Goal: Task Accomplishment & Management: Manage account settings

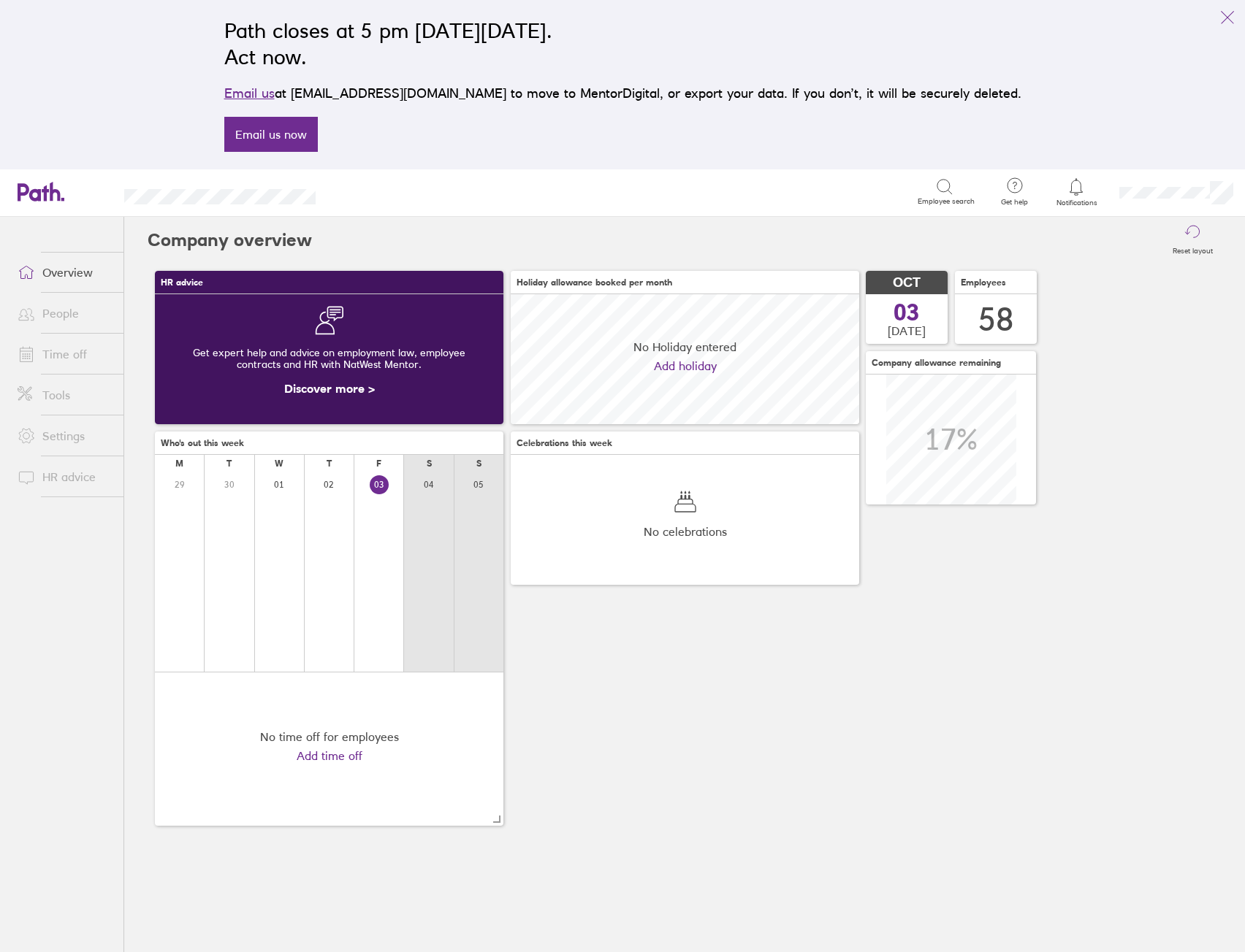
scroll to position [130, 348]
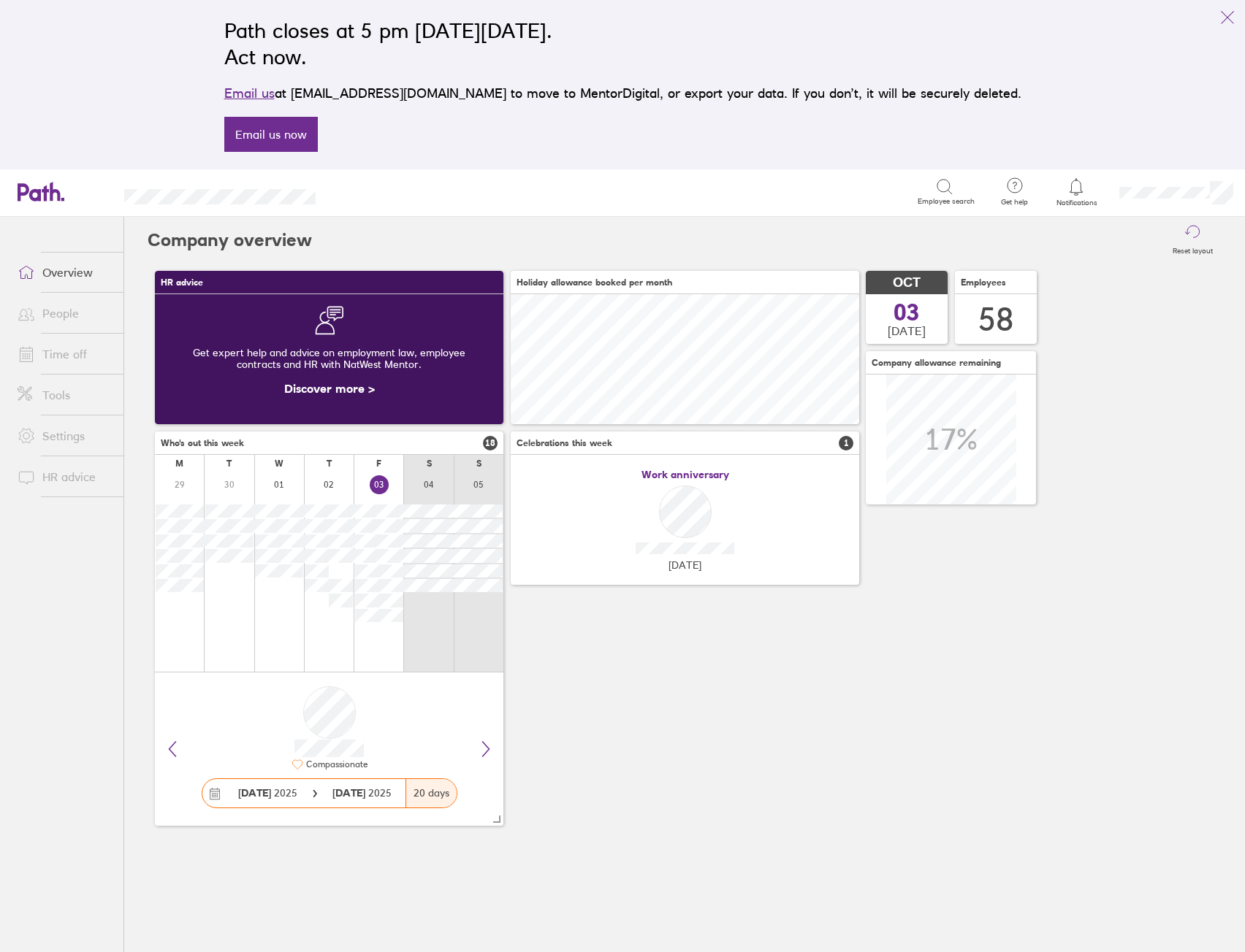
click at [52, 363] on link "Time off" at bounding box center [64, 353] width 118 height 29
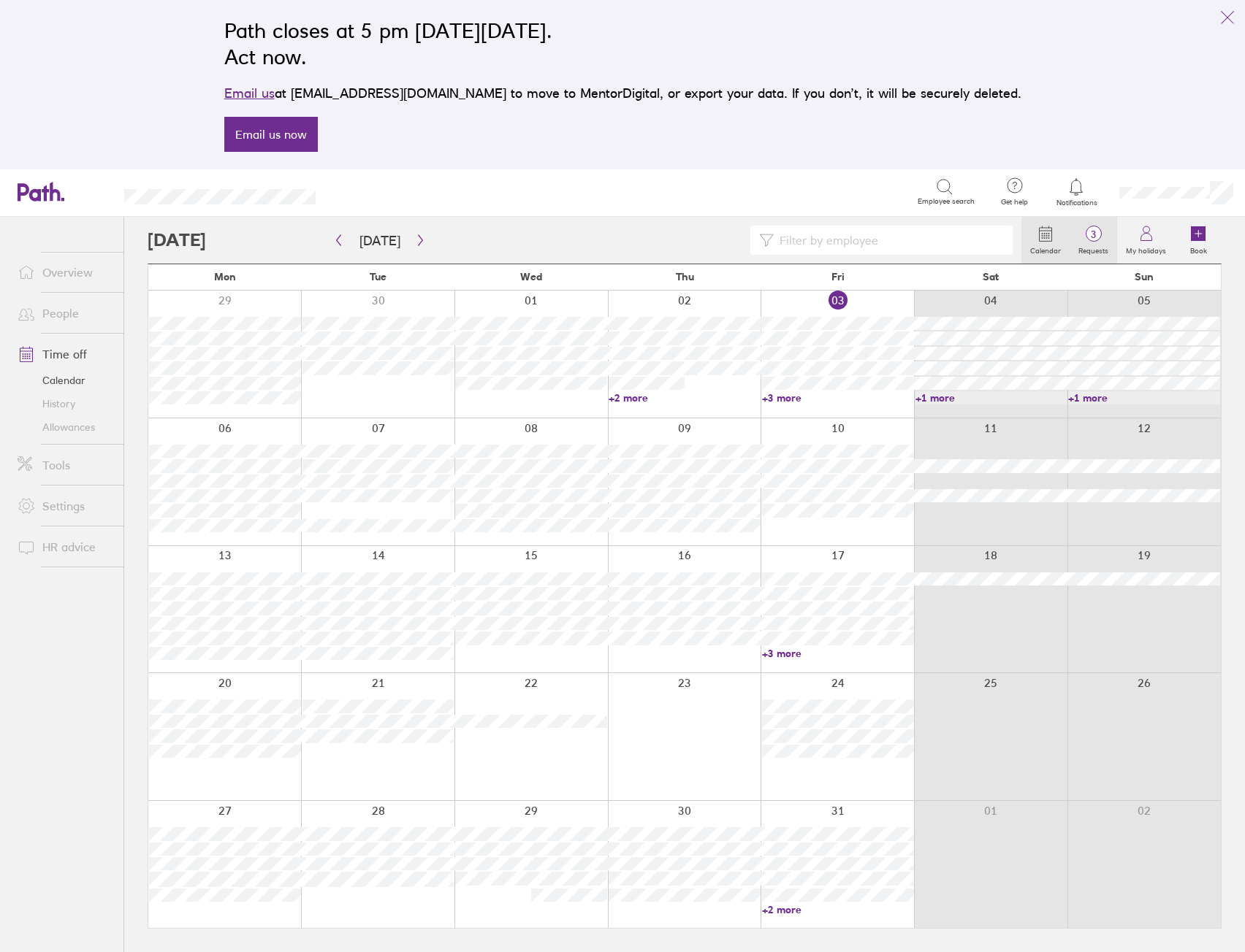
click at [1090, 246] on label "Requests" at bounding box center [1093, 248] width 48 height 13
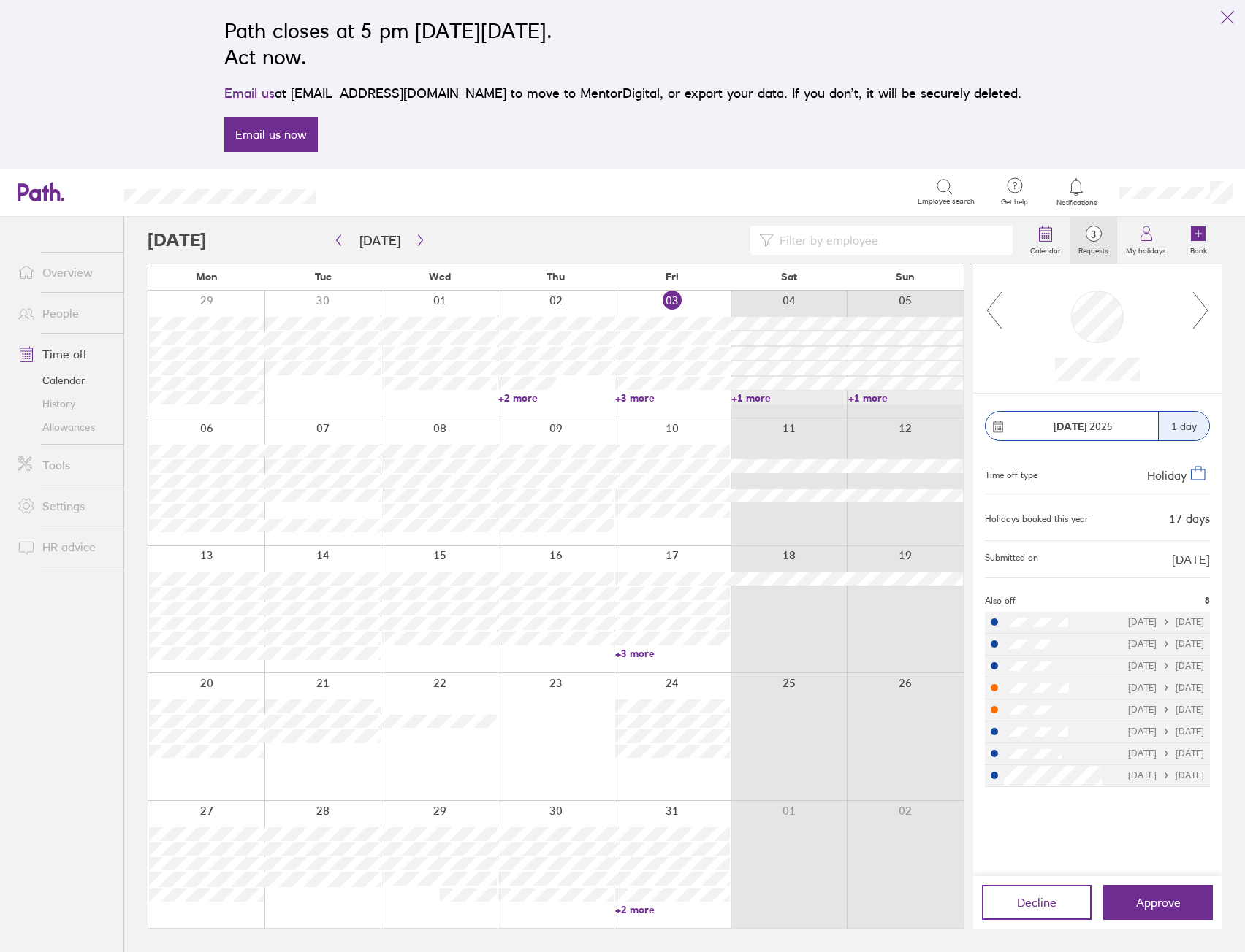
click at [1203, 317] on icon at bounding box center [1200, 310] width 18 height 40
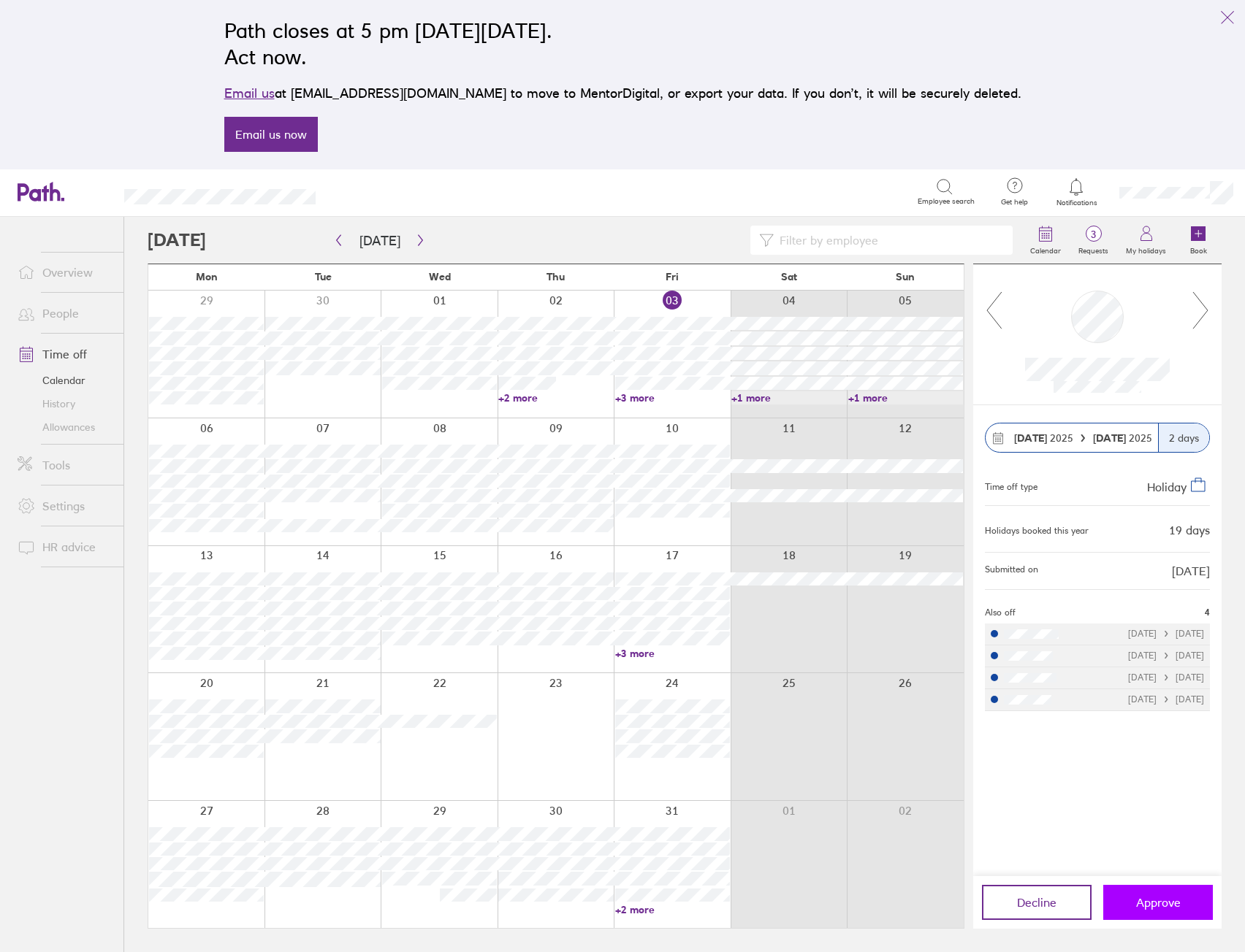
click at [1170, 906] on span "Approve" at bounding box center [1158, 901] width 45 height 13
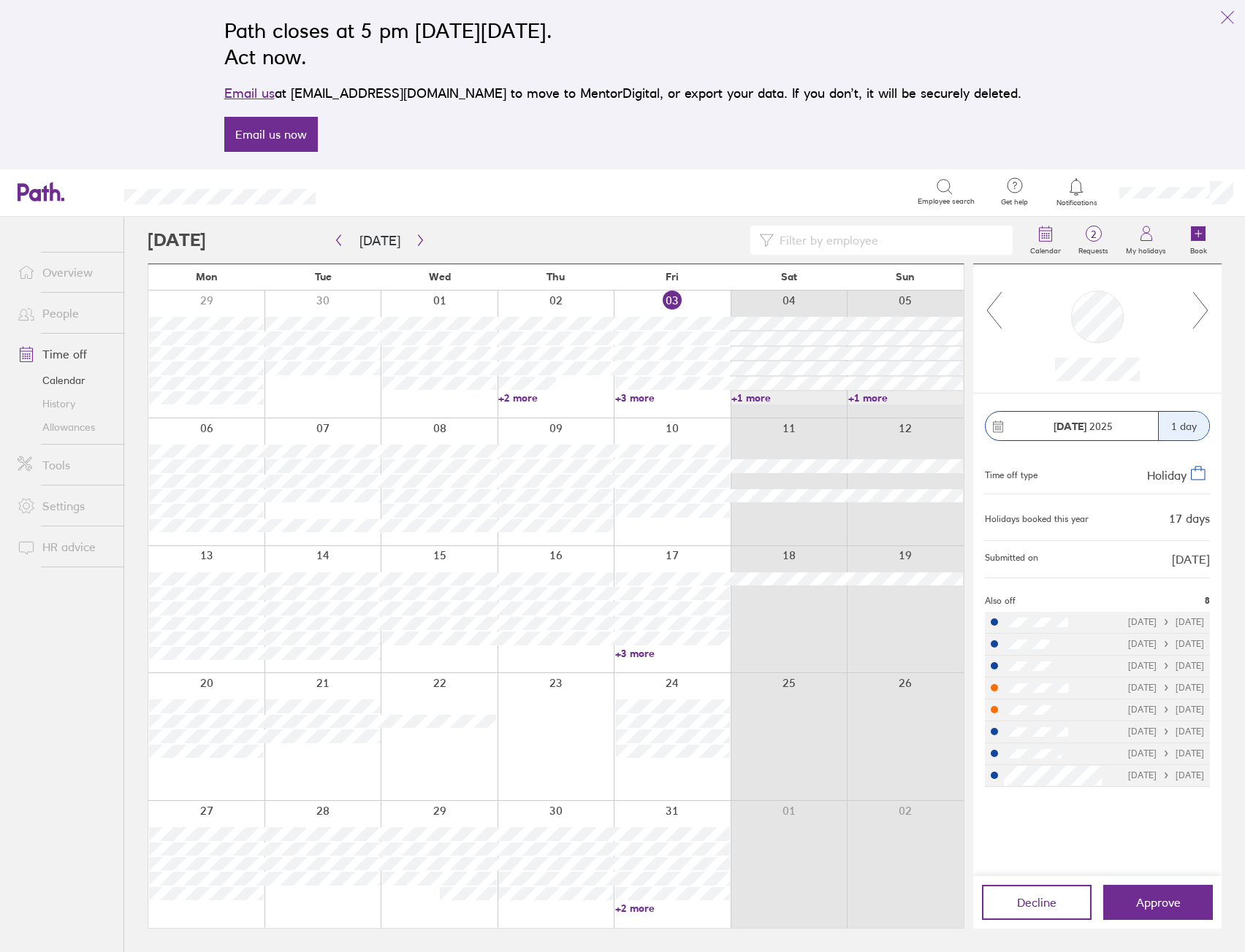
click at [1209, 312] on icon at bounding box center [1200, 310] width 18 height 40
click at [1198, 314] on icon at bounding box center [1200, 310] width 18 height 40
click at [1197, 314] on icon at bounding box center [1200, 310] width 18 height 40
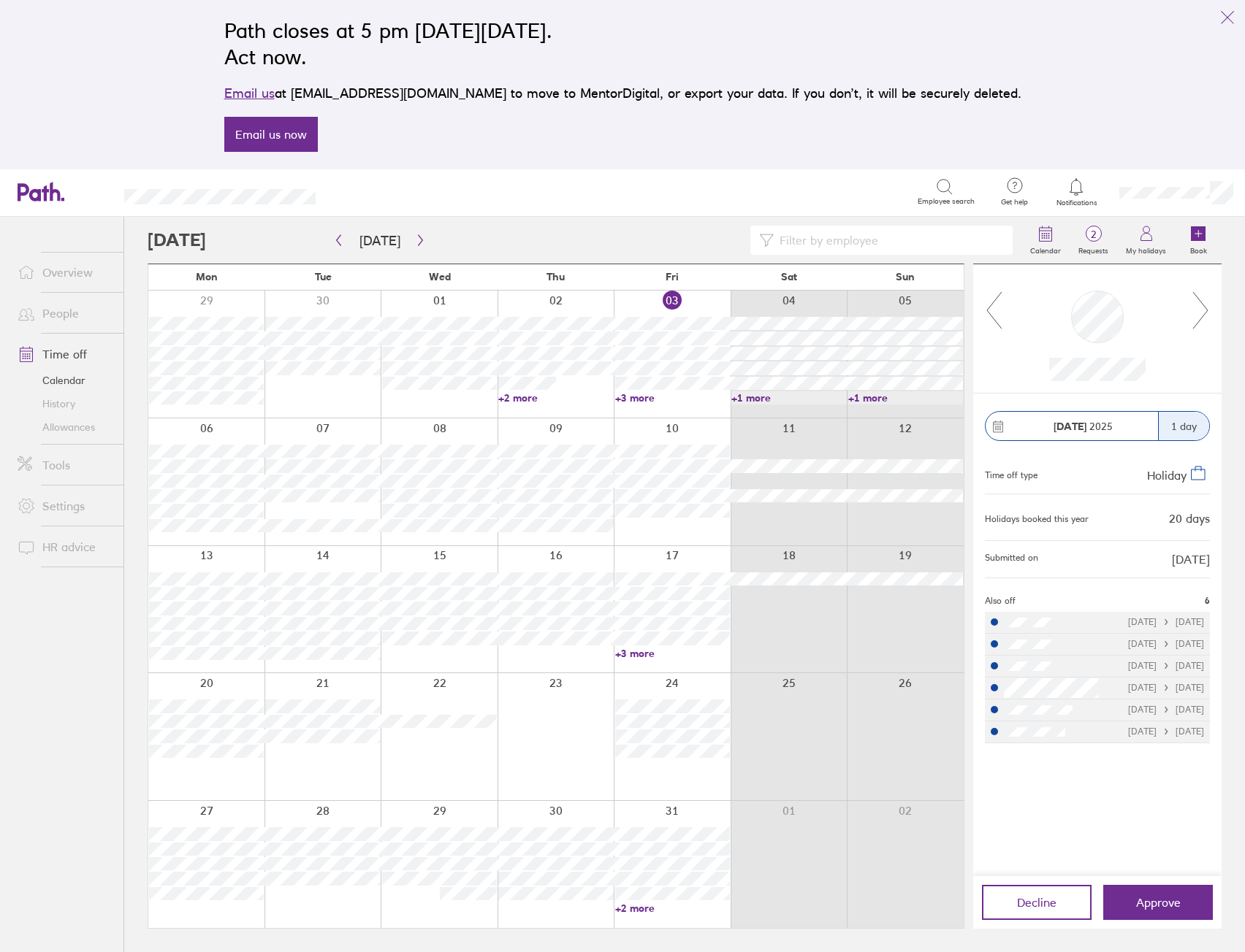
click at [1197, 314] on icon at bounding box center [1200, 310] width 18 height 40
drag, startPoint x: 988, startPoint y: 306, endPoint x: 1118, endPoint y: 335, distance: 133.2
click at [988, 306] on icon at bounding box center [994, 310] width 18 height 40
click at [1203, 313] on icon at bounding box center [1200, 310] width 18 height 40
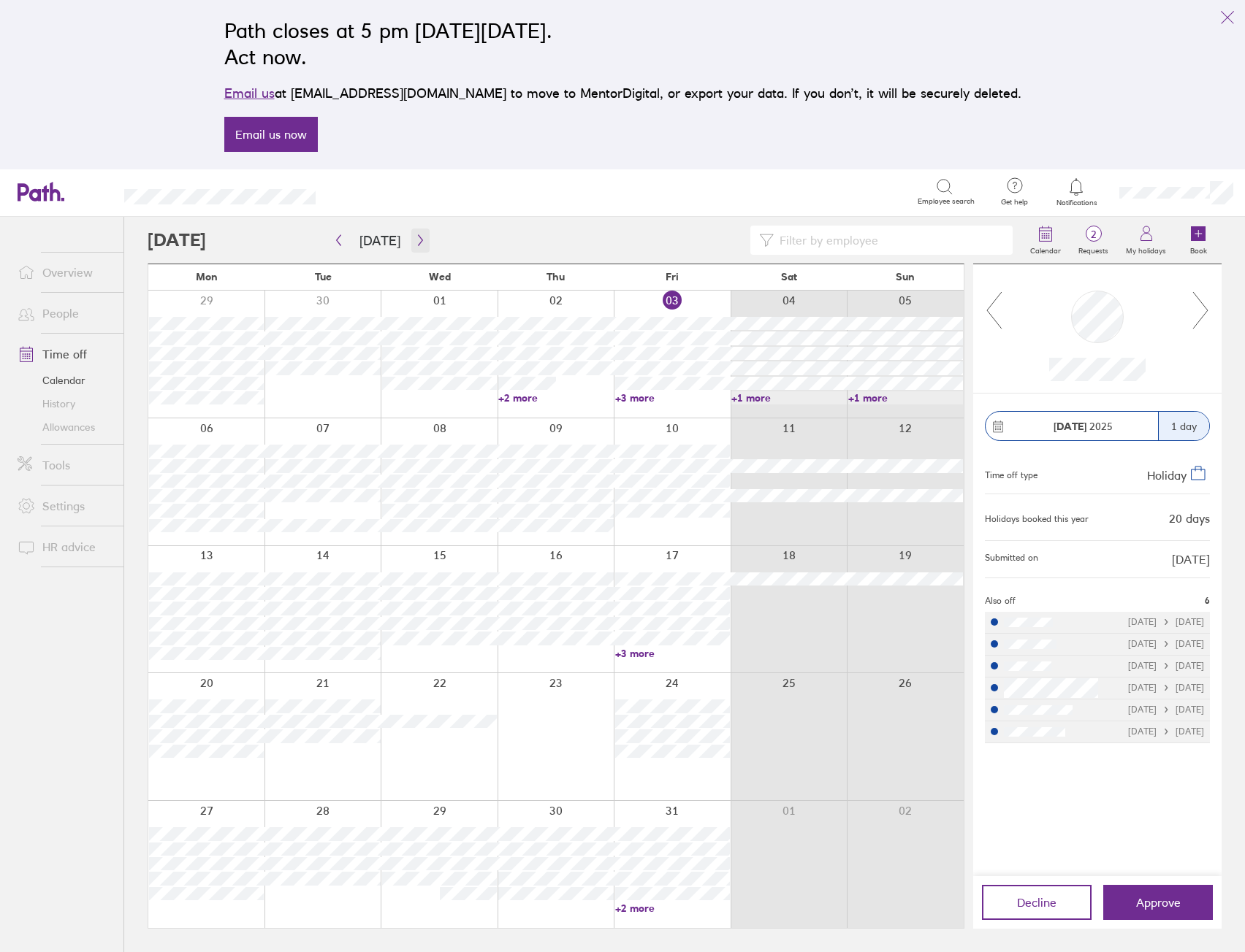
click at [418, 242] on icon "button" at bounding box center [420, 240] width 4 height 11
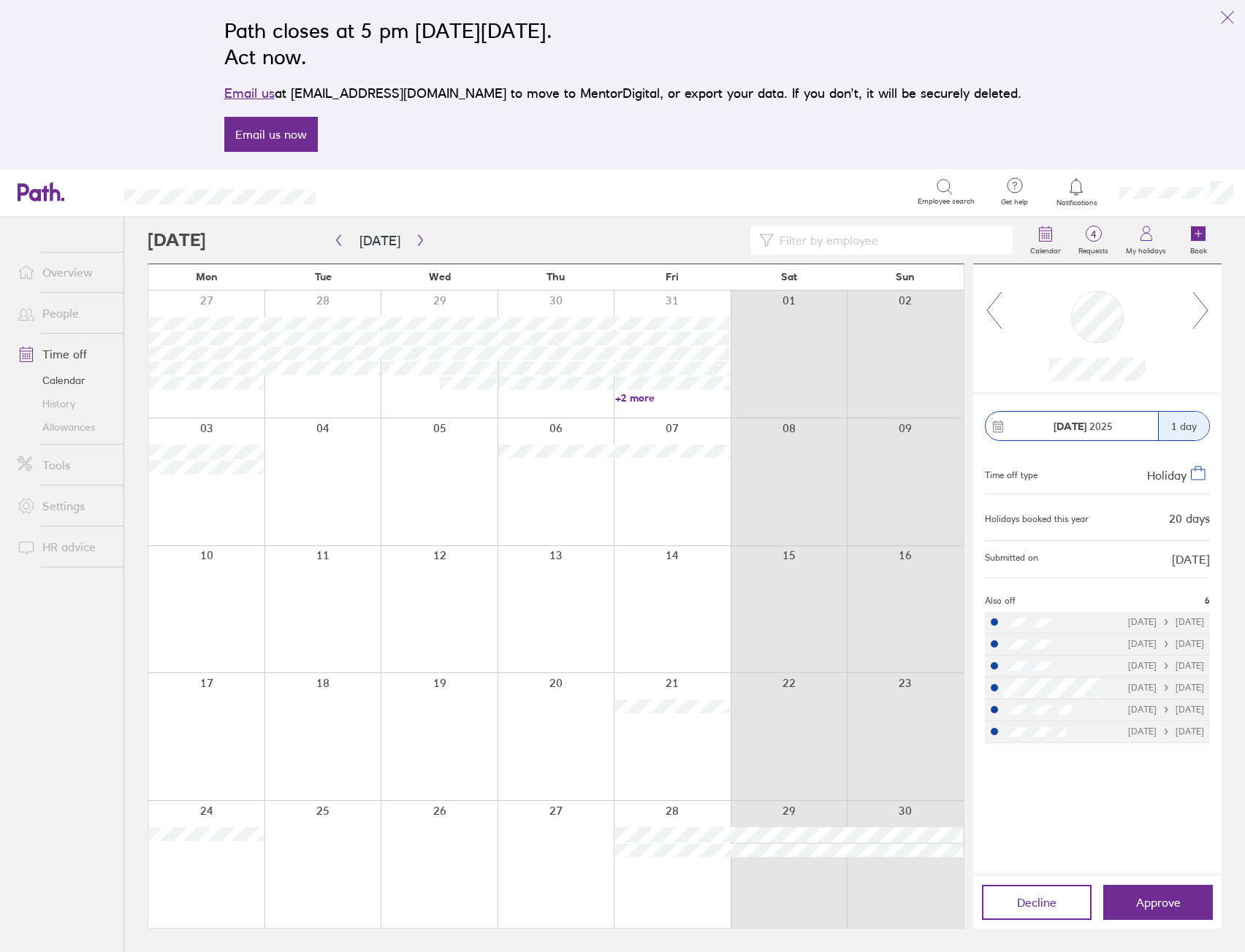
click at [994, 319] on icon at bounding box center [994, 310] width 15 height 37
click at [1199, 309] on icon at bounding box center [1200, 310] width 18 height 40
click at [1198, 320] on icon at bounding box center [1200, 310] width 18 height 40
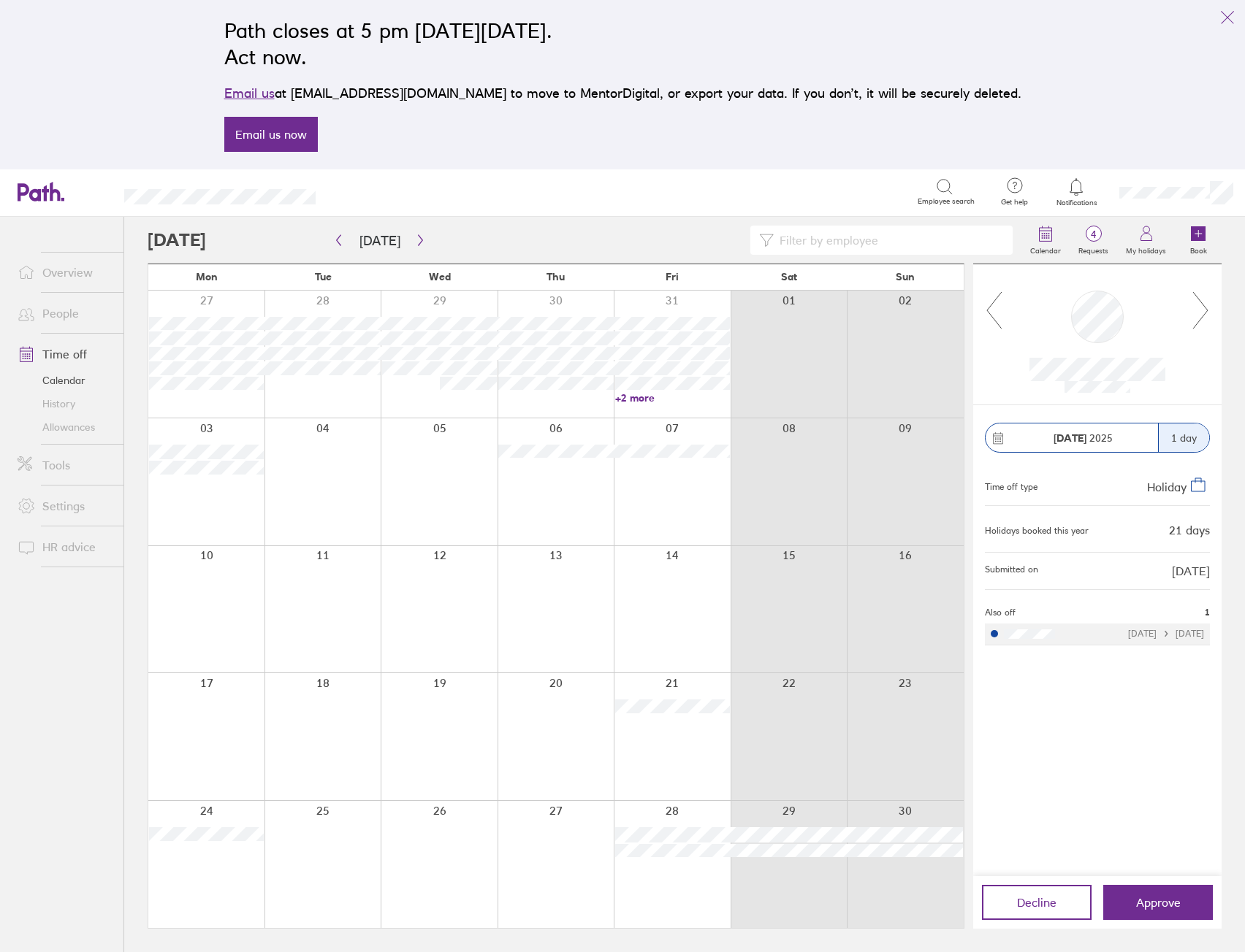
click at [1198, 320] on icon at bounding box center [1200, 310] width 18 height 40
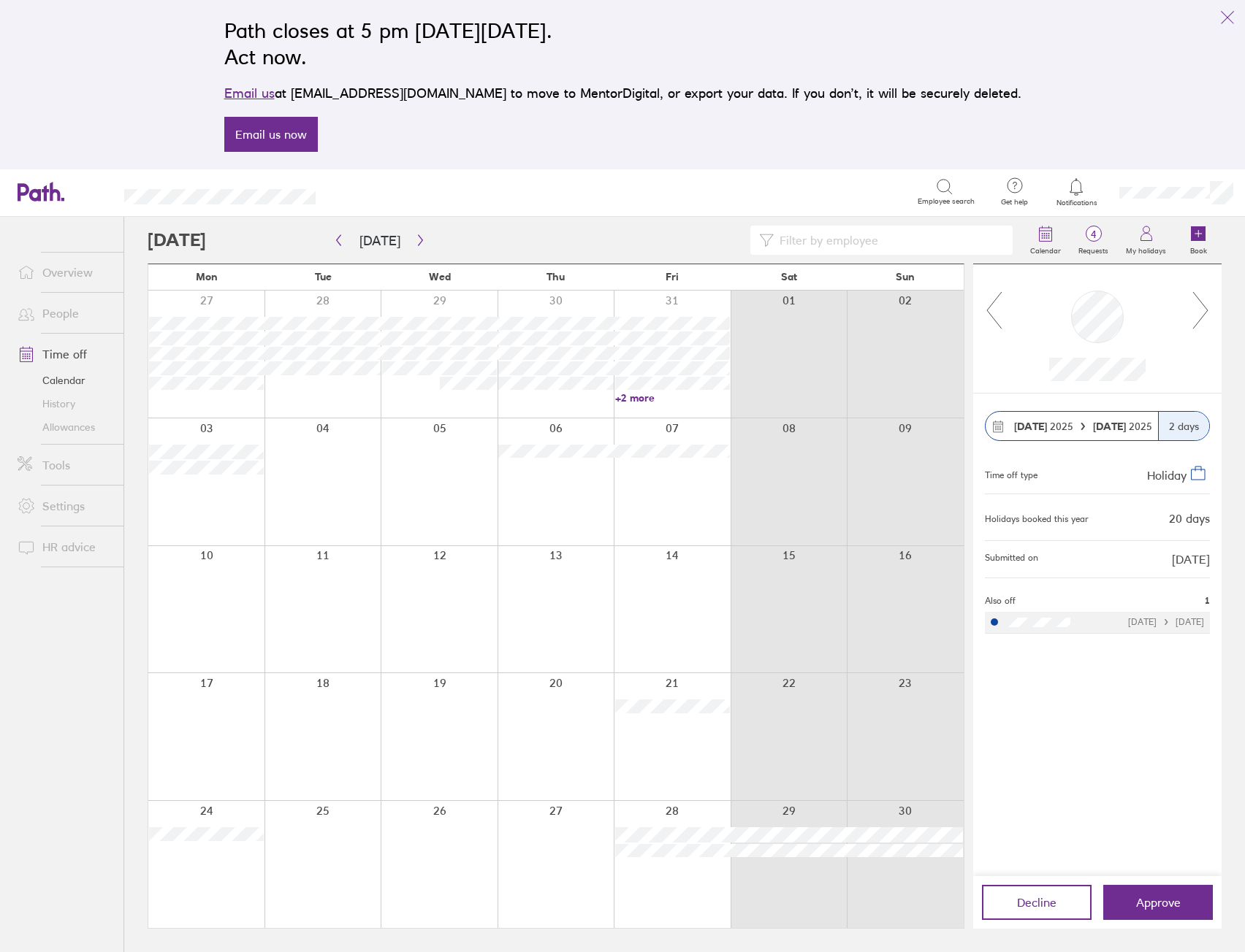
click at [1198, 320] on icon at bounding box center [1200, 310] width 18 height 40
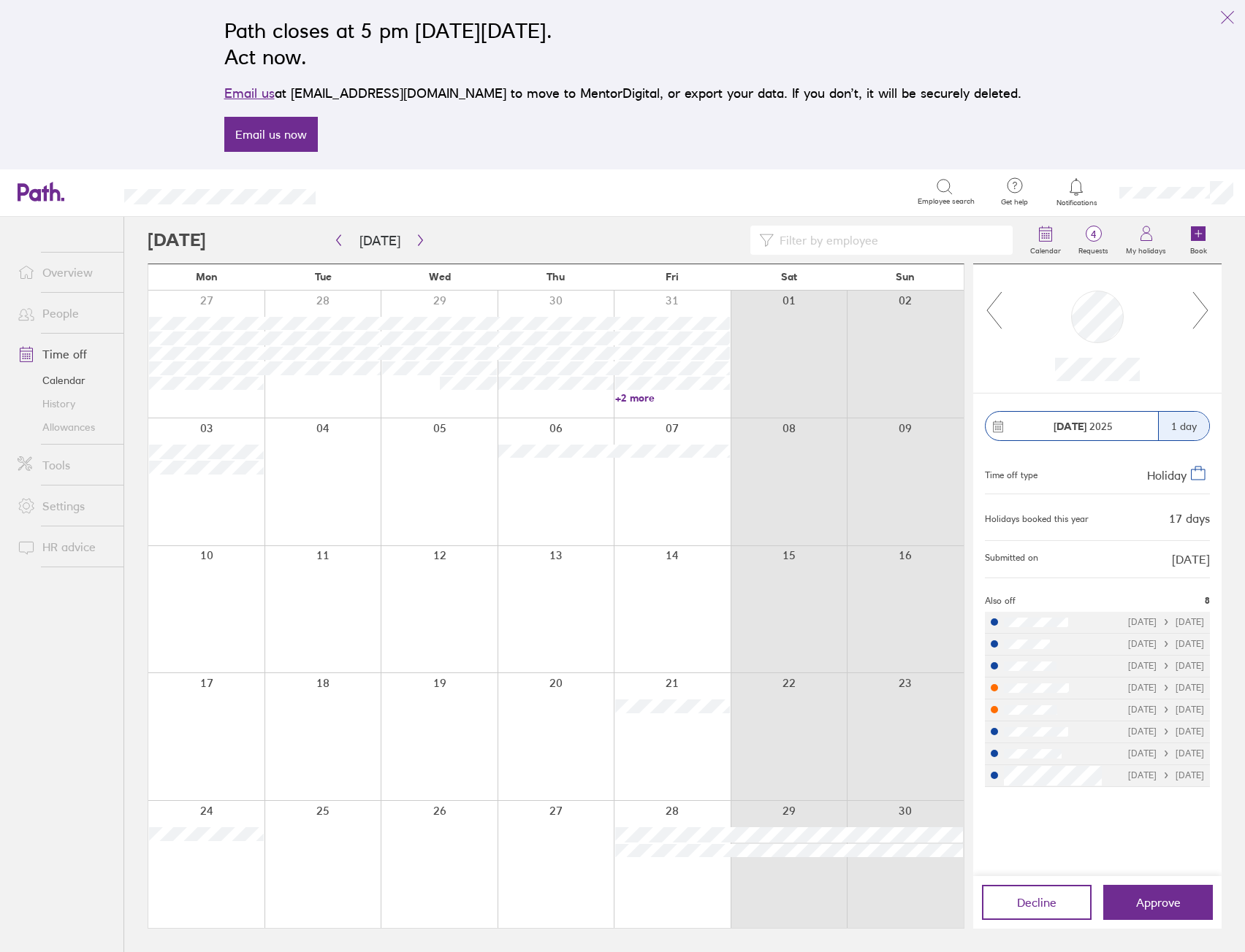
click at [1198, 320] on icon at bounding box center [1200, 310] width 18 height 40
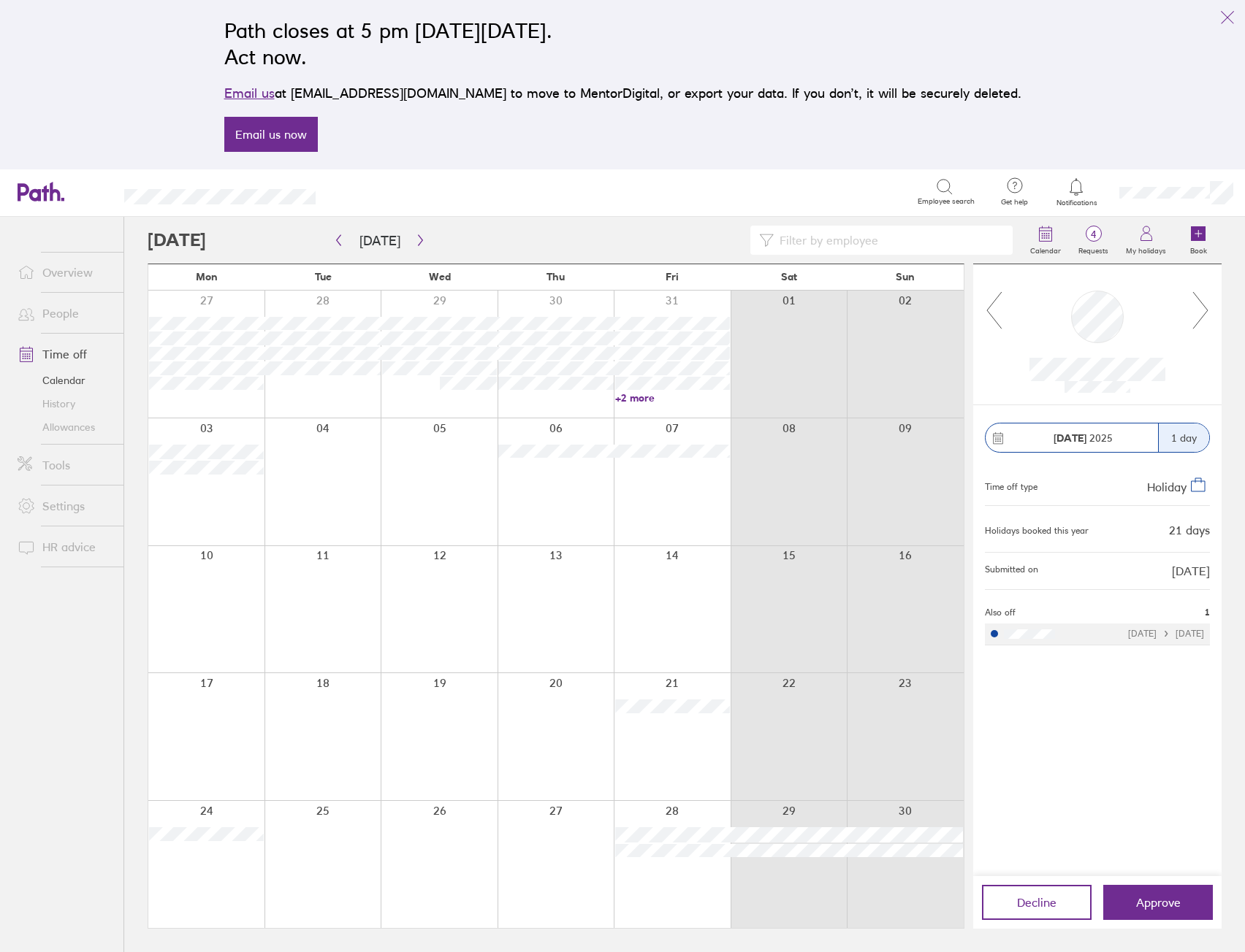
click at [1198, 320] on icon at bounding box center [1200, 310] width 18 height 40
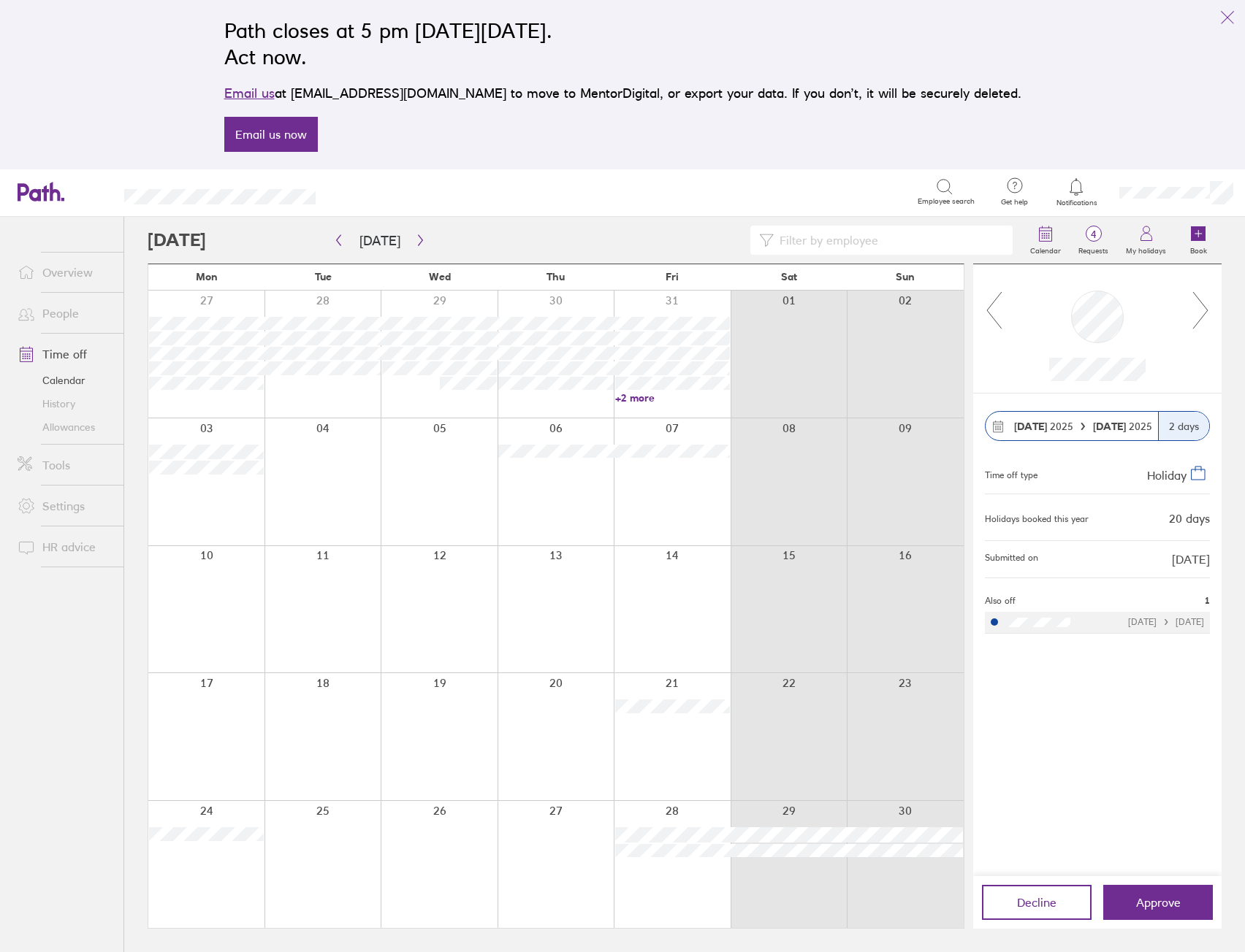
click at [1198, 320] on icon at bounding box center [1200, 310] width 18 height 40
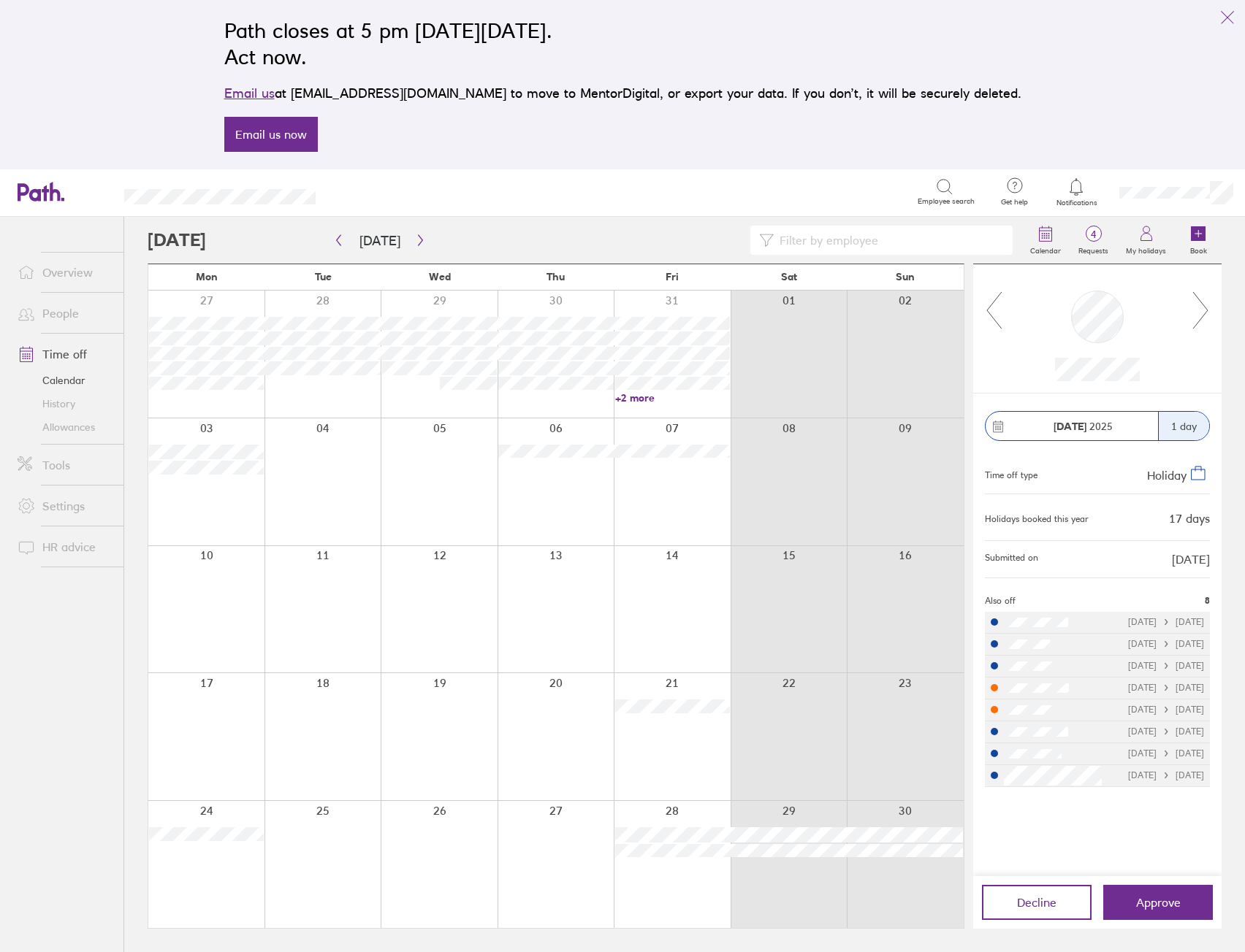
click at [1198, 320] on icon at bounding box center [1200, 310] width 18 height 40
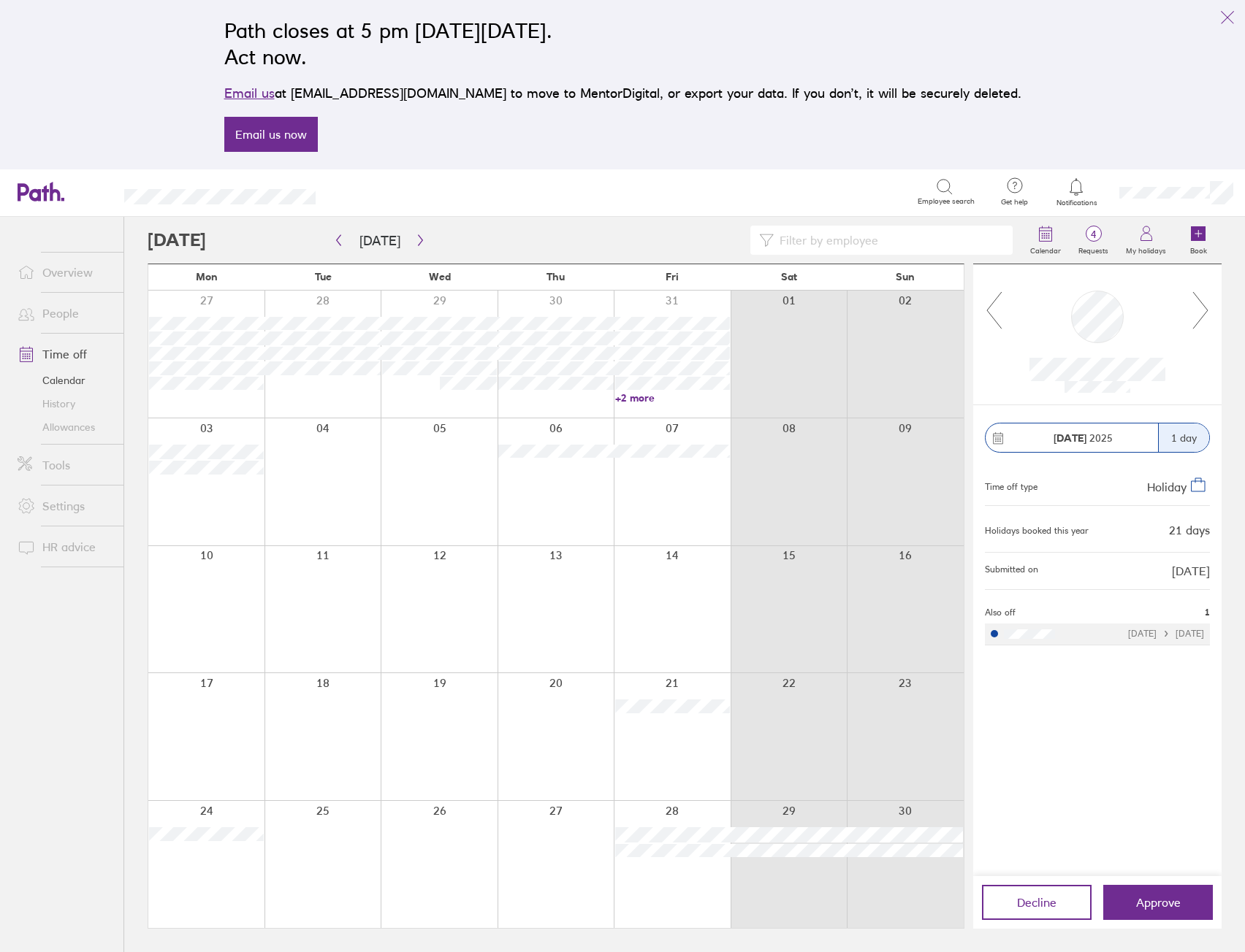
click at [1198, 320] on icon at bounding box center [1200, 310] width 18 height 40
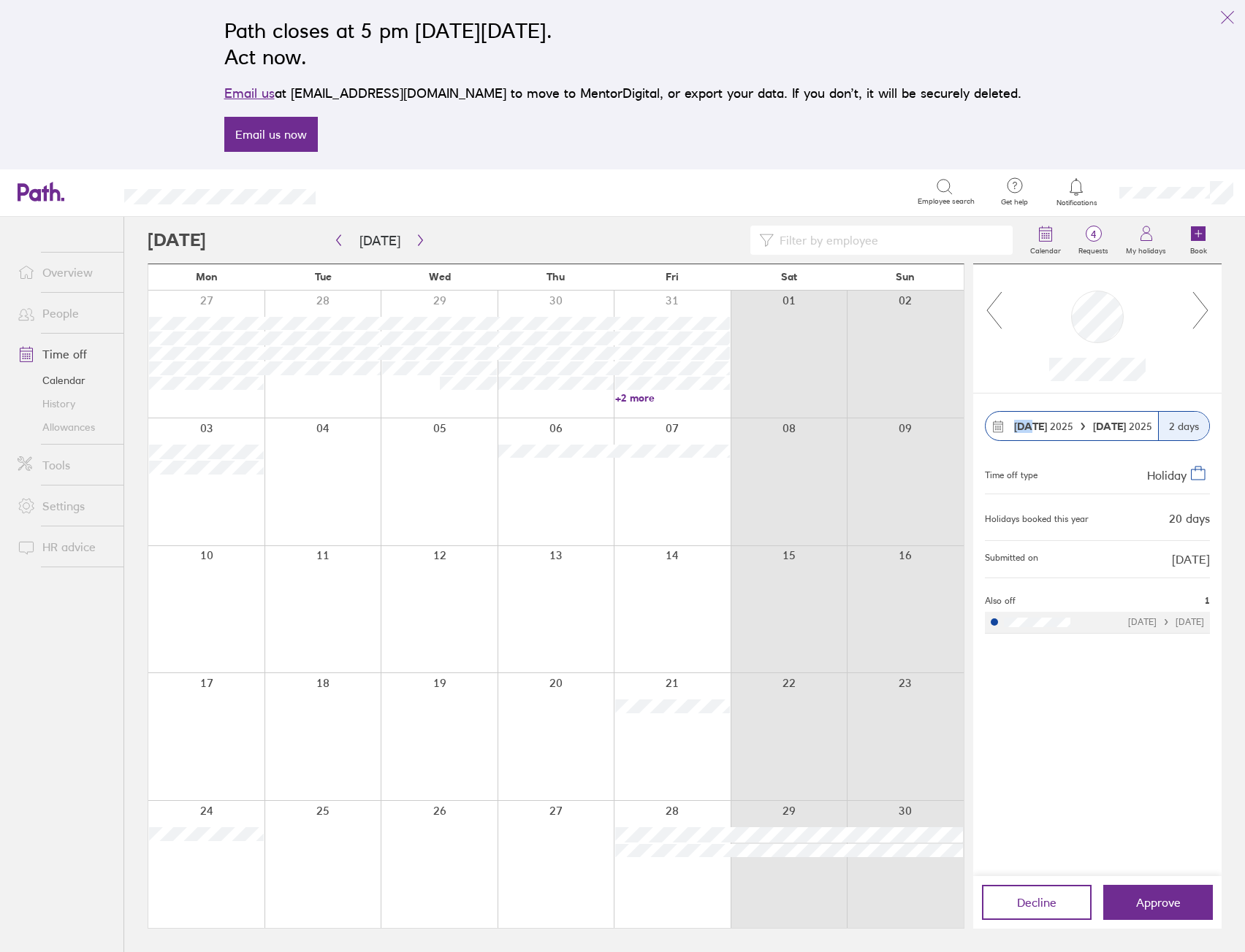
click at [1198, 320] on icon at bounding box center [1200, 310] width 18 height 40
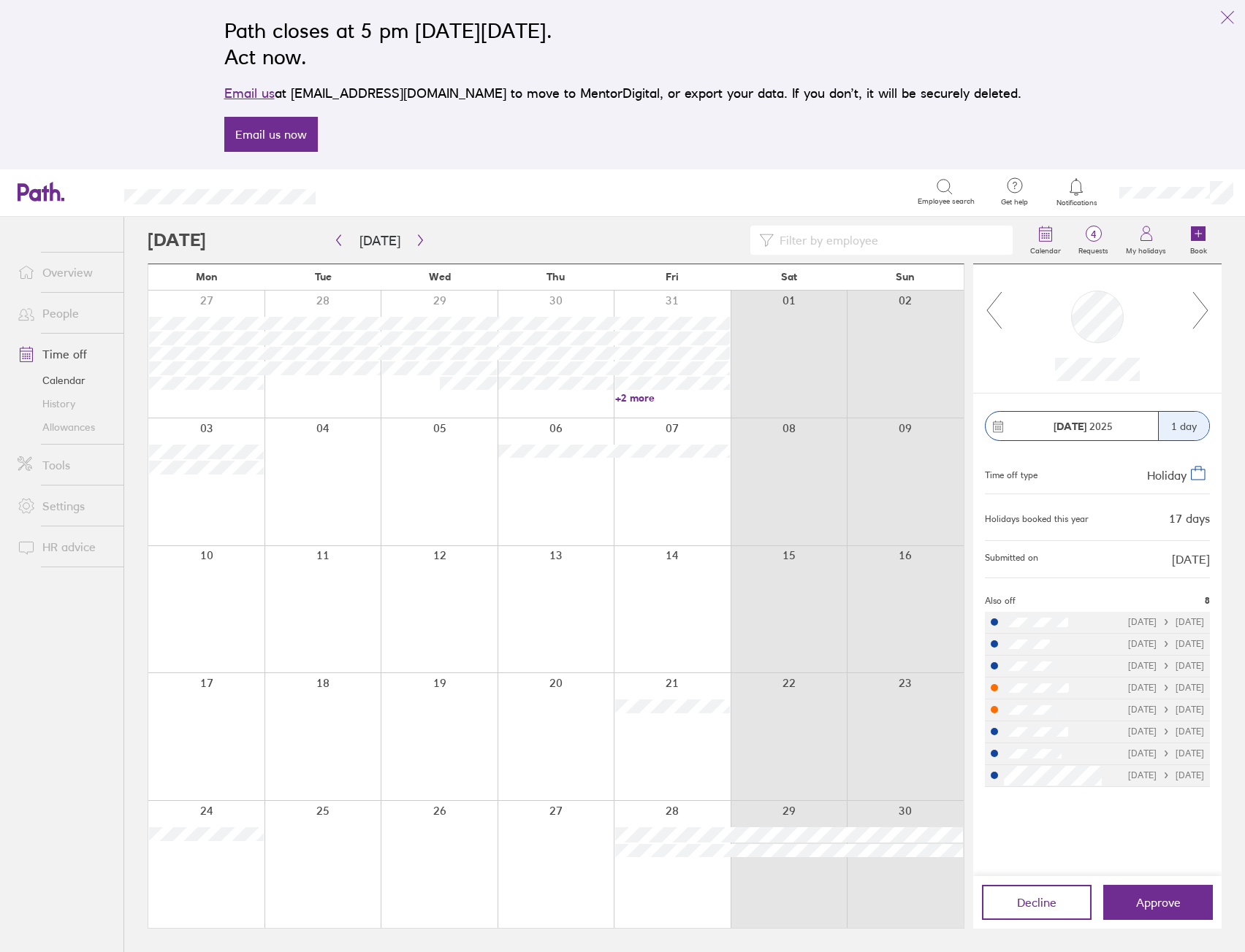
click at [1198, 320] on icon at bounding box center [1200, 310] width 18 height 40
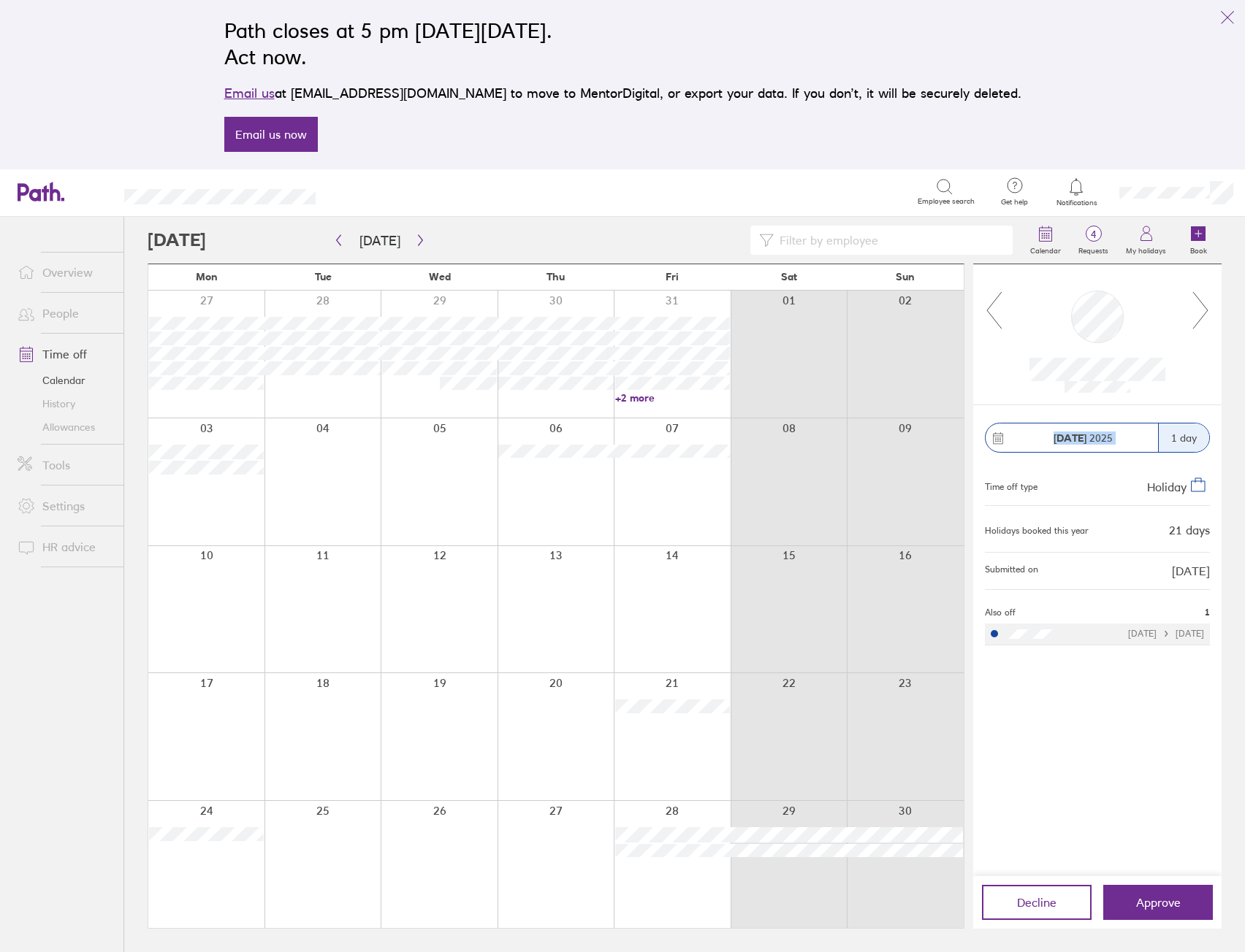
click at [1198, 320] on icon at bounding box center [1200, 310] width 18 height 40
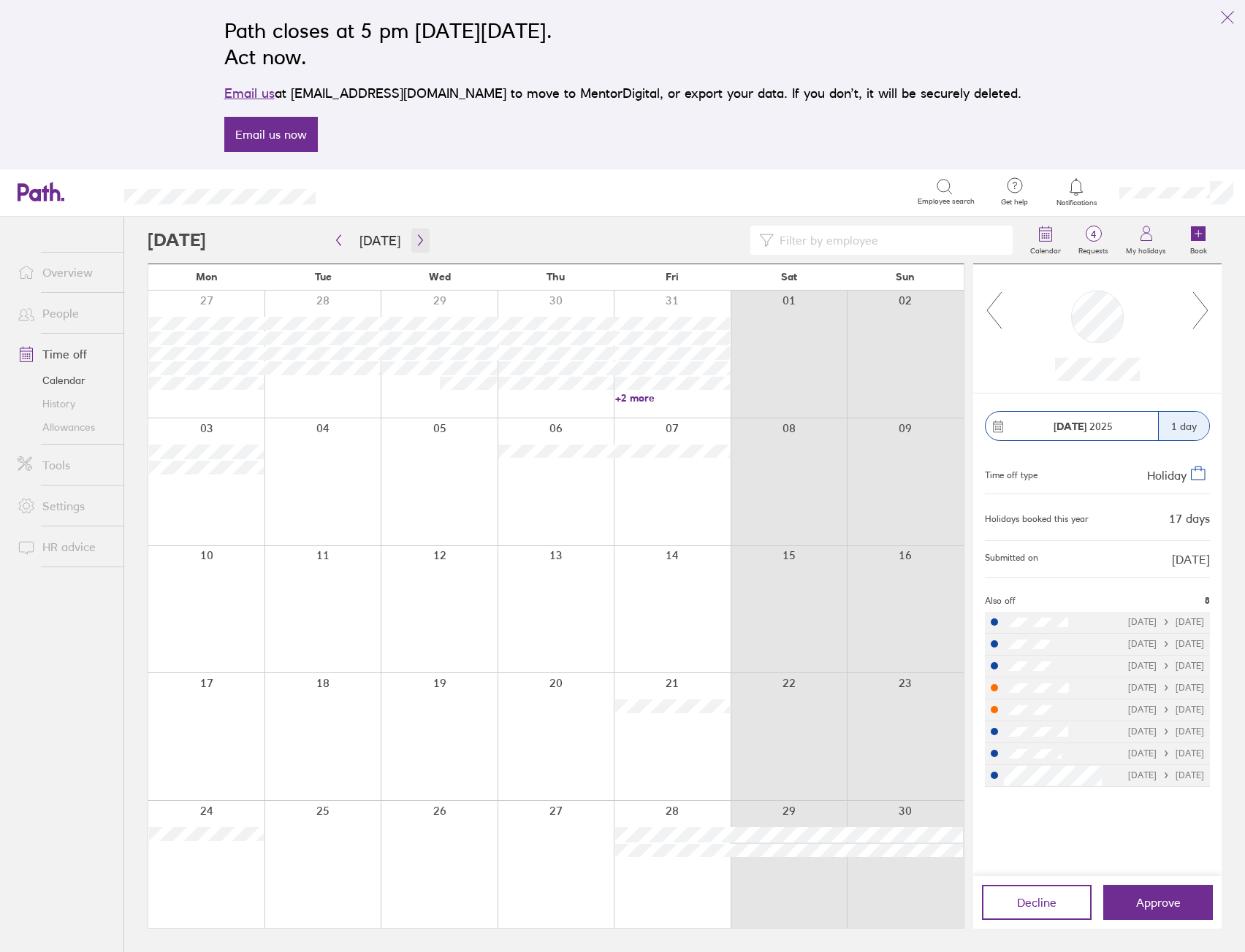
click at [415, 242] on icon "button" at bounding box center [420, 240] width 11 height 12
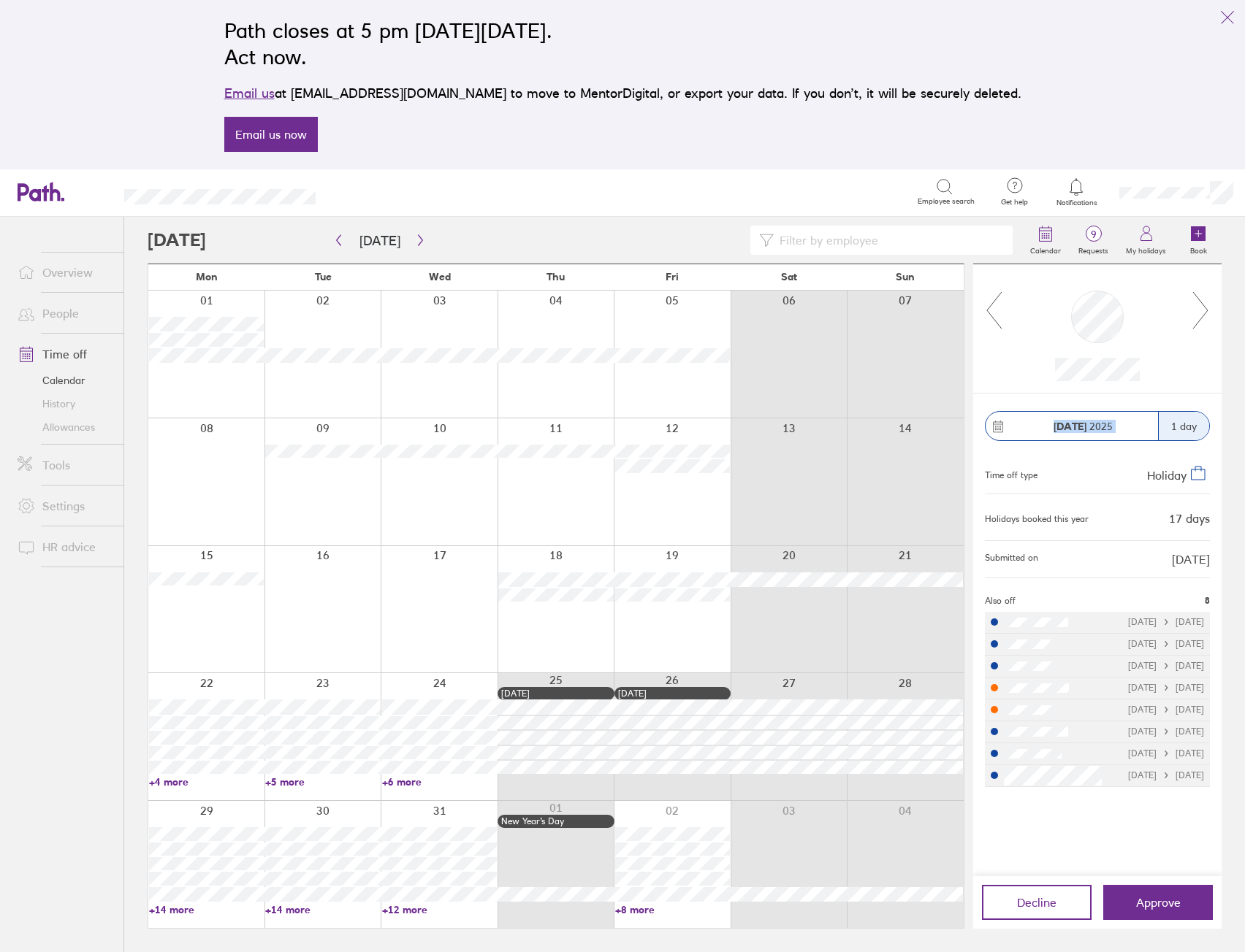
click at [1198, 316] on icon at bounding box center [1200, 310] width 18 height 40
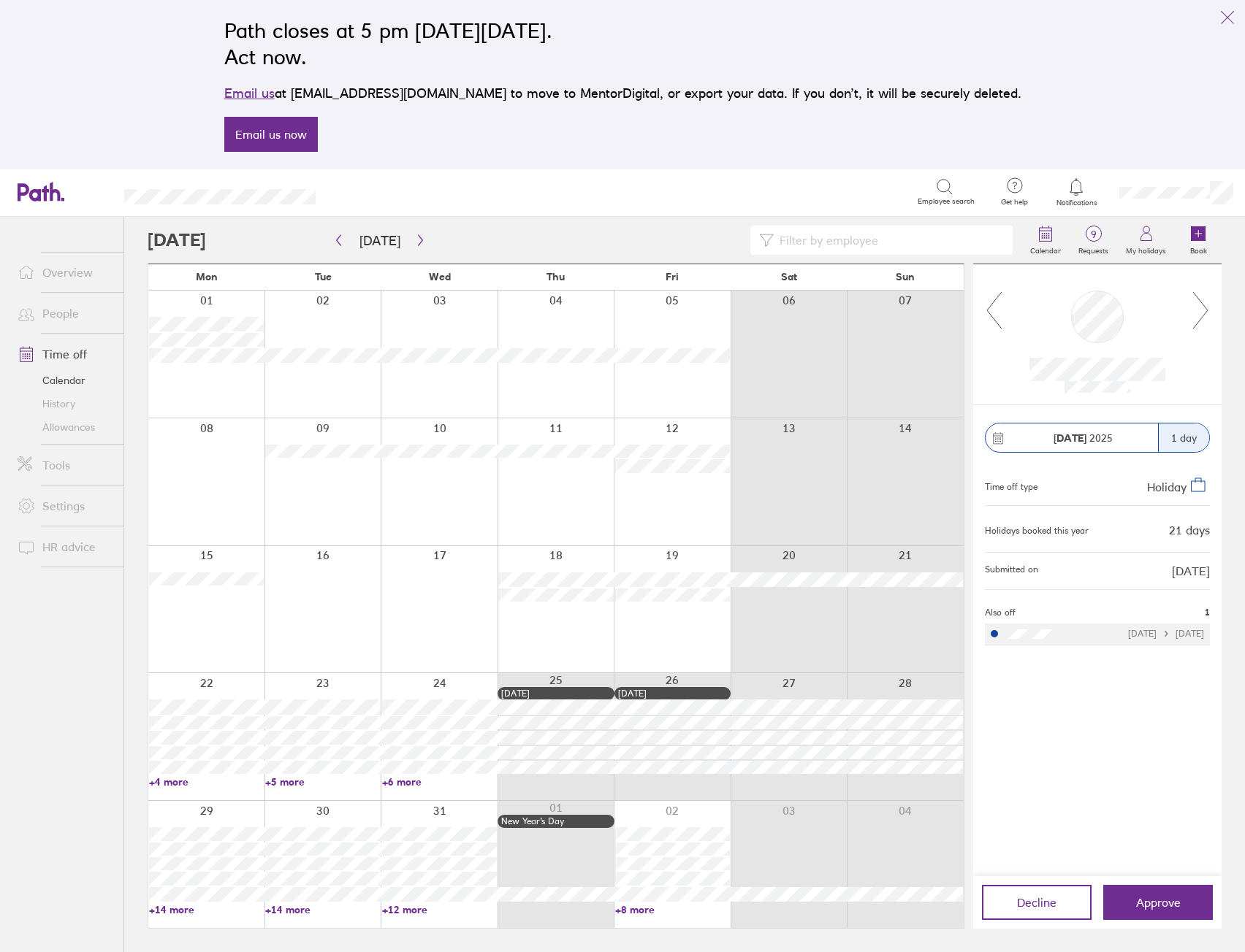
click at [1198, 316] on icon at bounding box center [1200, 310] width 18 height 40
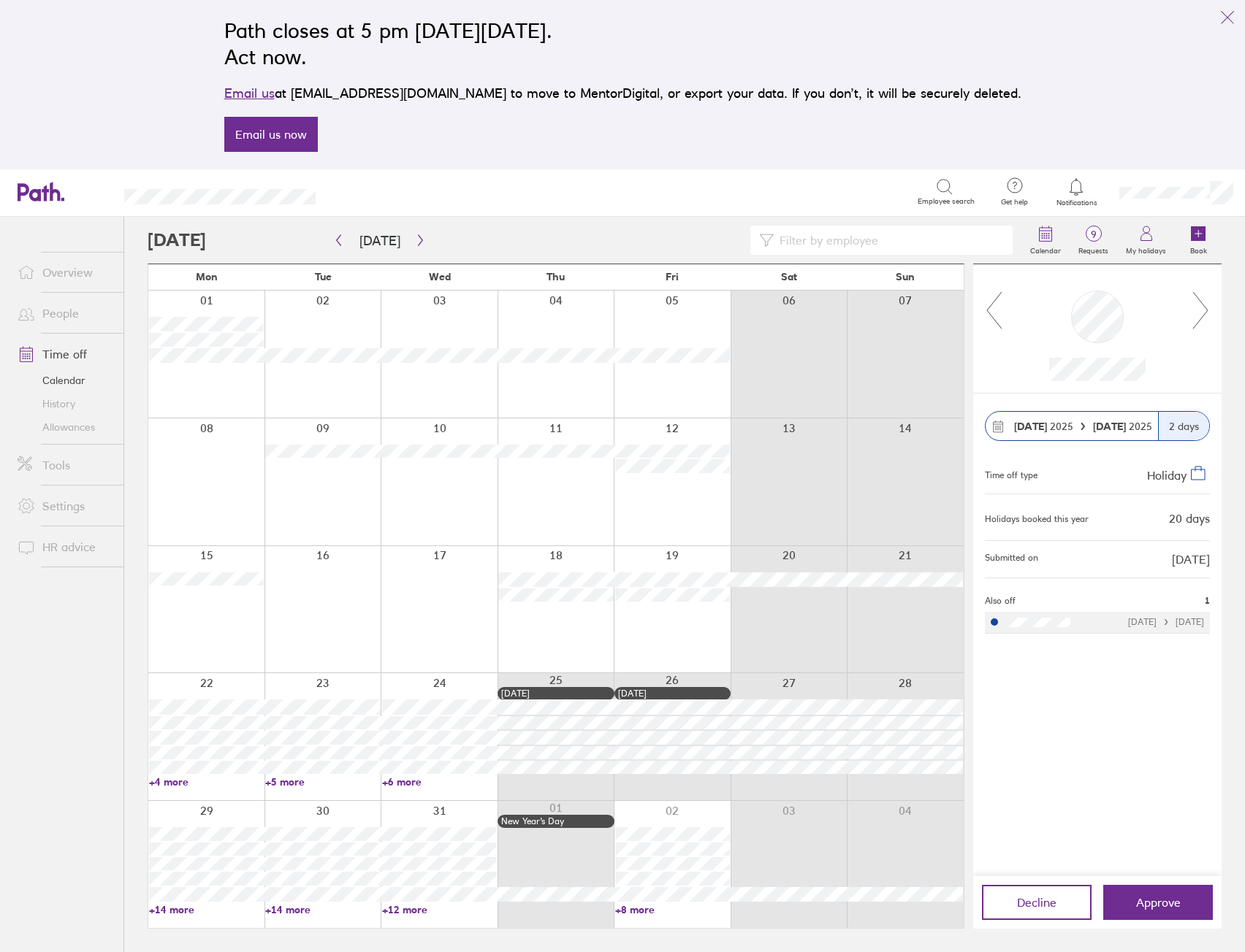
click at [1198, 316] on icon at bounding box center [1200, 310] width 18 height 40
click at [1154, 900] on span "Approve" at bounding box center [1158, 901] width 45 height 13
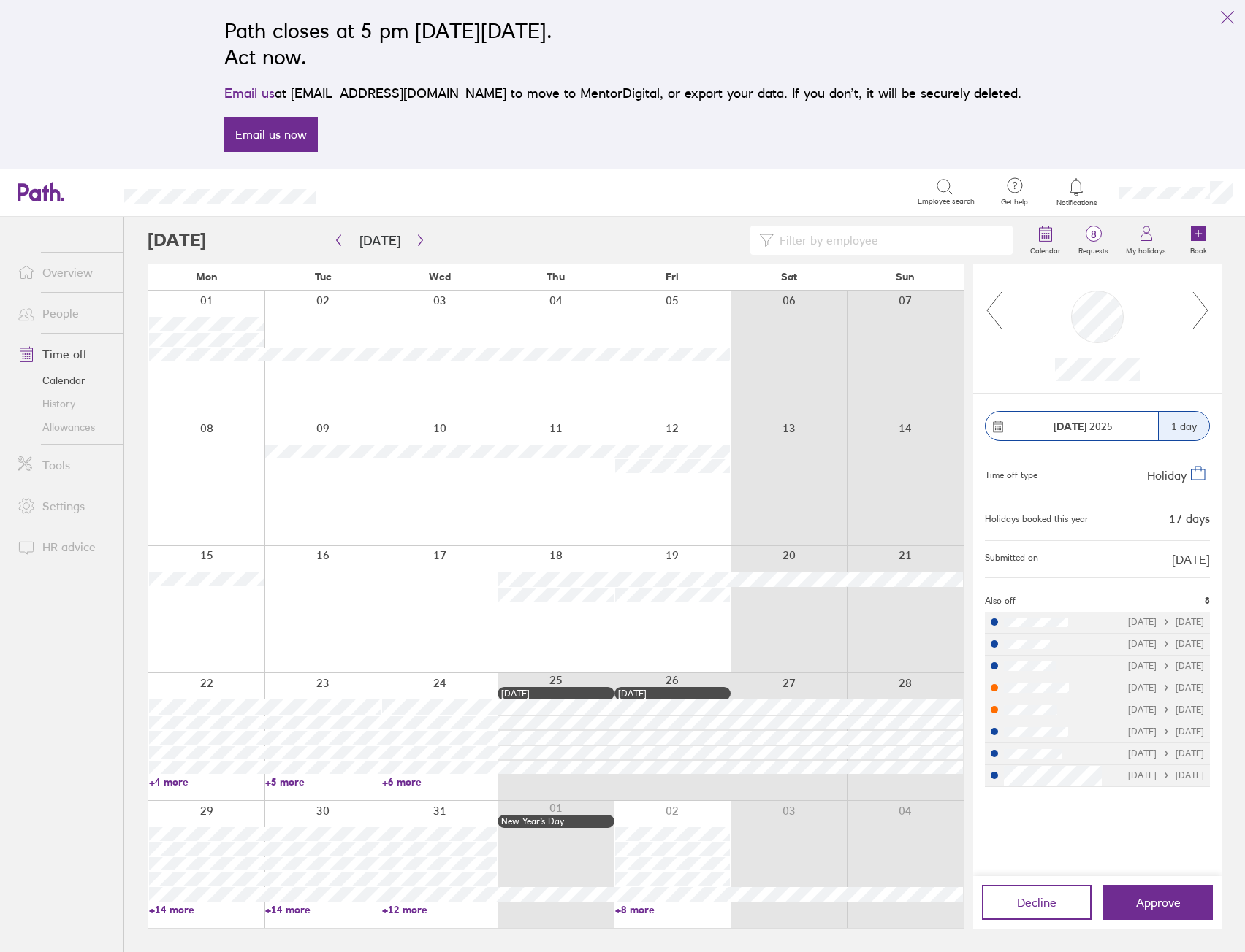
click at [1203, 319] on icon at bounding box center [1200, 310] width 18 height 40
click at [1201, 319] on icon at bounding box center [1200, 310] width 18 height 40
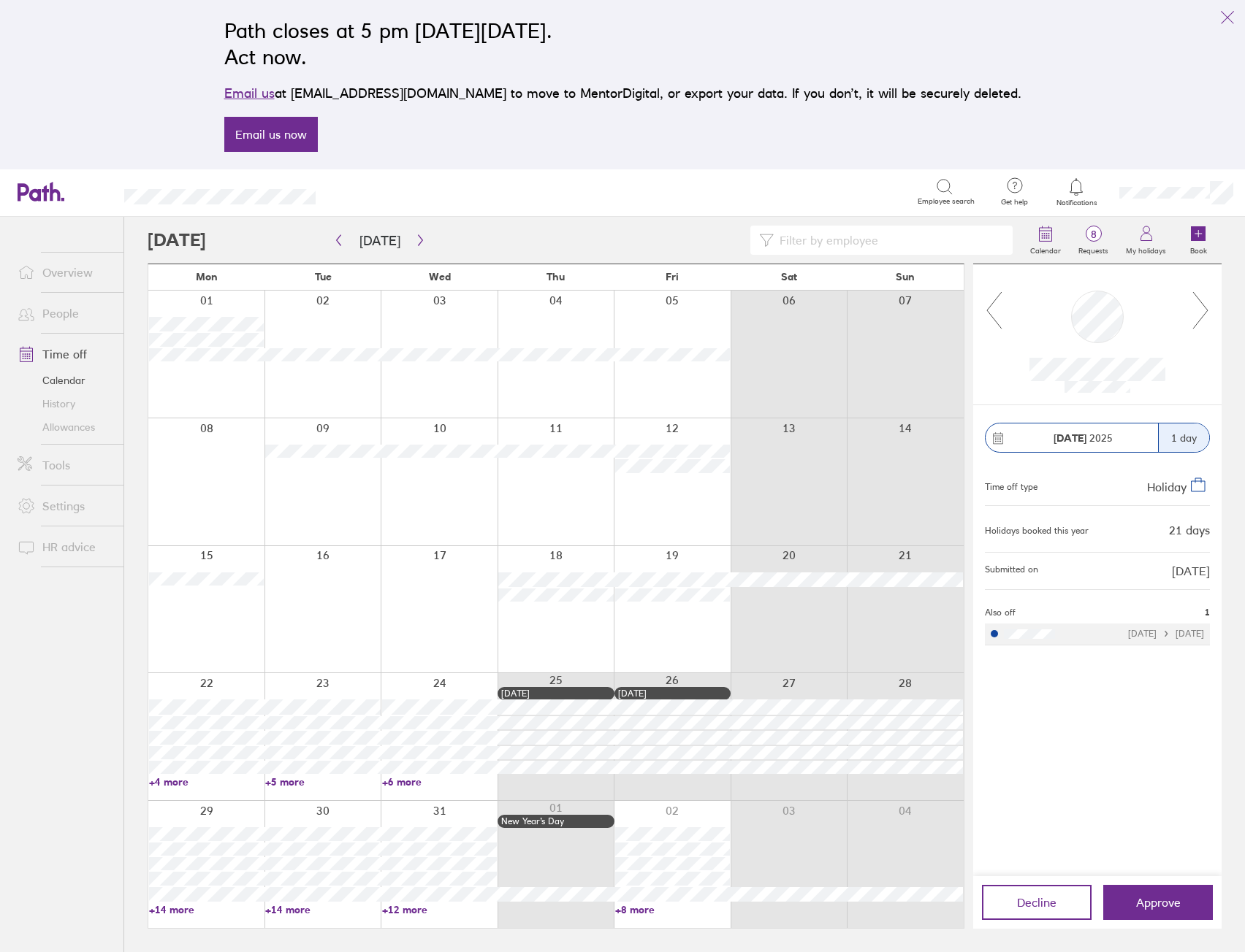
click at [1201, 319] on icon at bounding box center [1200, 310] width 18 height 40
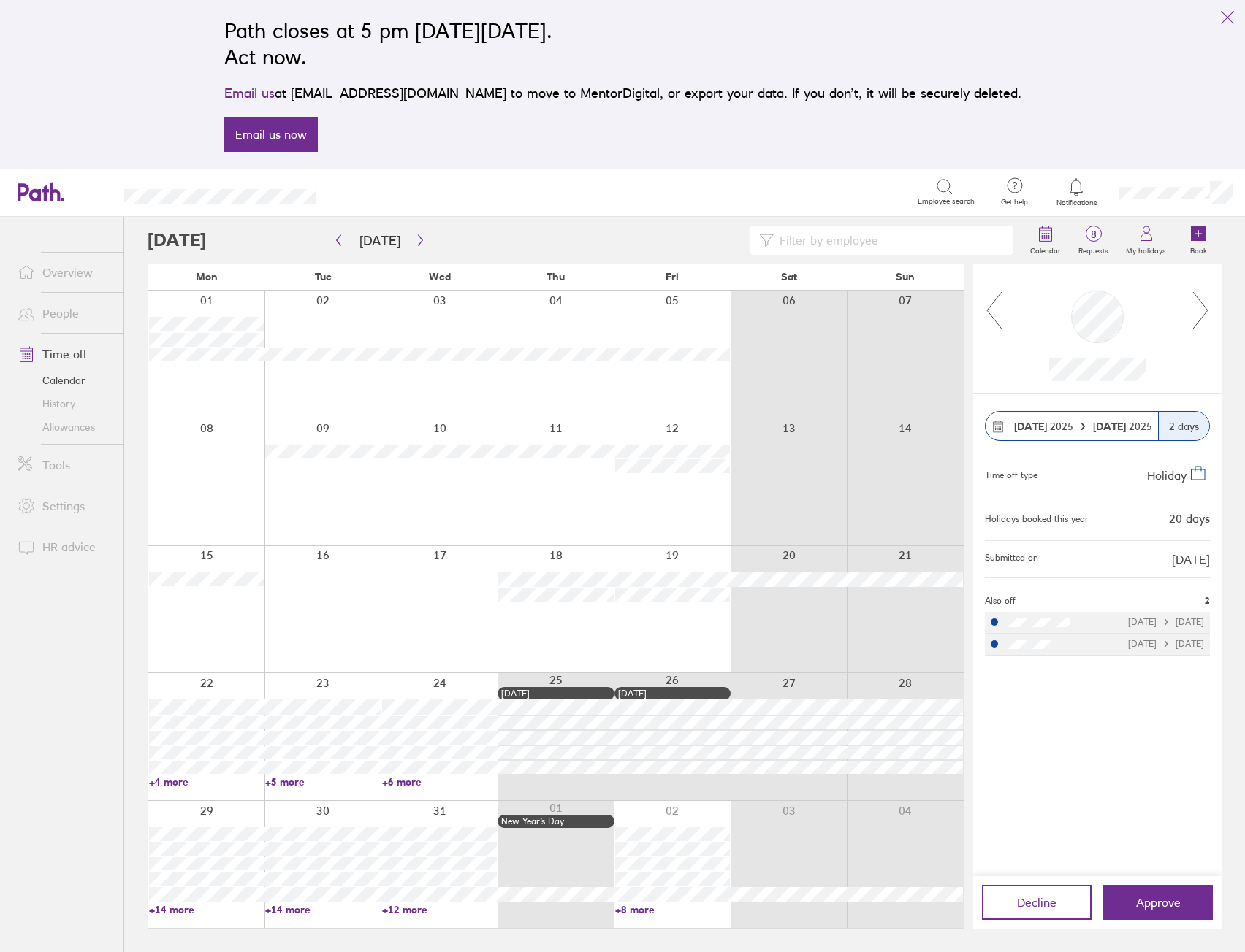
click at [1201, 319] on icon at bounding box center [1200, 310] width 18 height 40
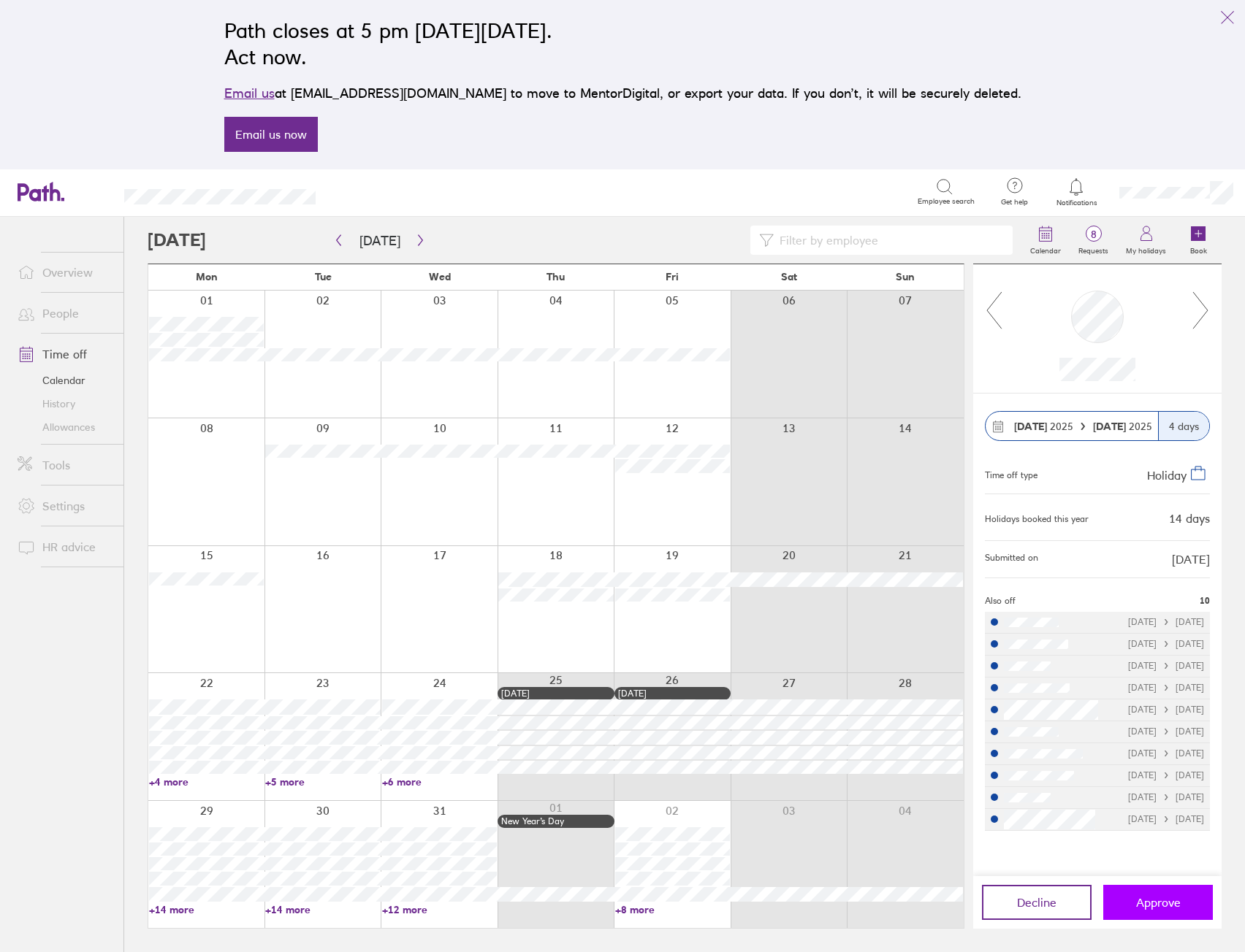
click at [1157, 900] on span "Approve" at bounding box center [1158, 901] width 45 height 13
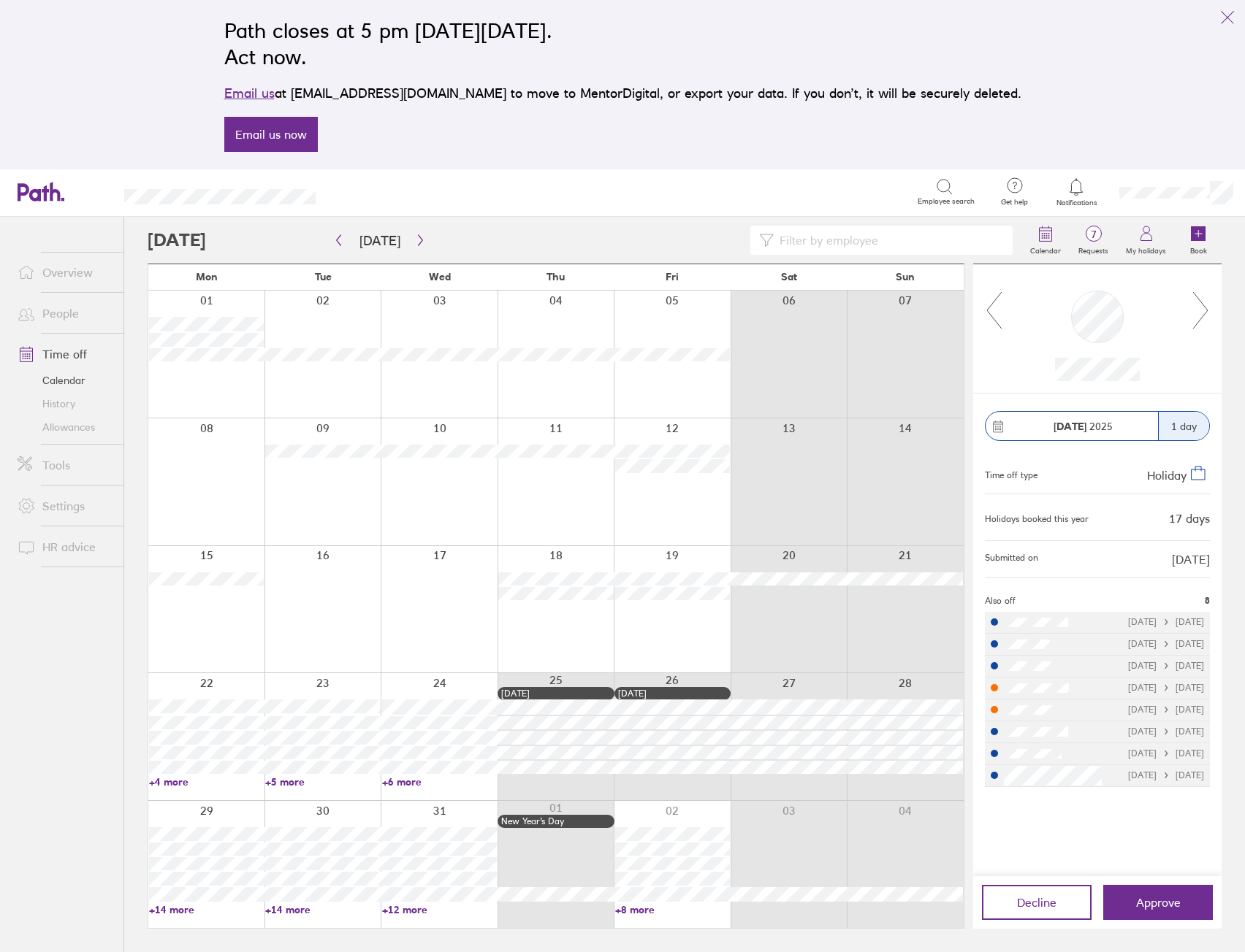
click at [1201, 312] on icon at bounding box center [1200, 310] width 18 height 40
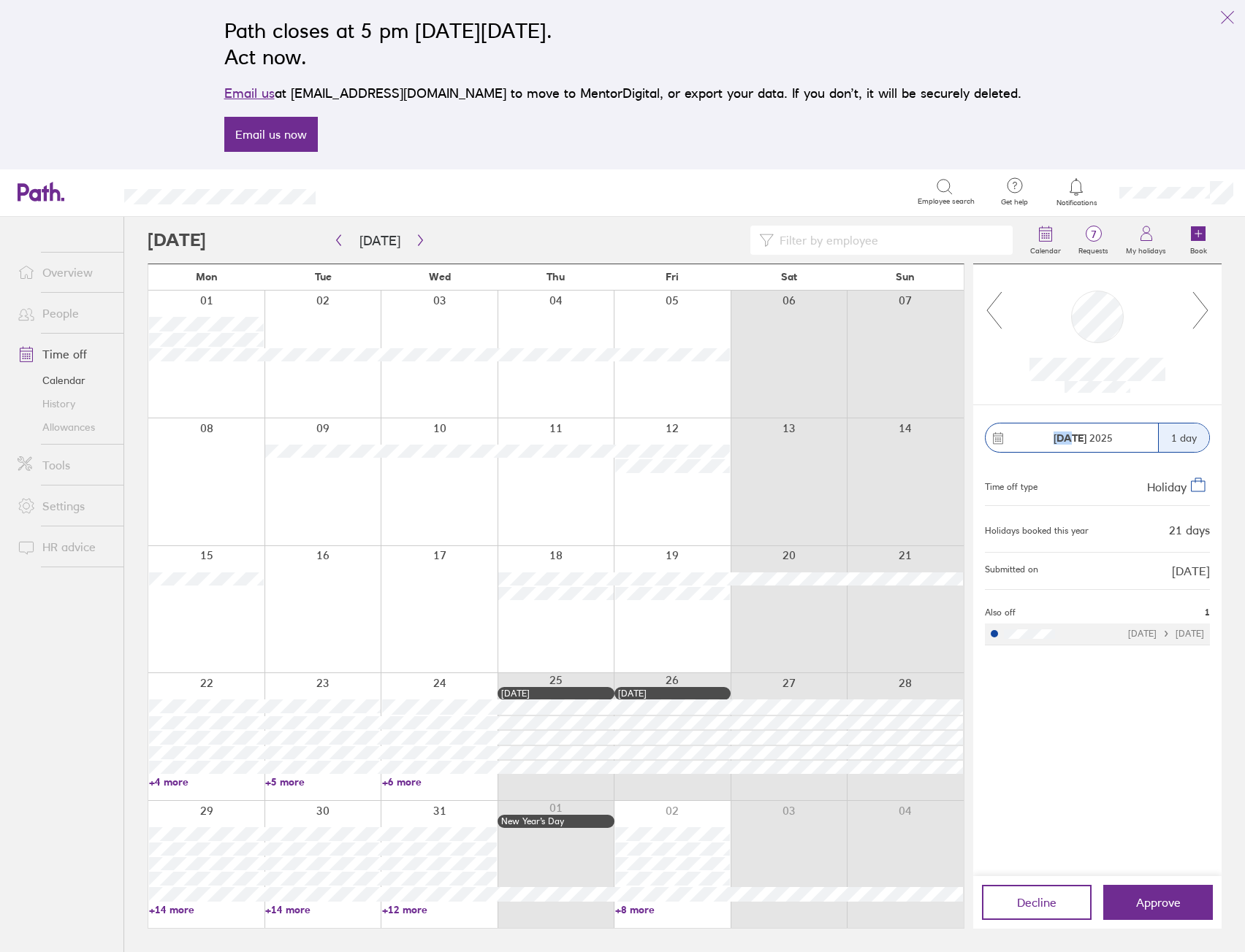
click at [1201, 312] on icon at bounding box center [1200, 310] width 18 height 40
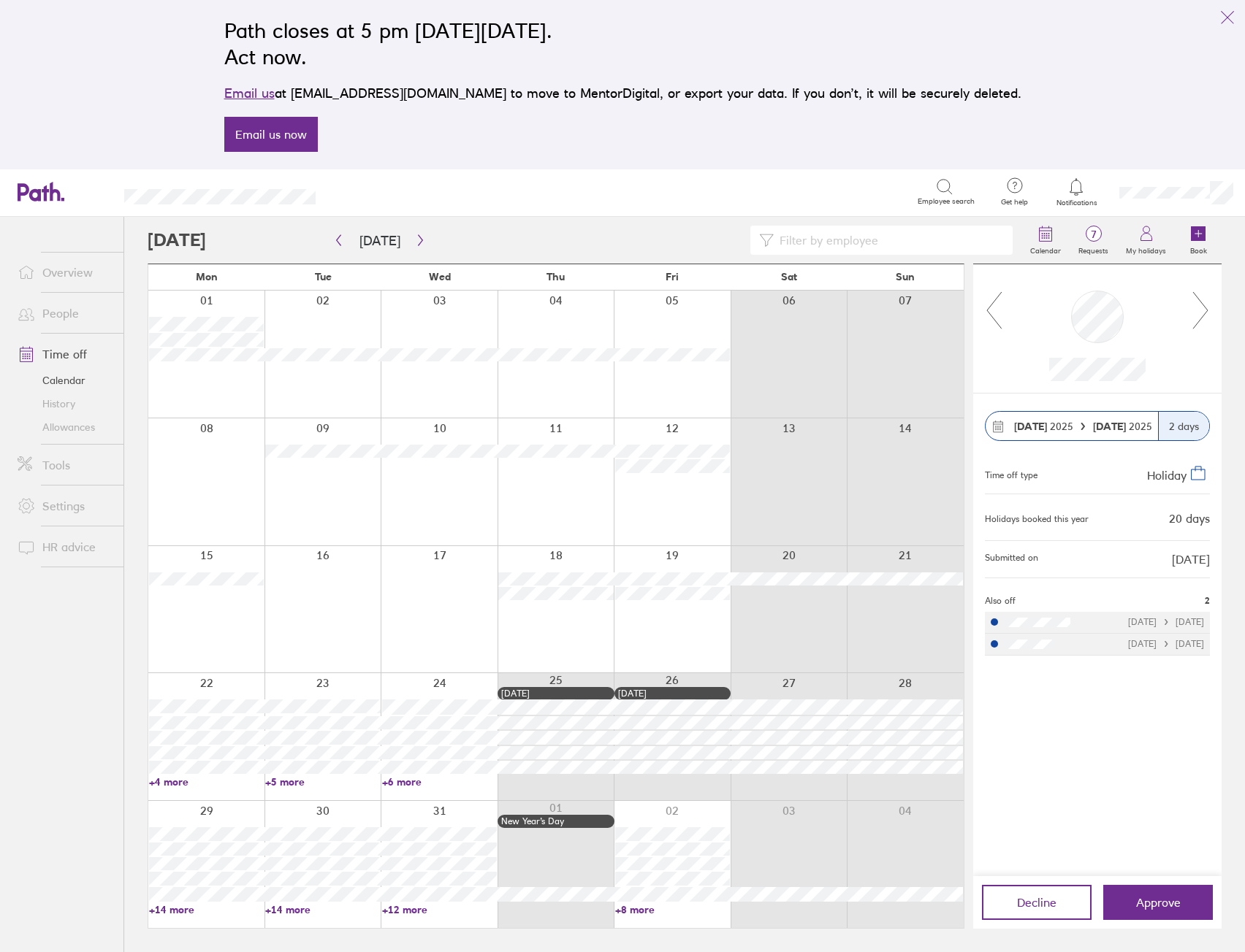
click at [1201, 312] on icon at bounding box center [1200, 310] width 18 height 40
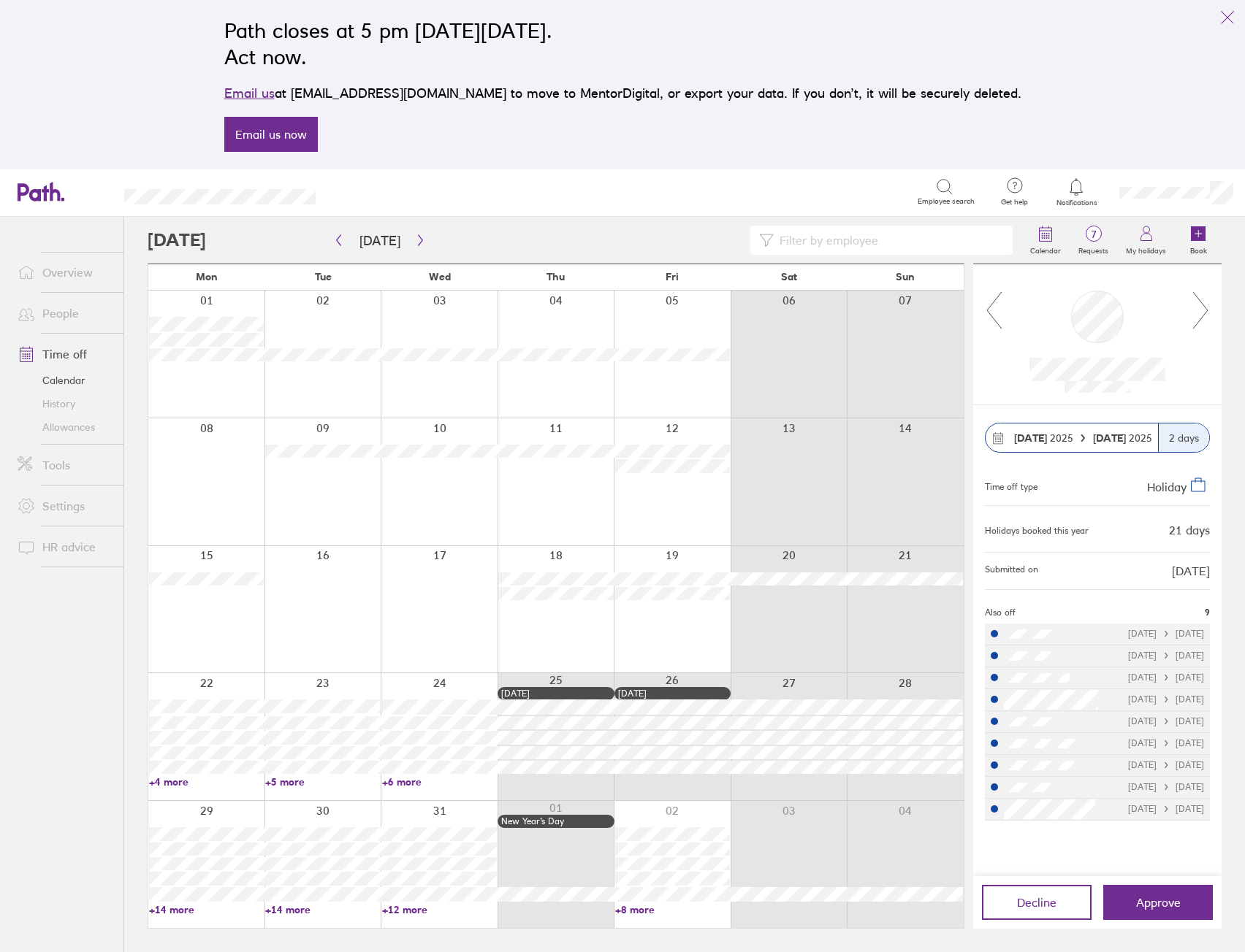
click at [1201, 312] on icon at bounding box center [1200, 310] width 18 height 40
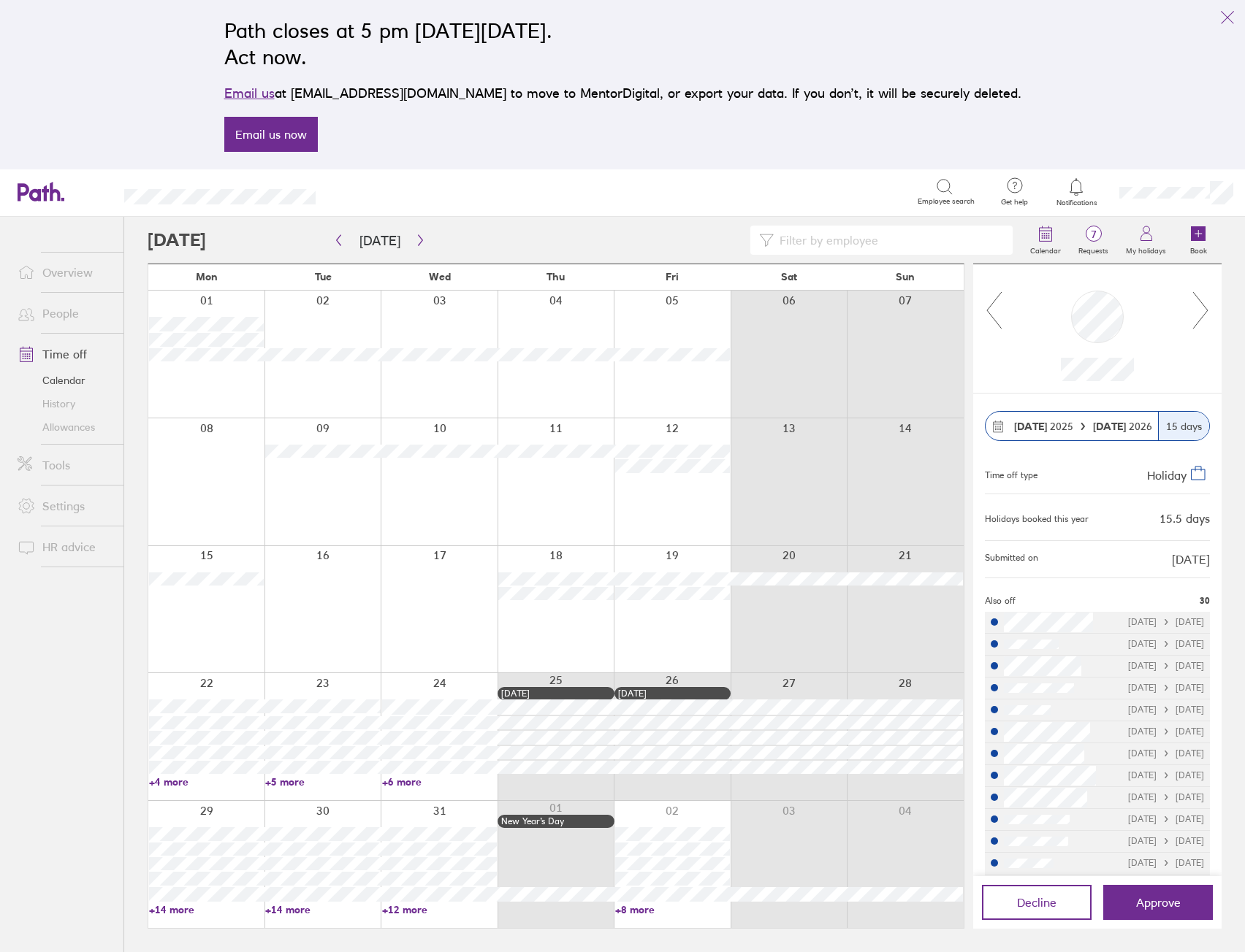
click at [1201, 312] on icon at bounding box center [1200, 310] width 18 height 40
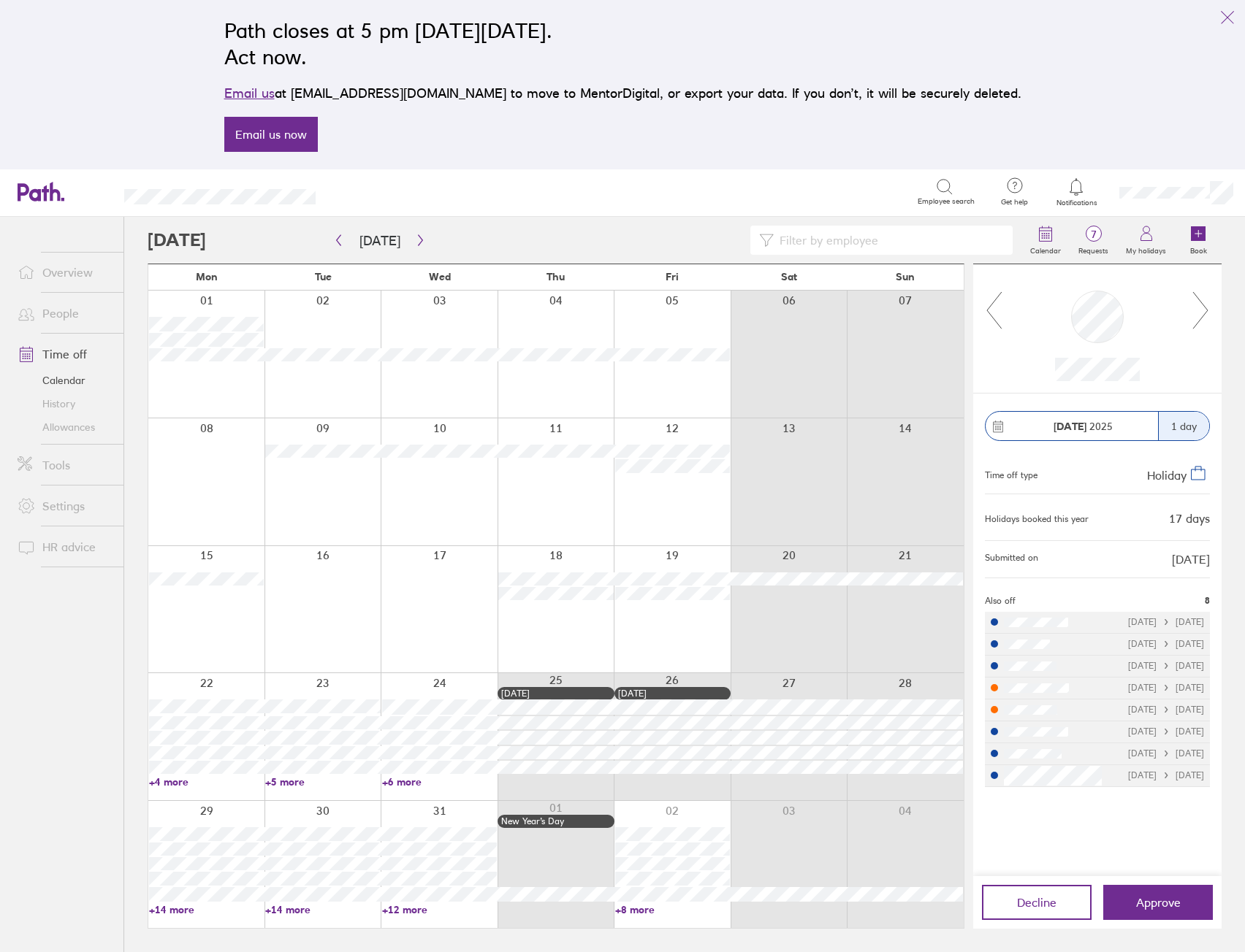
click at [1201, 312] on icon at bounding box center [1200, 310] width 18 height 40
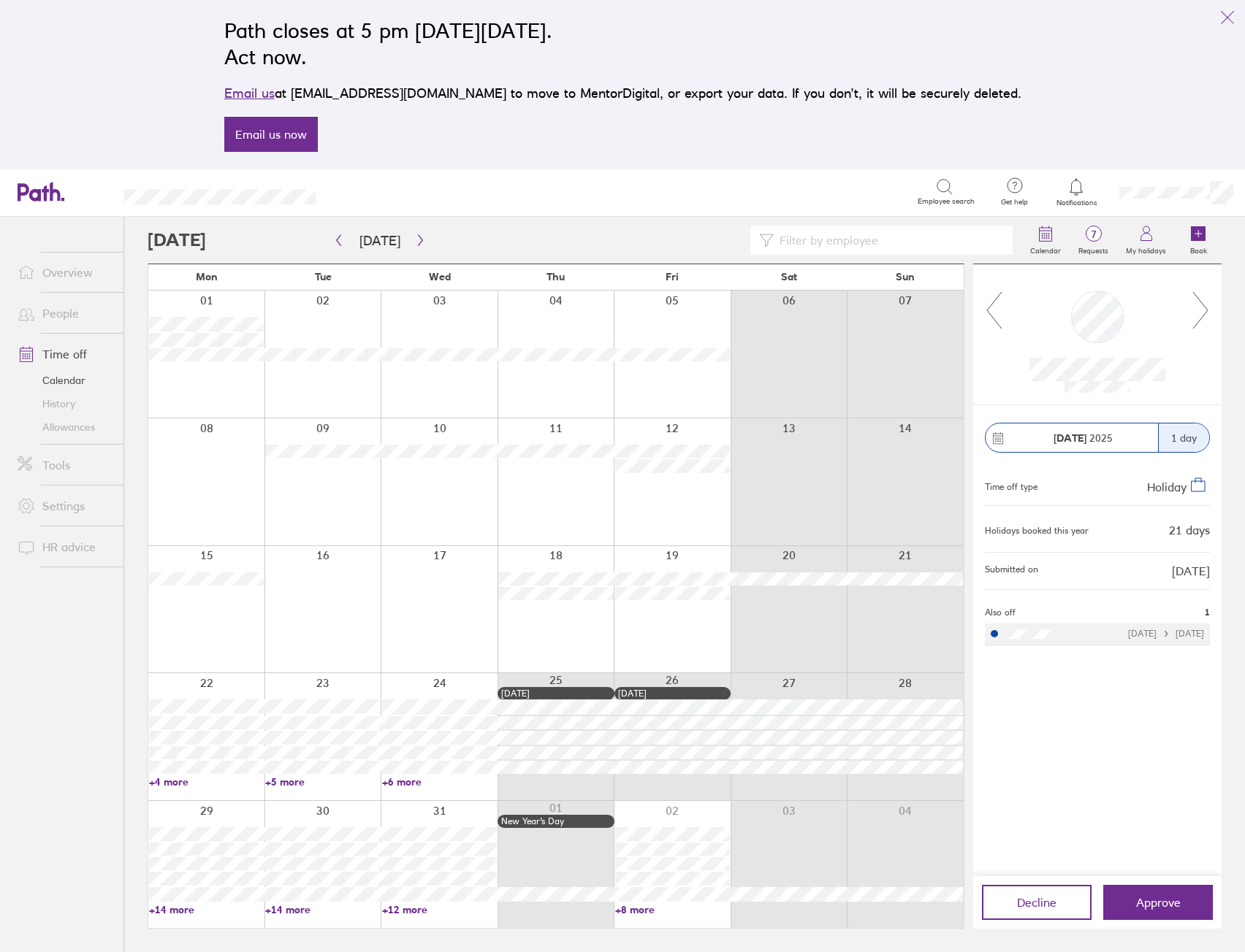
click at [1201, 312] on icon at bounding box center [1200, 310] width 18 height 40
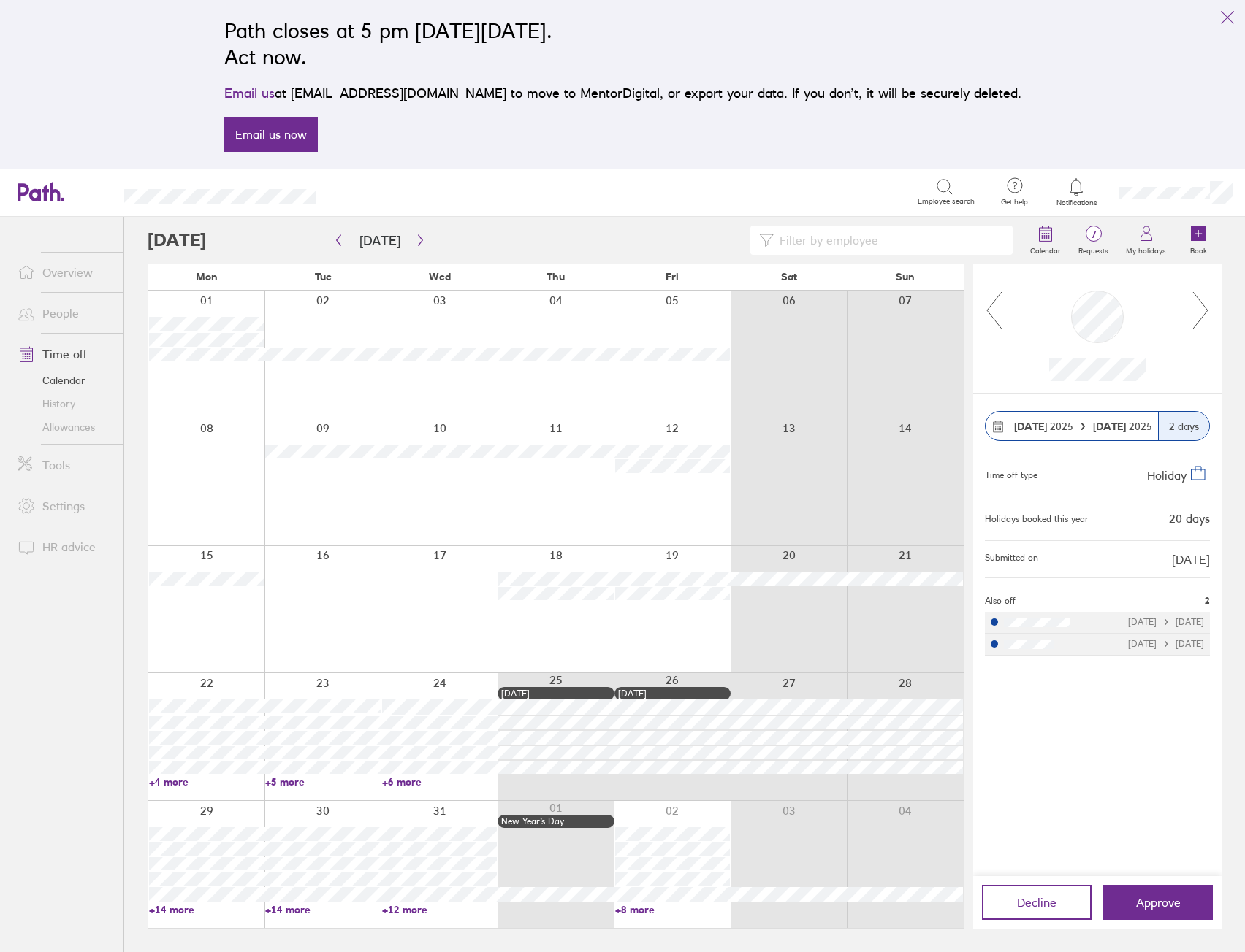
click at [1201, 312] on icon at bounding box center [1200, 310] width 18 height 40
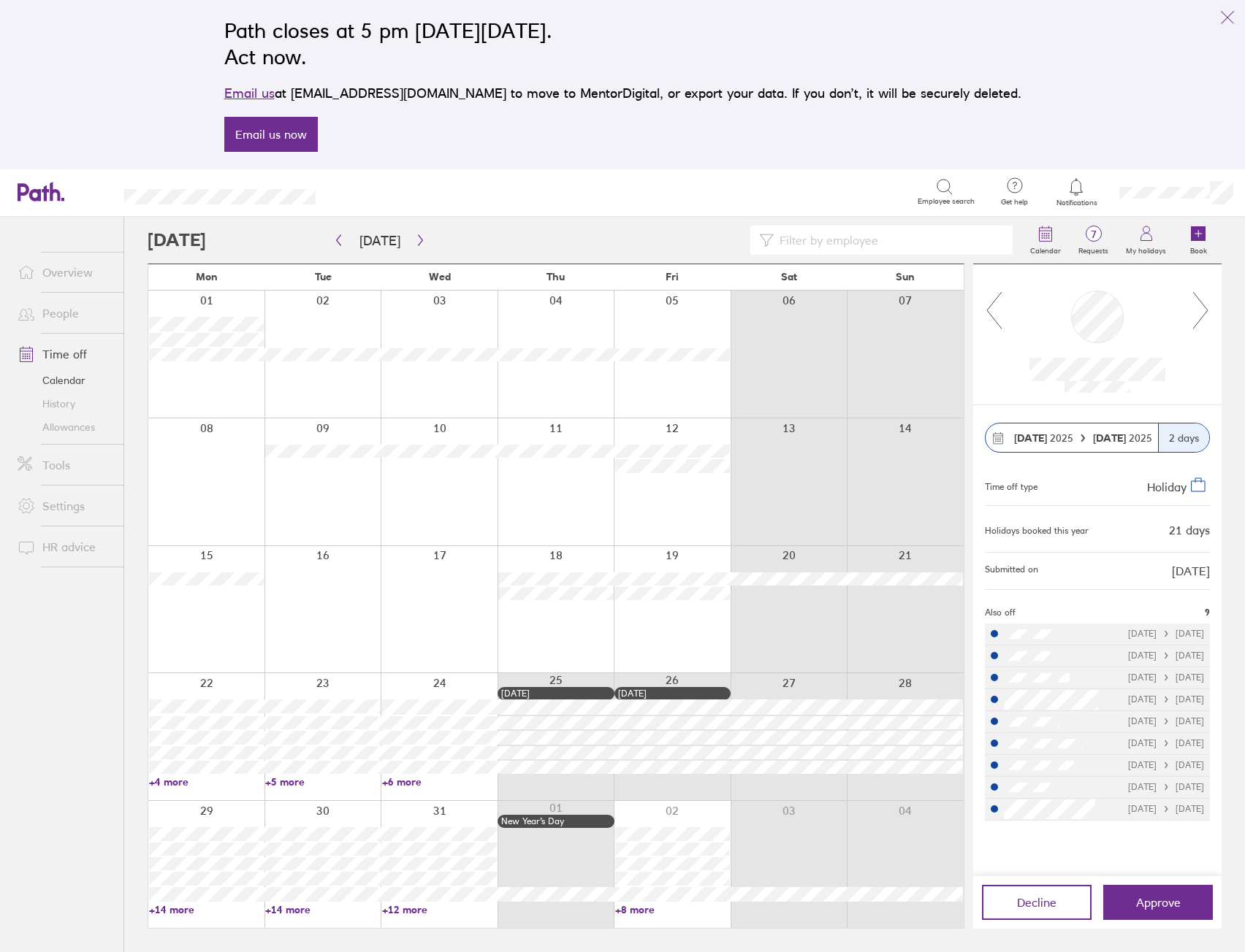
click at [1201, 312] on icon at bounding box center [1200, 310] width 18 height 40
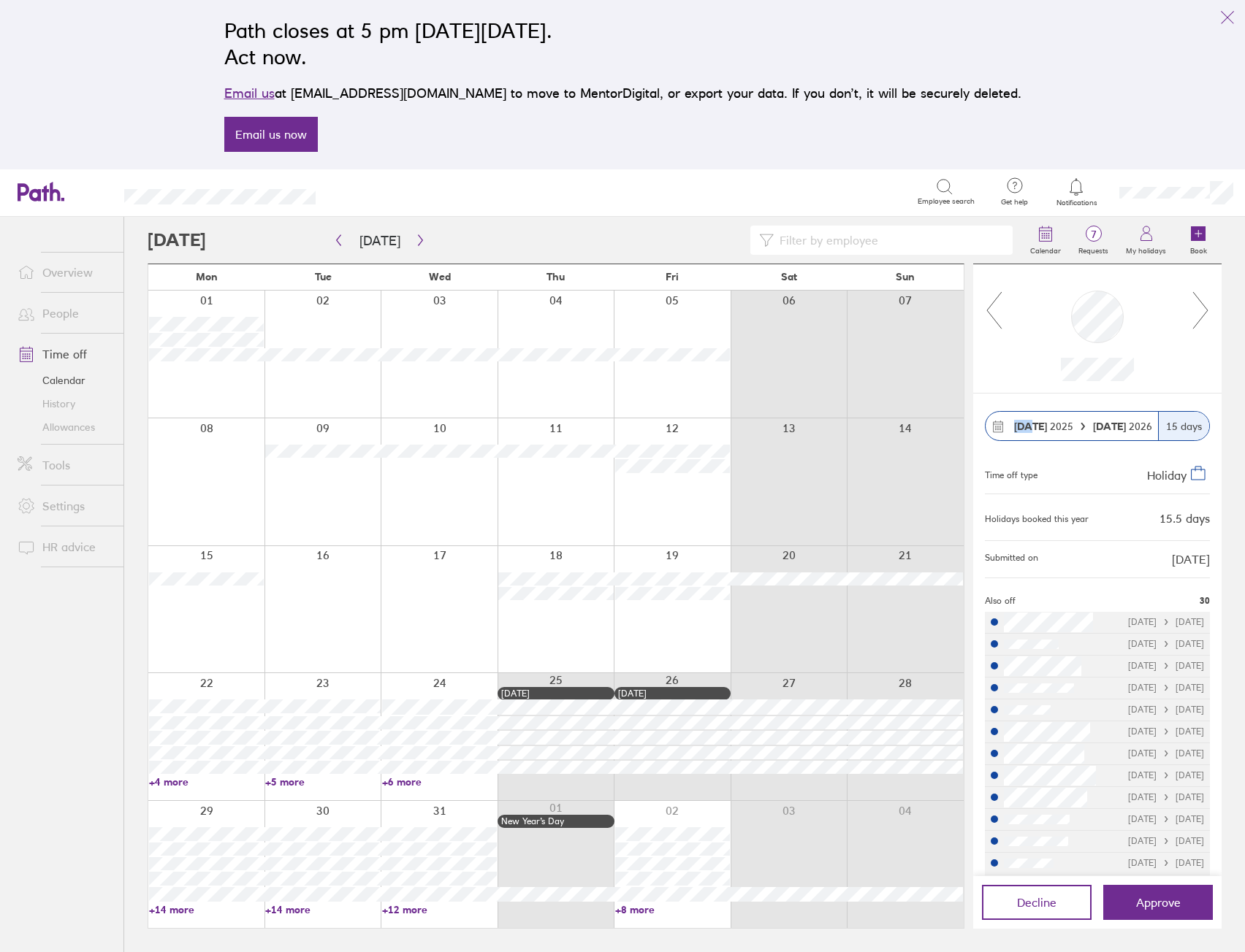
click at [1201, 312] on icon at bounding box center [1200, 310] width 18 height 40
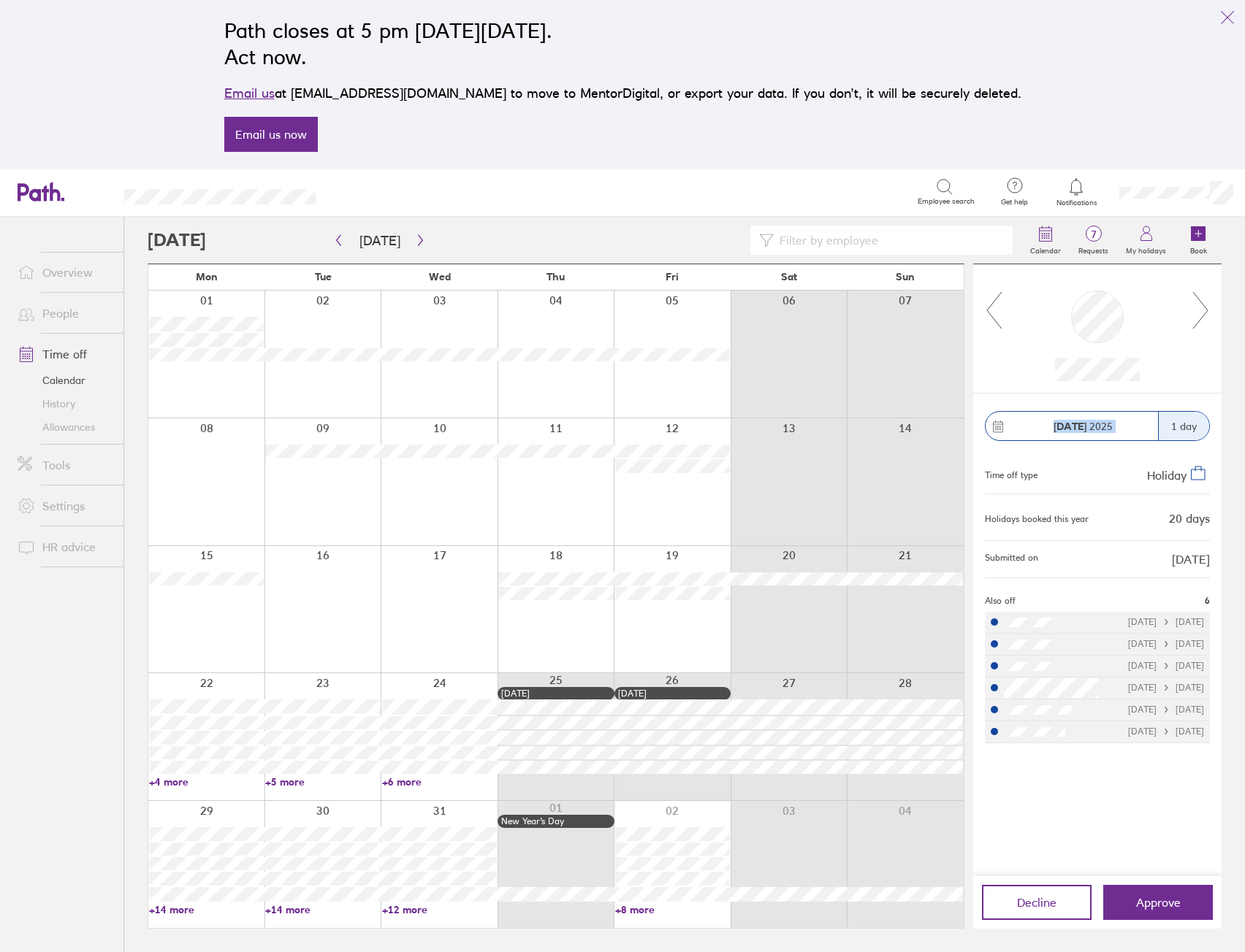
click at [1201, 312] on icon at bounding box center [1200, 310] width 18 height 40
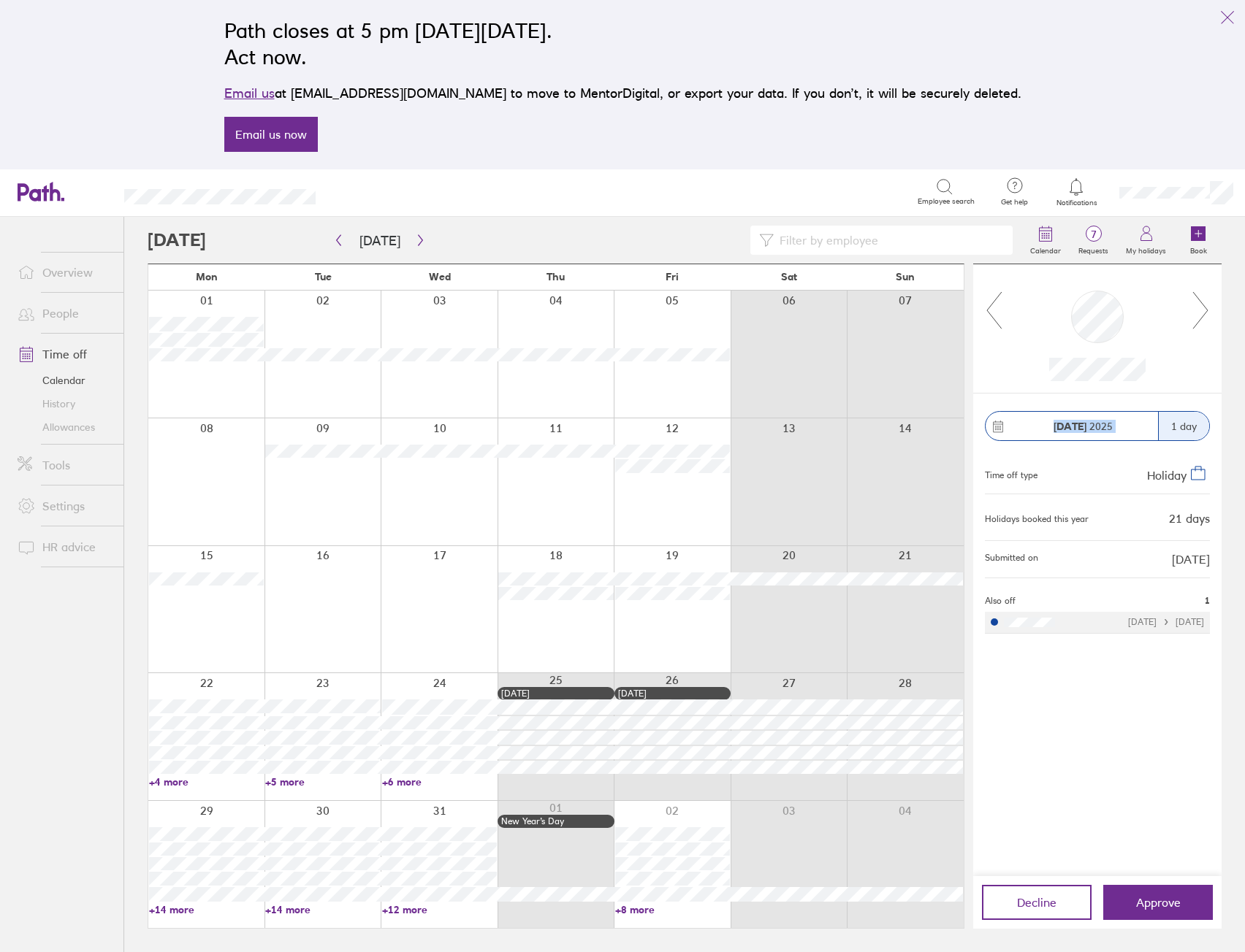
click at [1201, 312] on icon at bounding box center [1200, 310] width 18 height 40
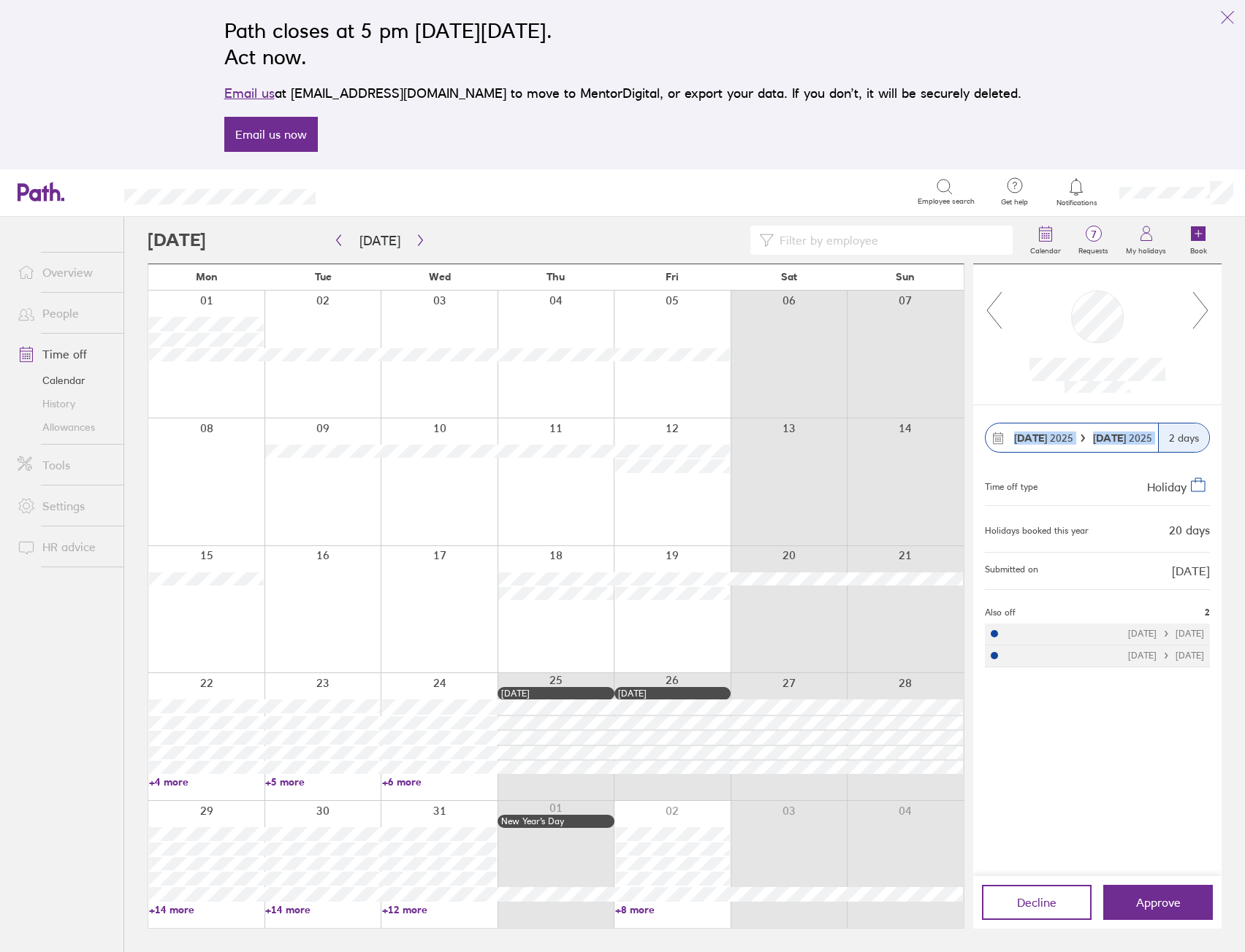
click at [1201, 312] on icon at bounding box center [1200, 310] width 18 height 40
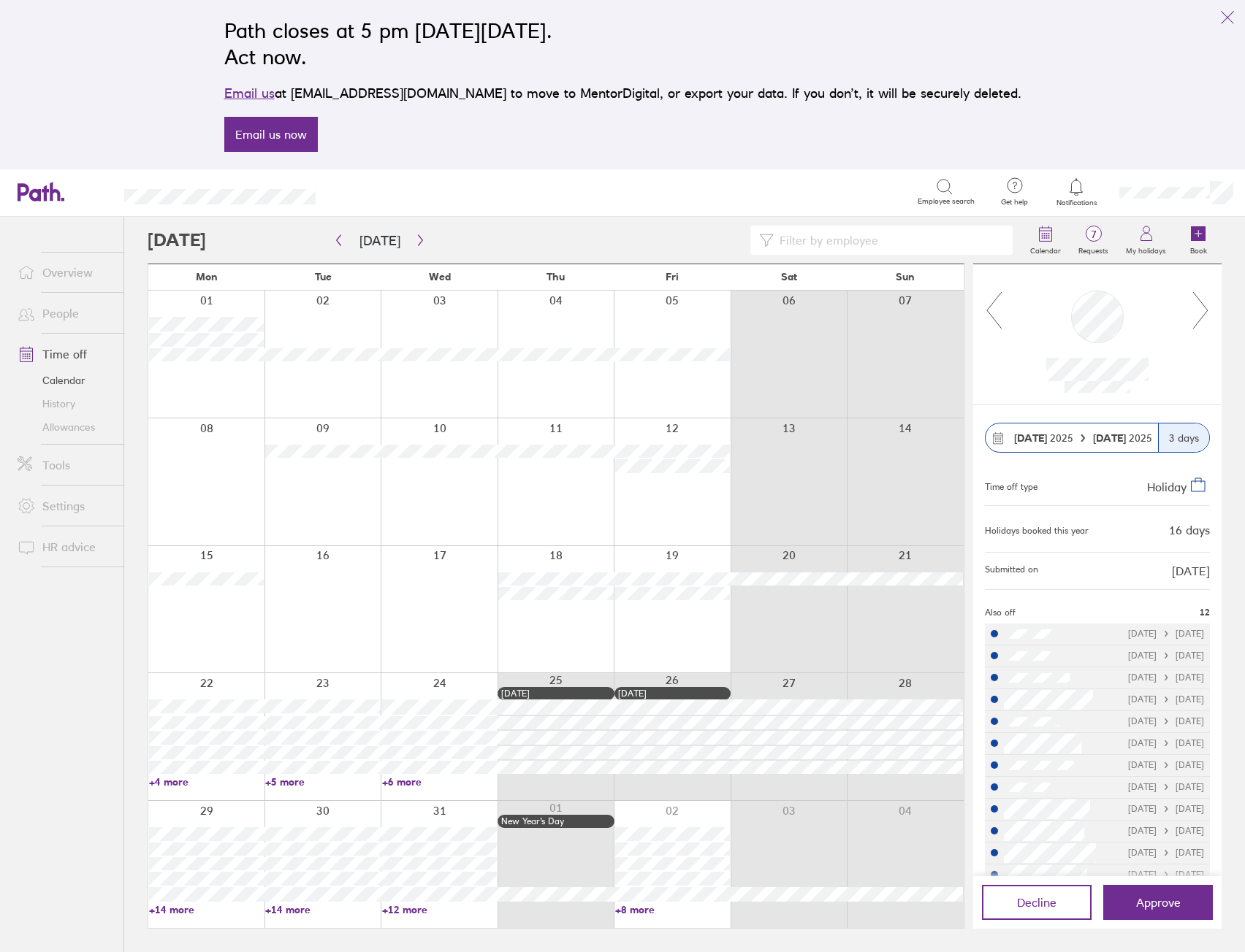
click at [917, 123] on div "Path closes at 5 pm [DATE][DATE]. Act now. Email us at [EMAIL_ADDRESS][DOMAIN_N…" at bounding box center [622, 84] width 820 height 152
click at [1201, 312] on icon at bounding box center [1200, 310] width 18 height 40
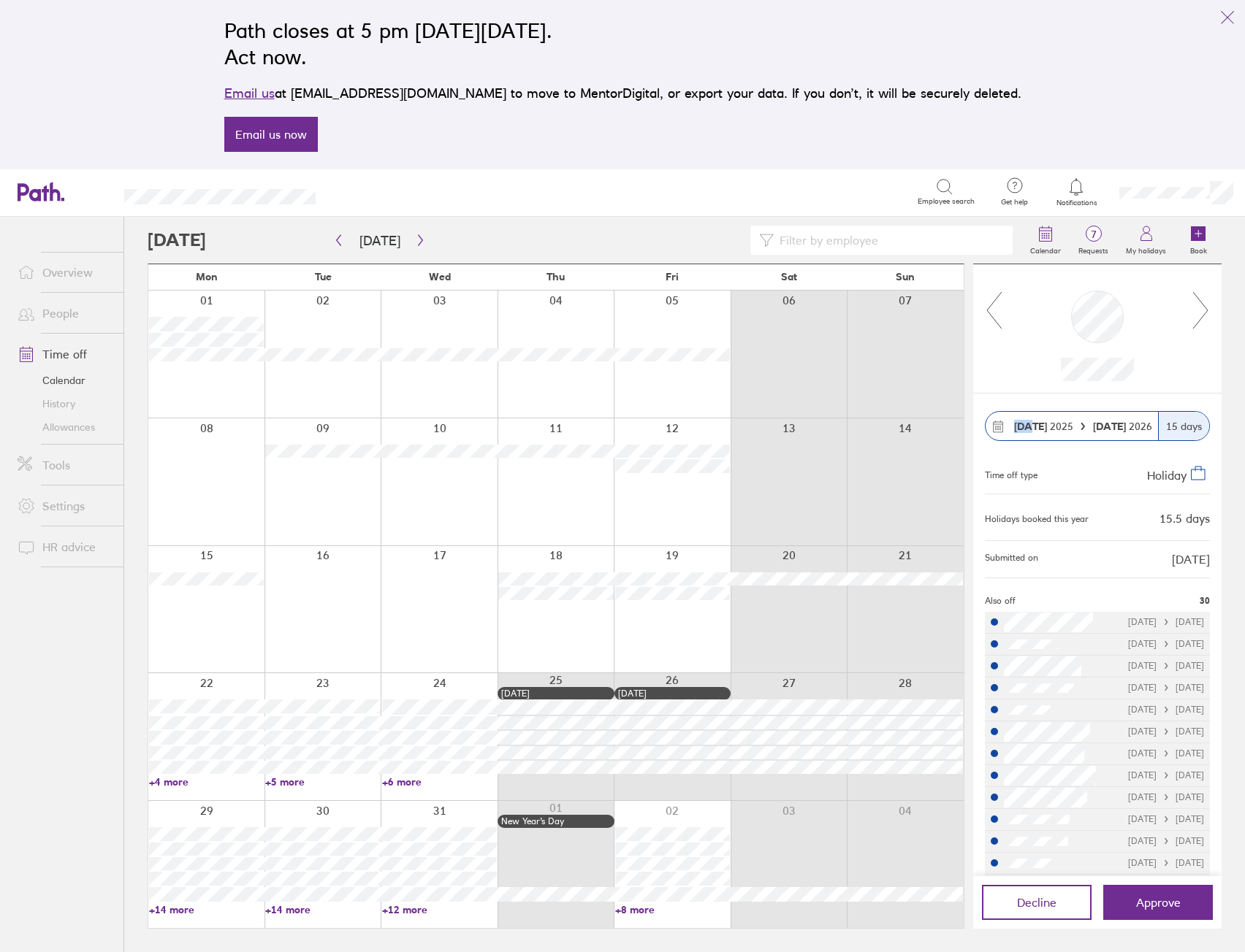
click at [1201, 312] on icon at bounding box center [1200, 310] width 18 height 40
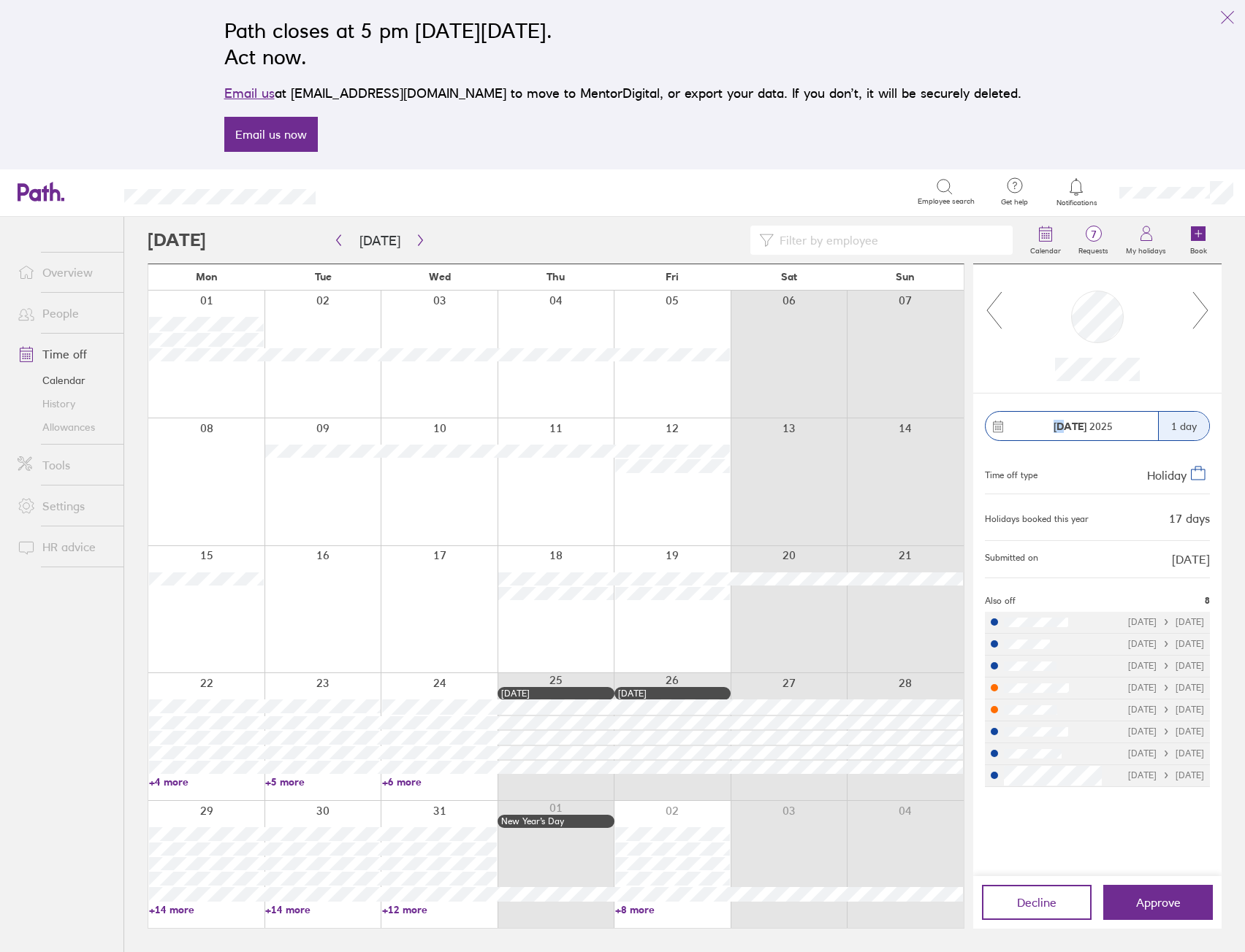
click at [1220, 317] on div at bounding box center [1097, 329] width 248 height 129
click at [1209, 317] on div at bounding box center [1097, 329] width 248 height 129
click at [1199, 314] on icon at bounding box center [1200, 310] width 18 height 40
click at [1201, 314] on icon at bounding box center [1200, 310] width 18 height 40
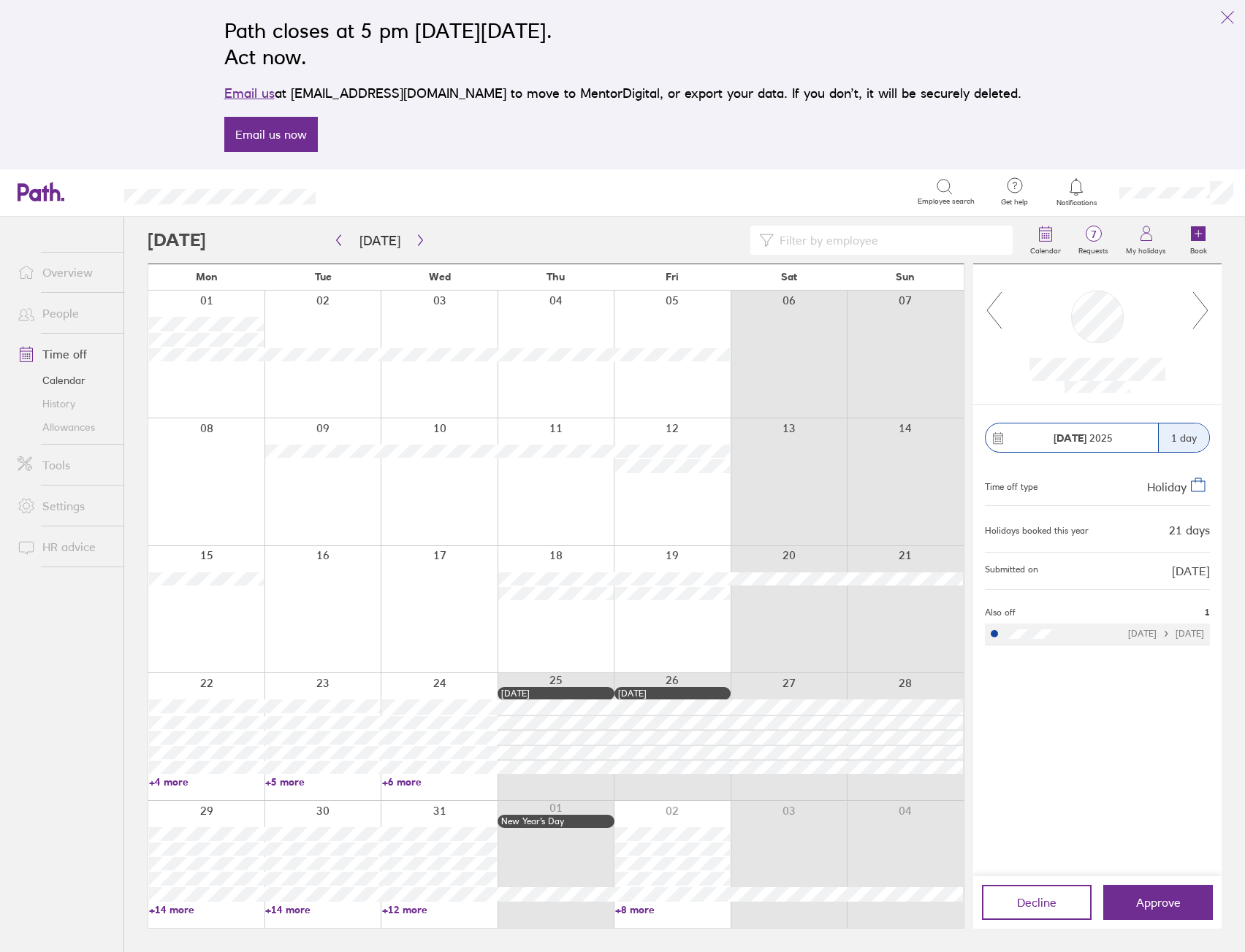
click at [988, 306] on icon at bounding box center [994, 310] width 18 height 40
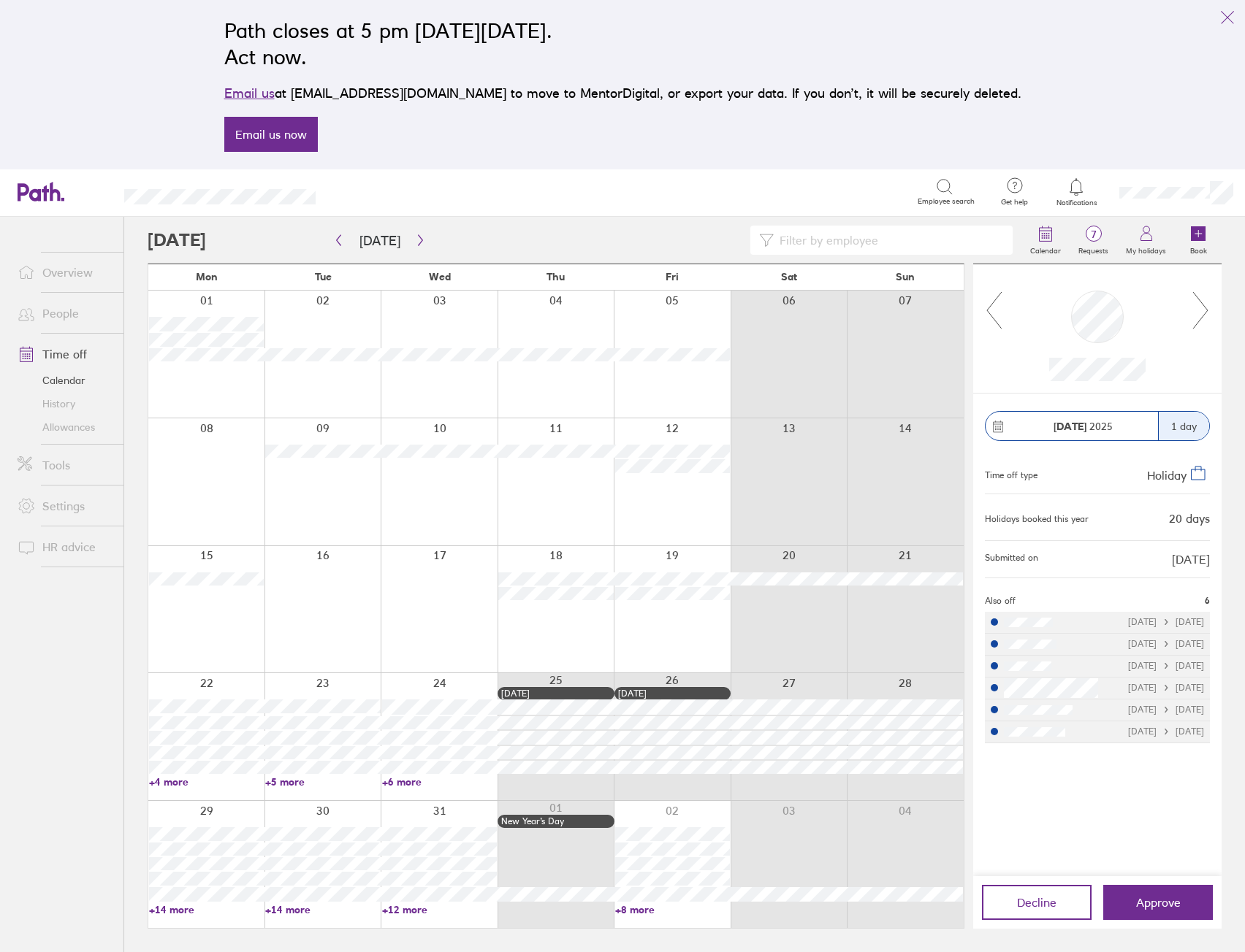
click at [1201, 318] on icon at bounding box center [1199, 310] width 15 height 37
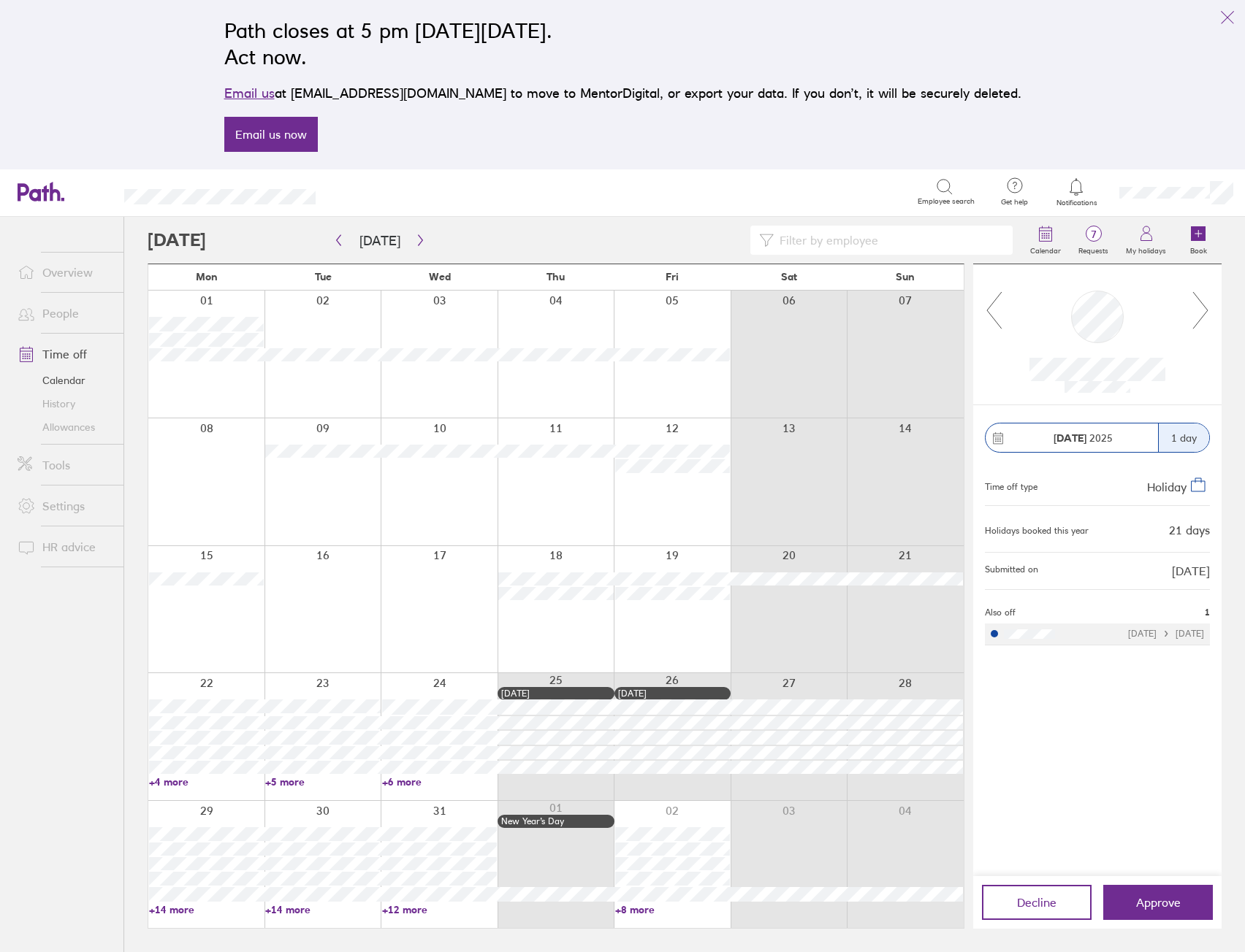
click at [1201, 318] on icon at bounding box center [1199, 310] width 15 height 37
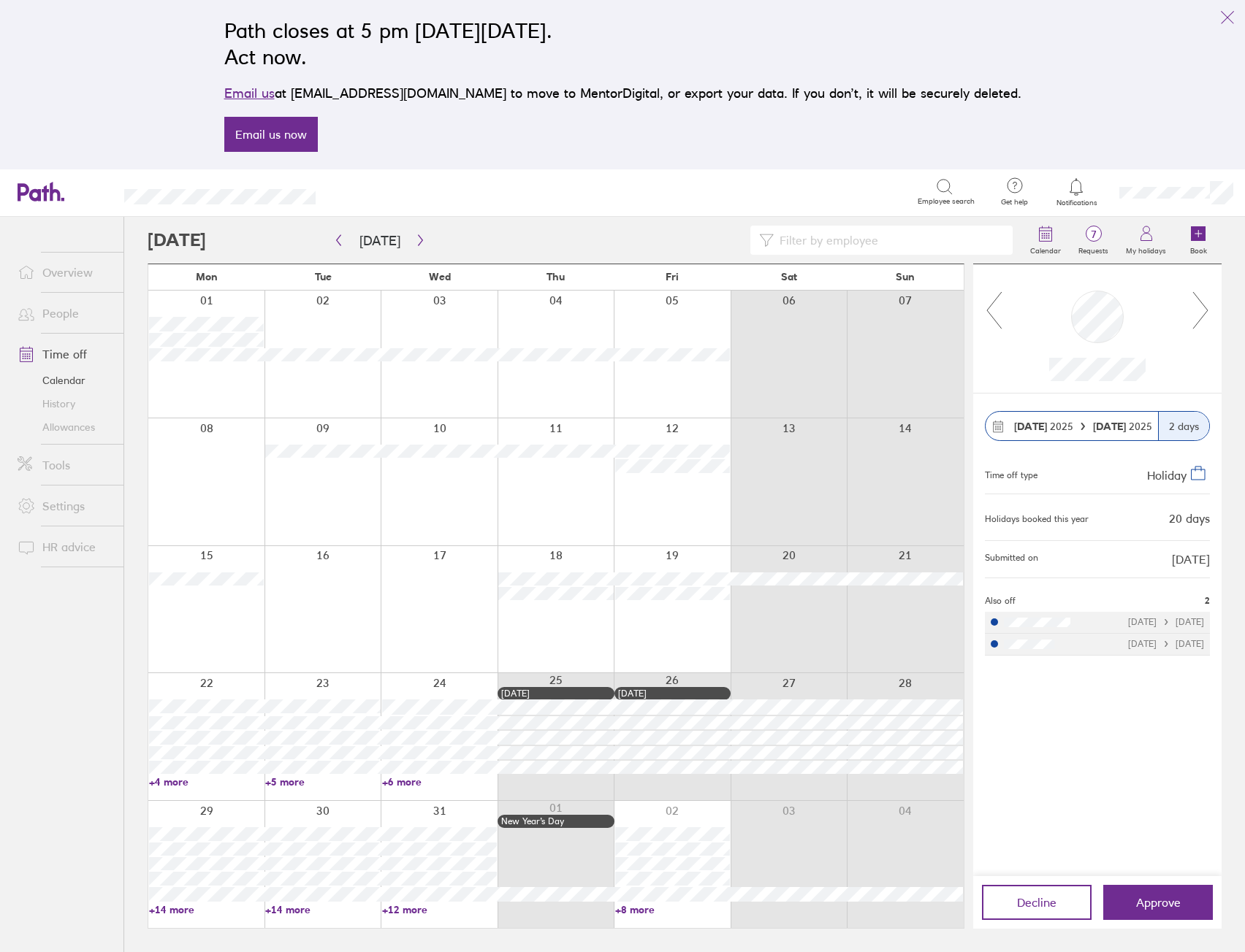
click at [1201, 318] on icon at bounding box center [1199, 310] width 15 height 37
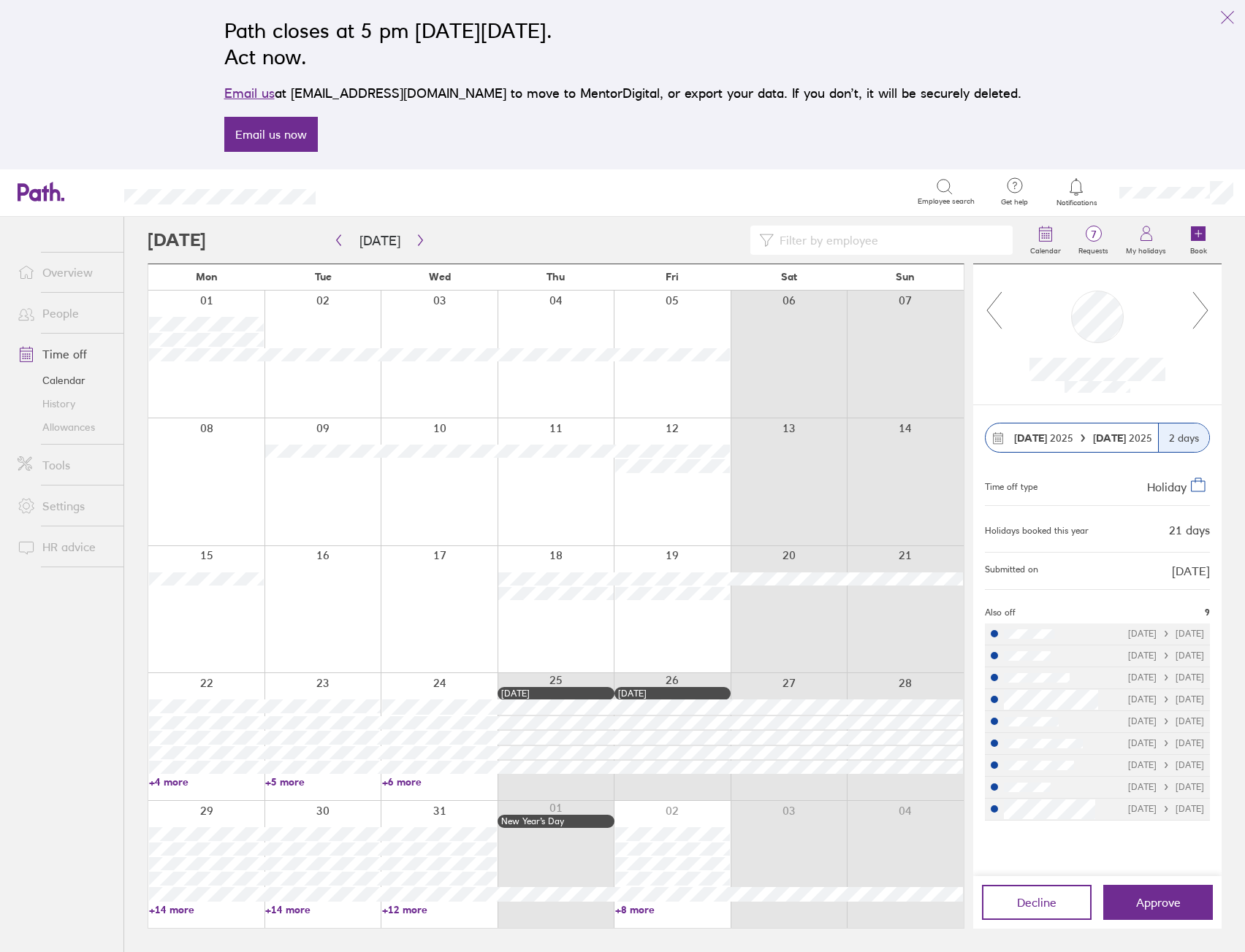
click at [1201, 318] on icon at bounding box center [1199, 310] width 15 height 37
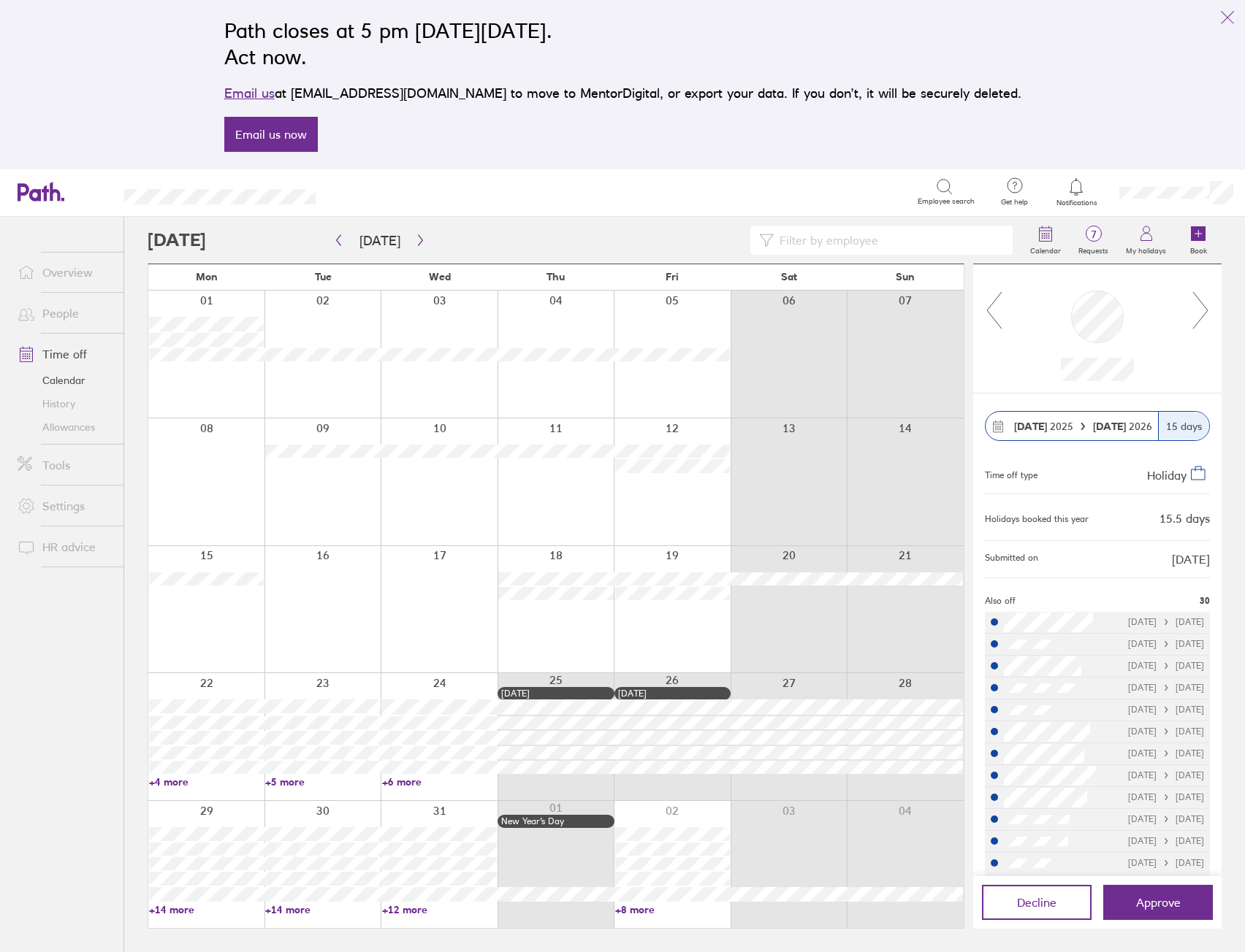
click at [1201, 318] on icon at bounding box center [1199, 310] width 15 height 37
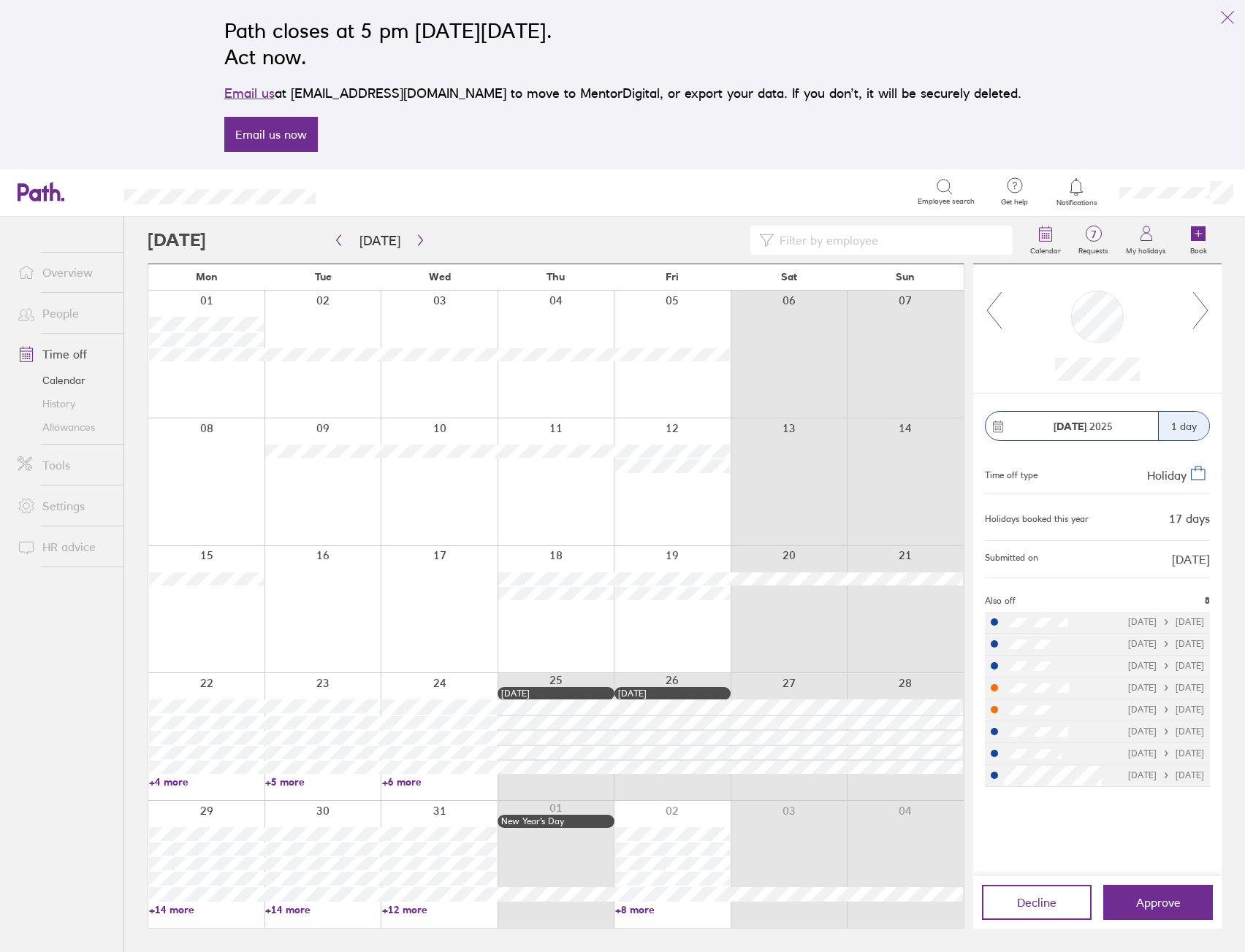
click at [1201, 318] on icon at bounding box center [1199, 310] width 15 height 37
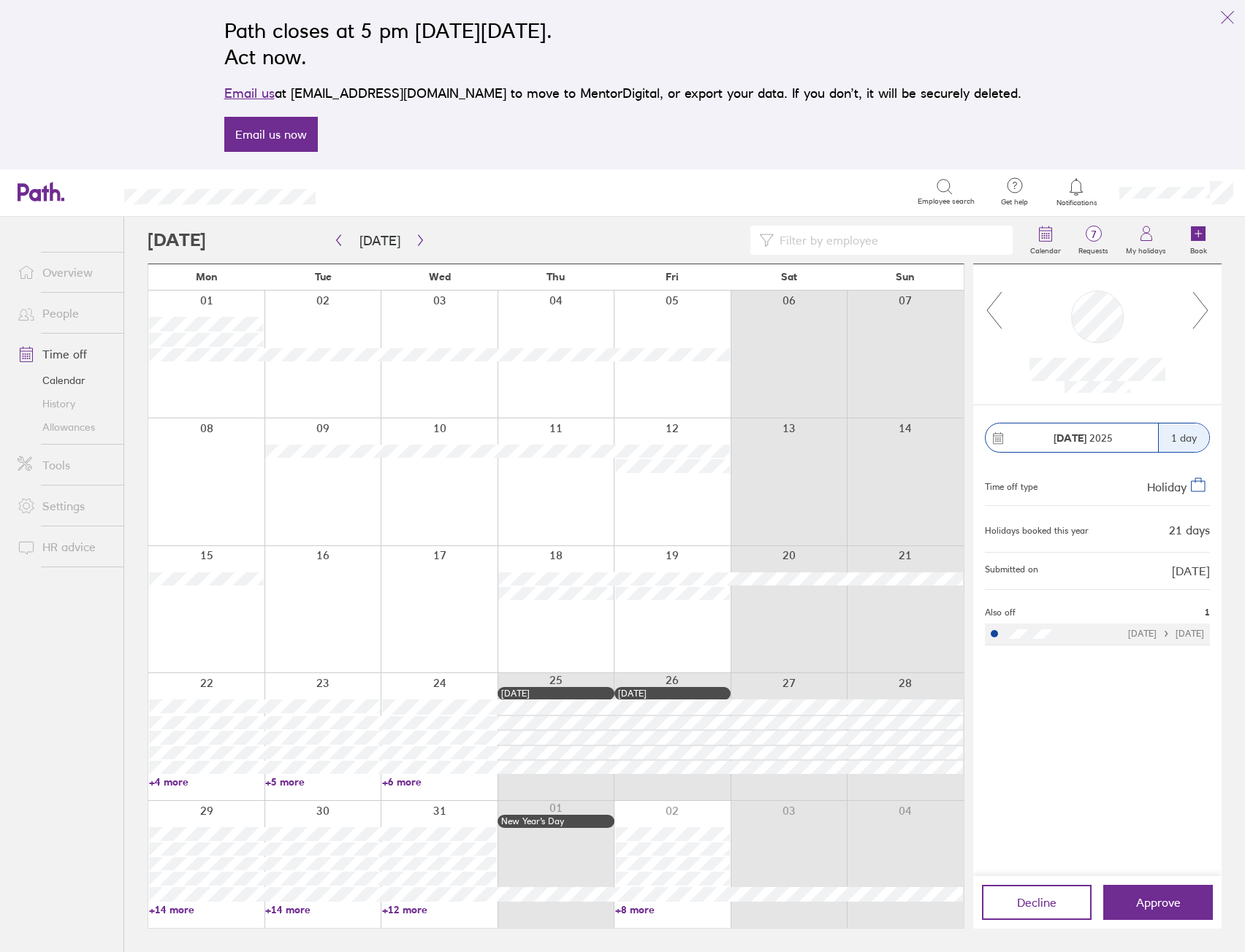
click at [1201, 318] on icon at bounding box center [1199, 310] width 15 height 37
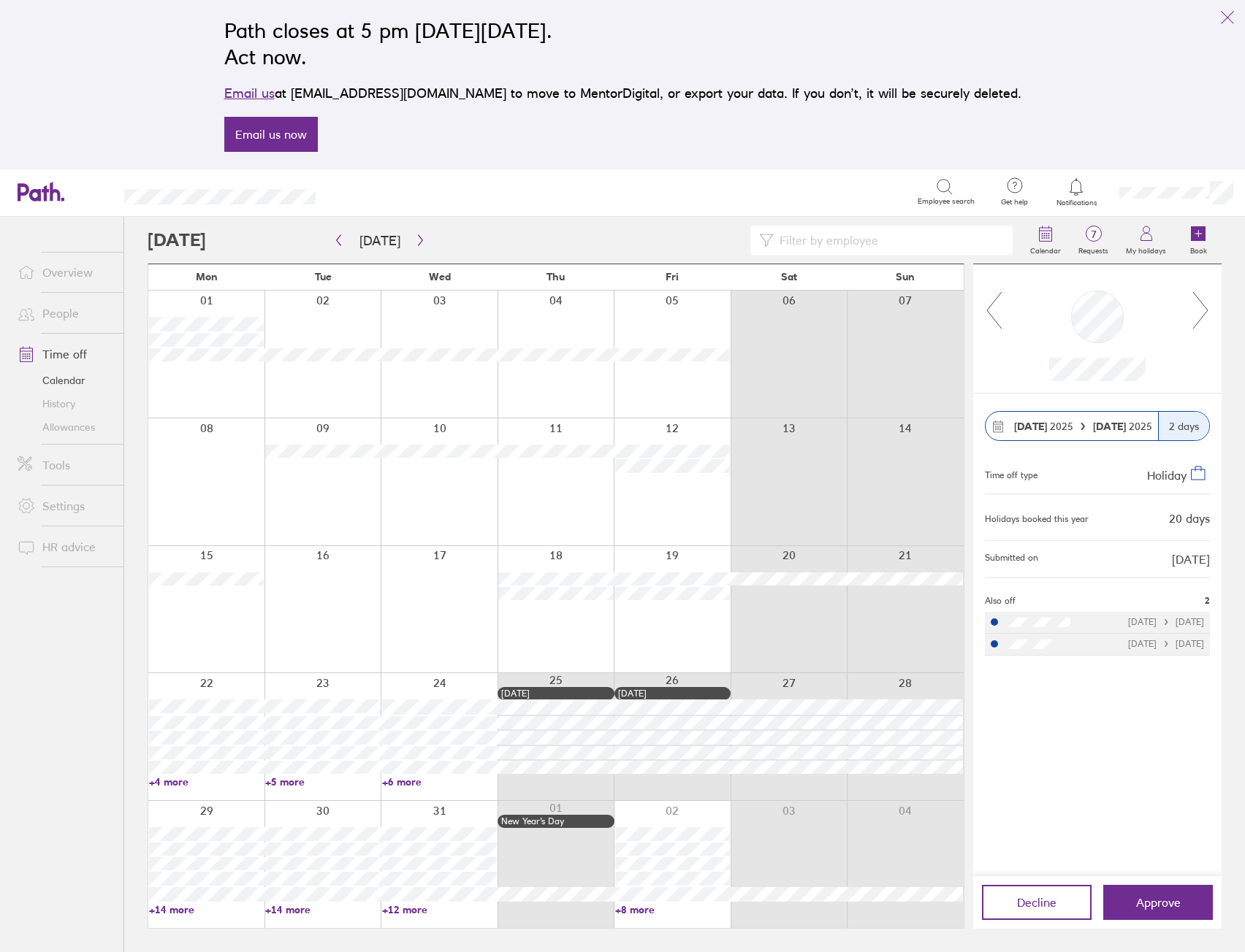
click at [1201, 318] on icon at bounding box center [1199, 310] width 15 height 37
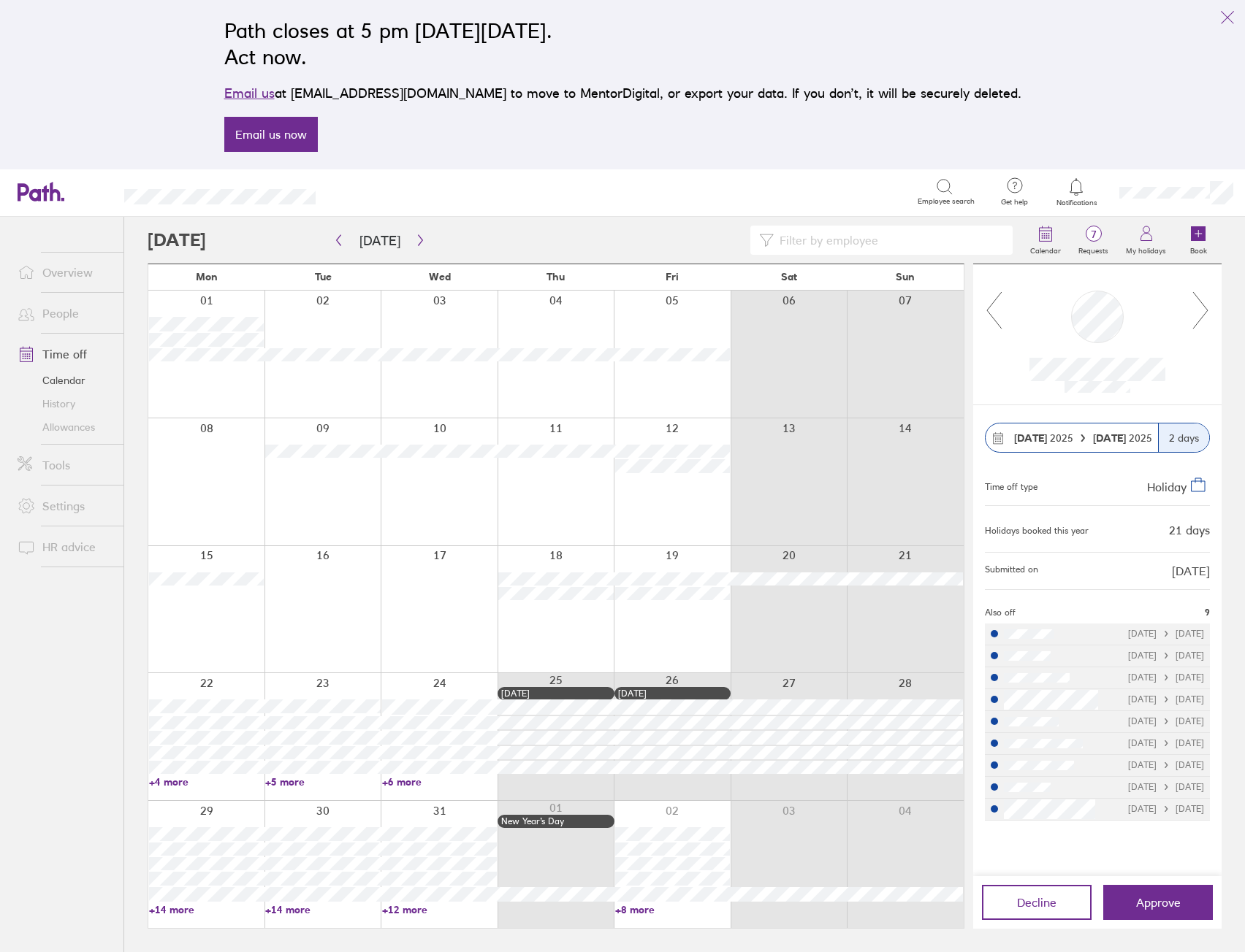
click at [1203, 319] on icon at bounding box center [1200, 310] width 18 height 40
click at [1201, 308] on icon at bounding box center [1200, 310] width 18 height 40
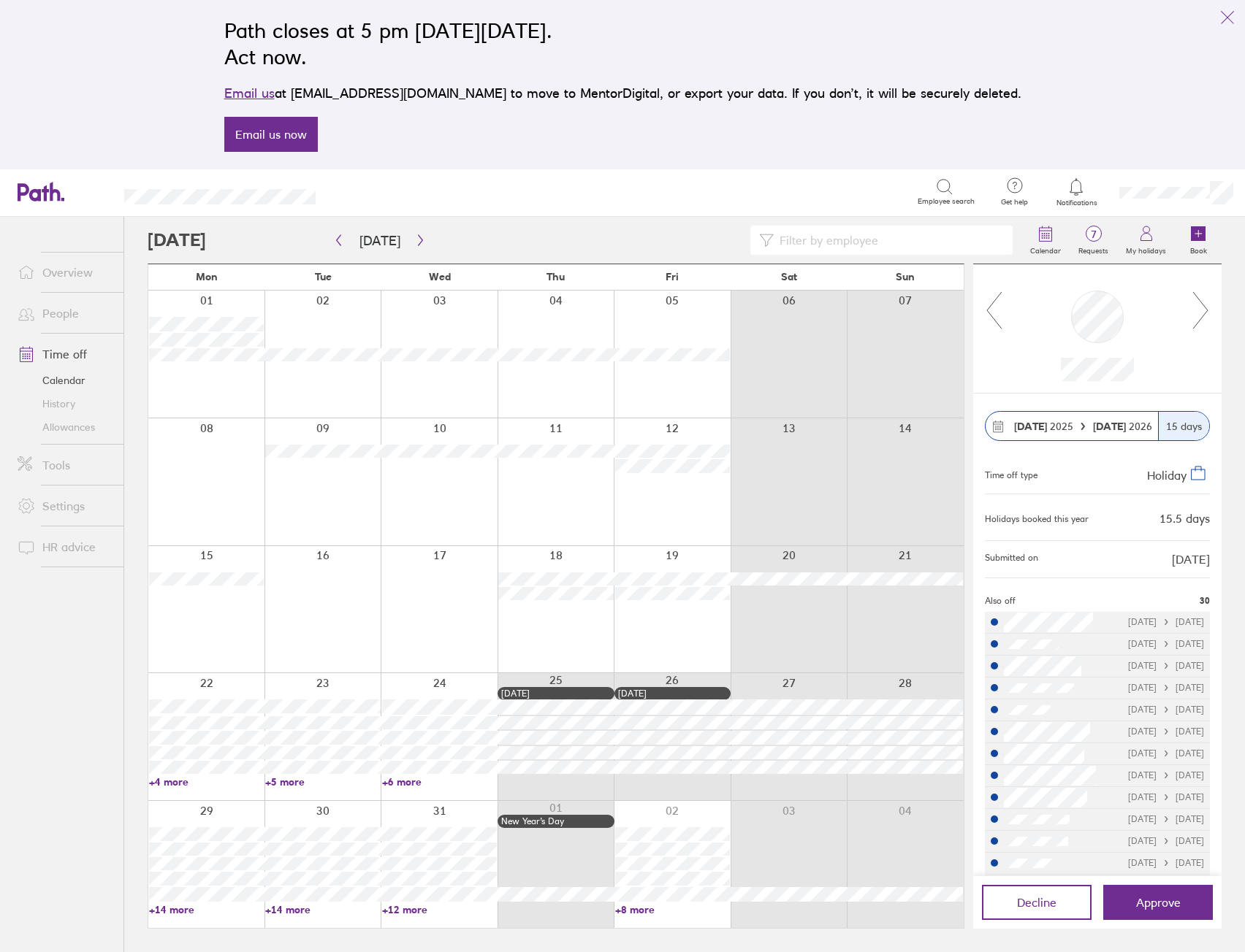
click at [999, 315] on icon at bounding box center [994, 310] width 18 height 40
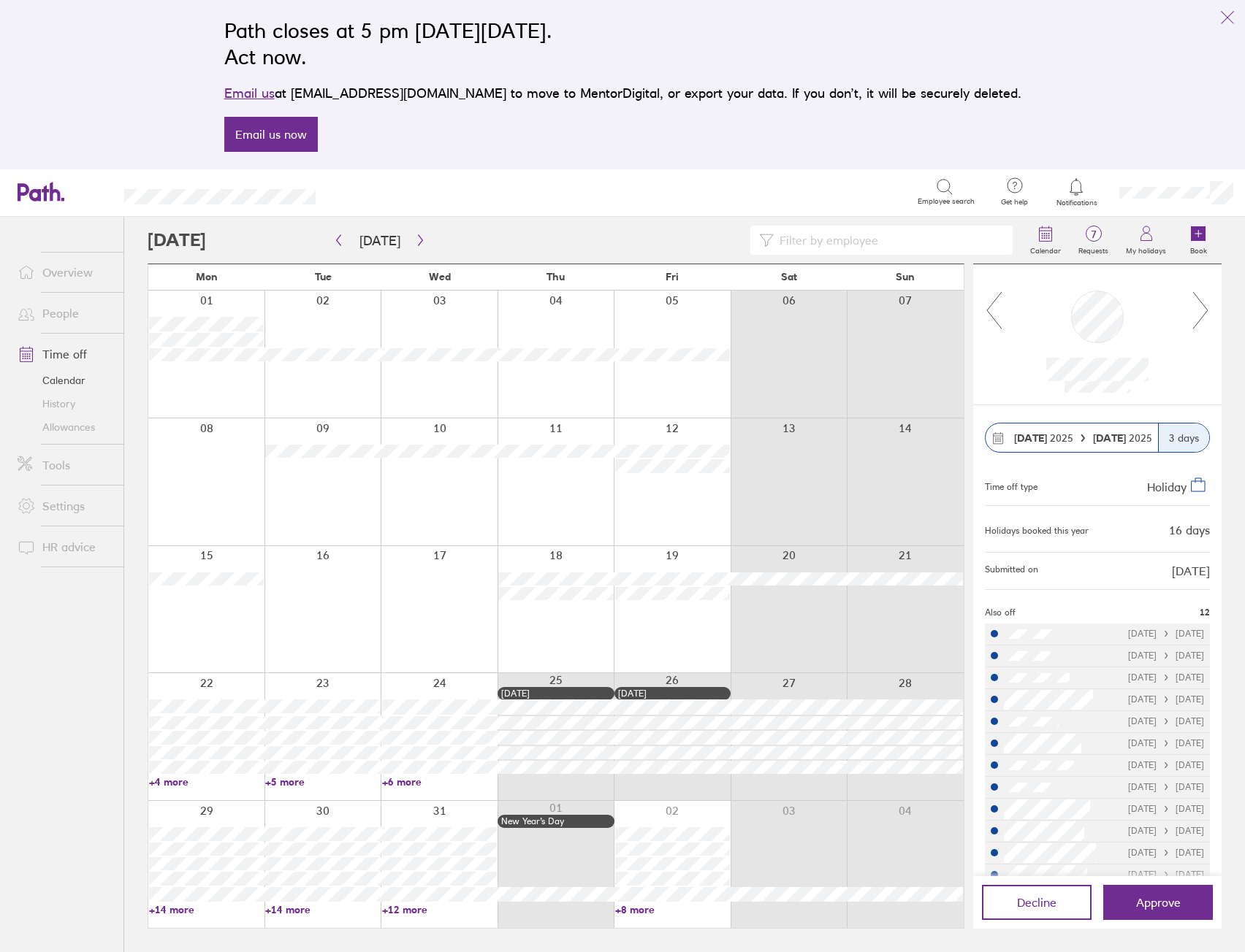
click at [990, 316] on icon at bounding box center [994, 310] width 18 height 40
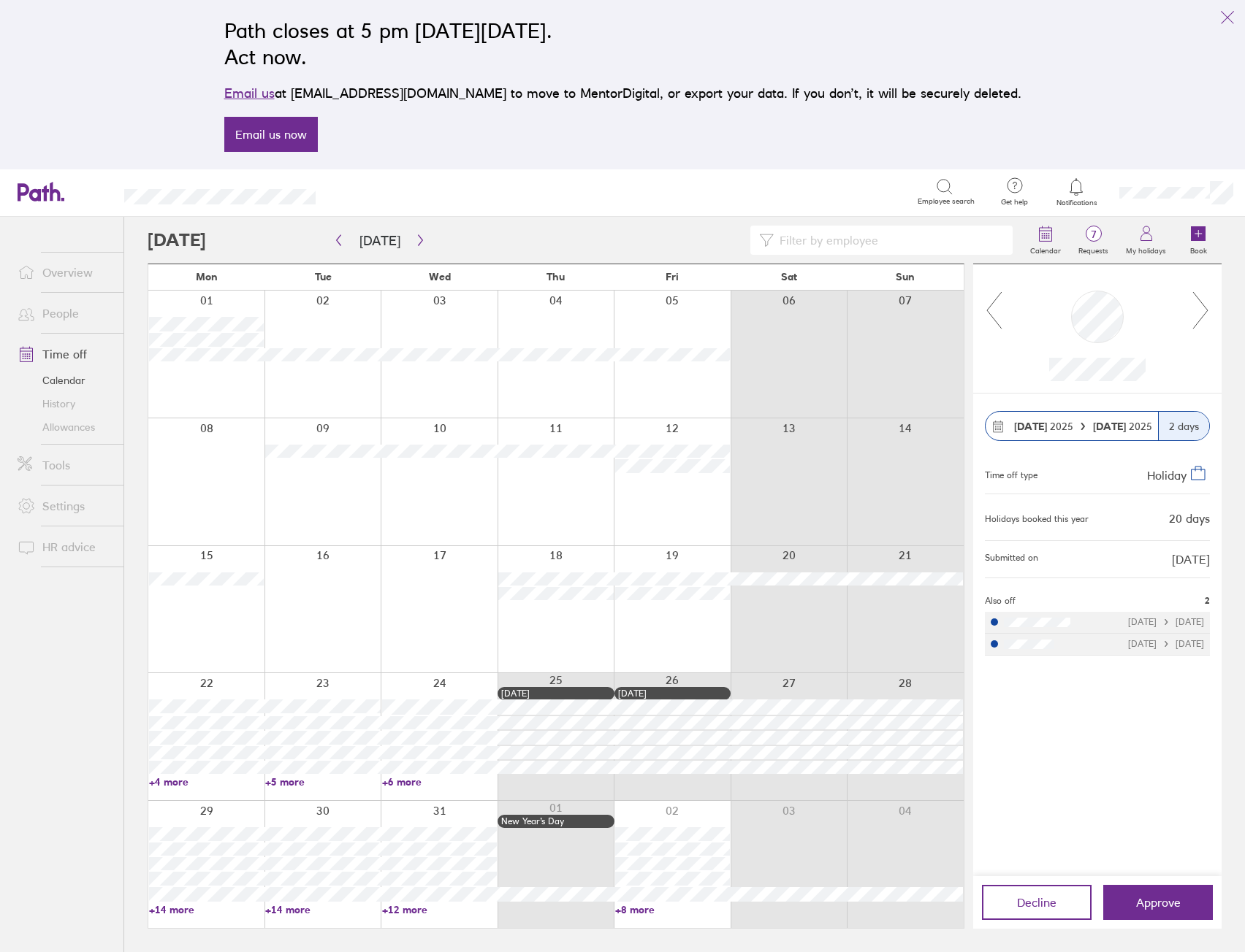
click at [1204, 313] on icon at bounding box center [1200, 310] width 18 height 40
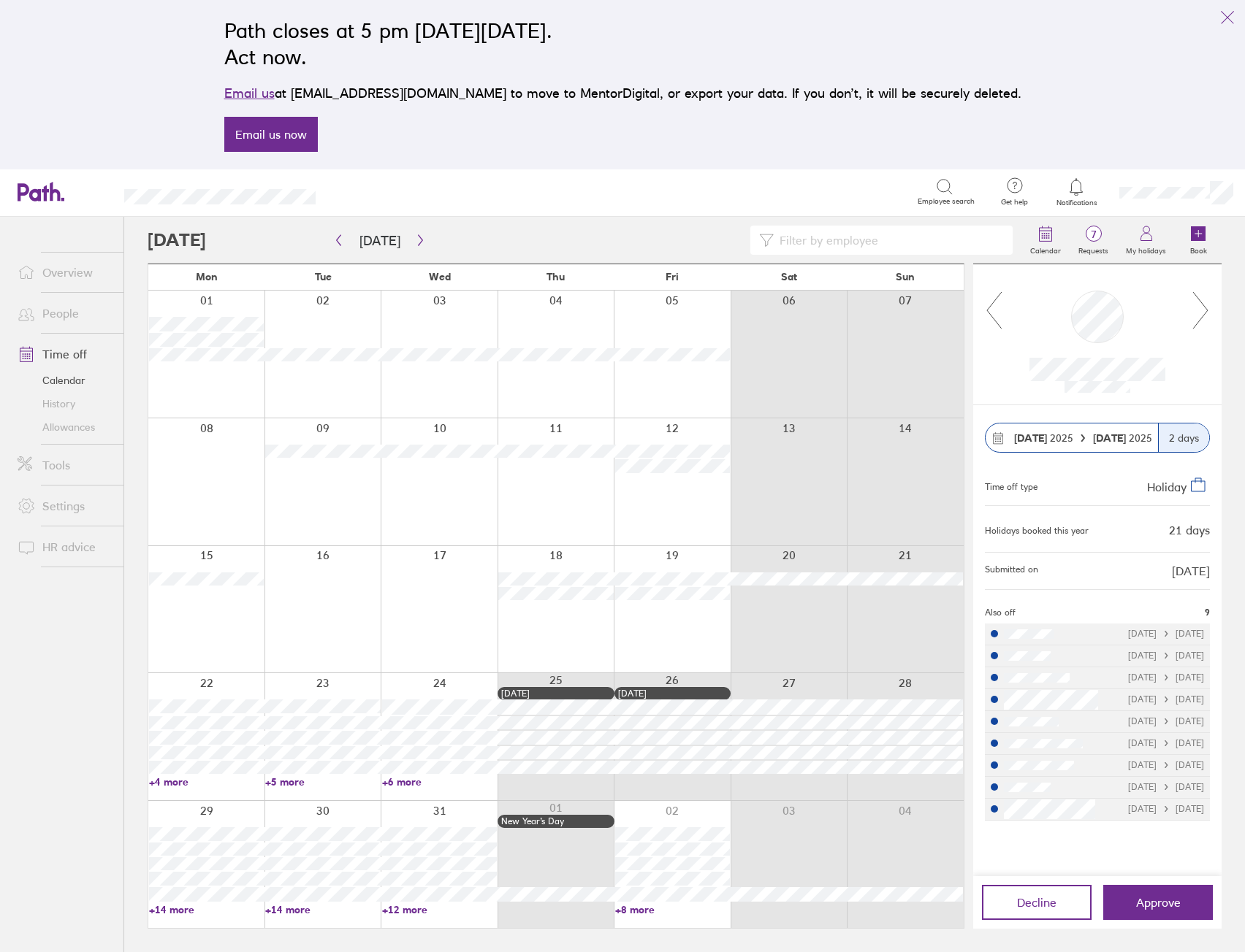
click at [1200, 314] on icon at bounding box center [1200, 310] width 18 height 40
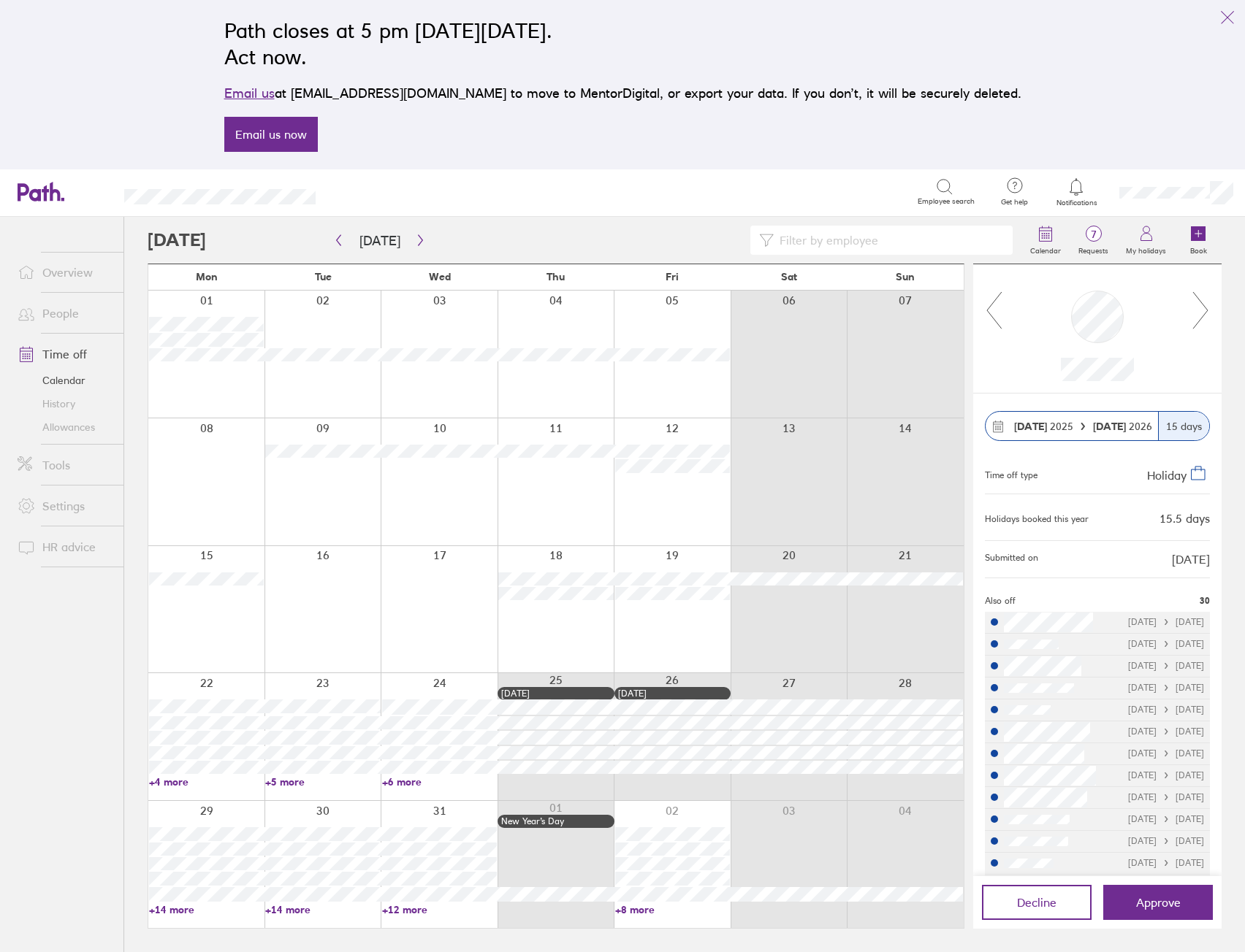
click at [1200, 314] on icon at bounding box center [1200, 310] width 18 height 40
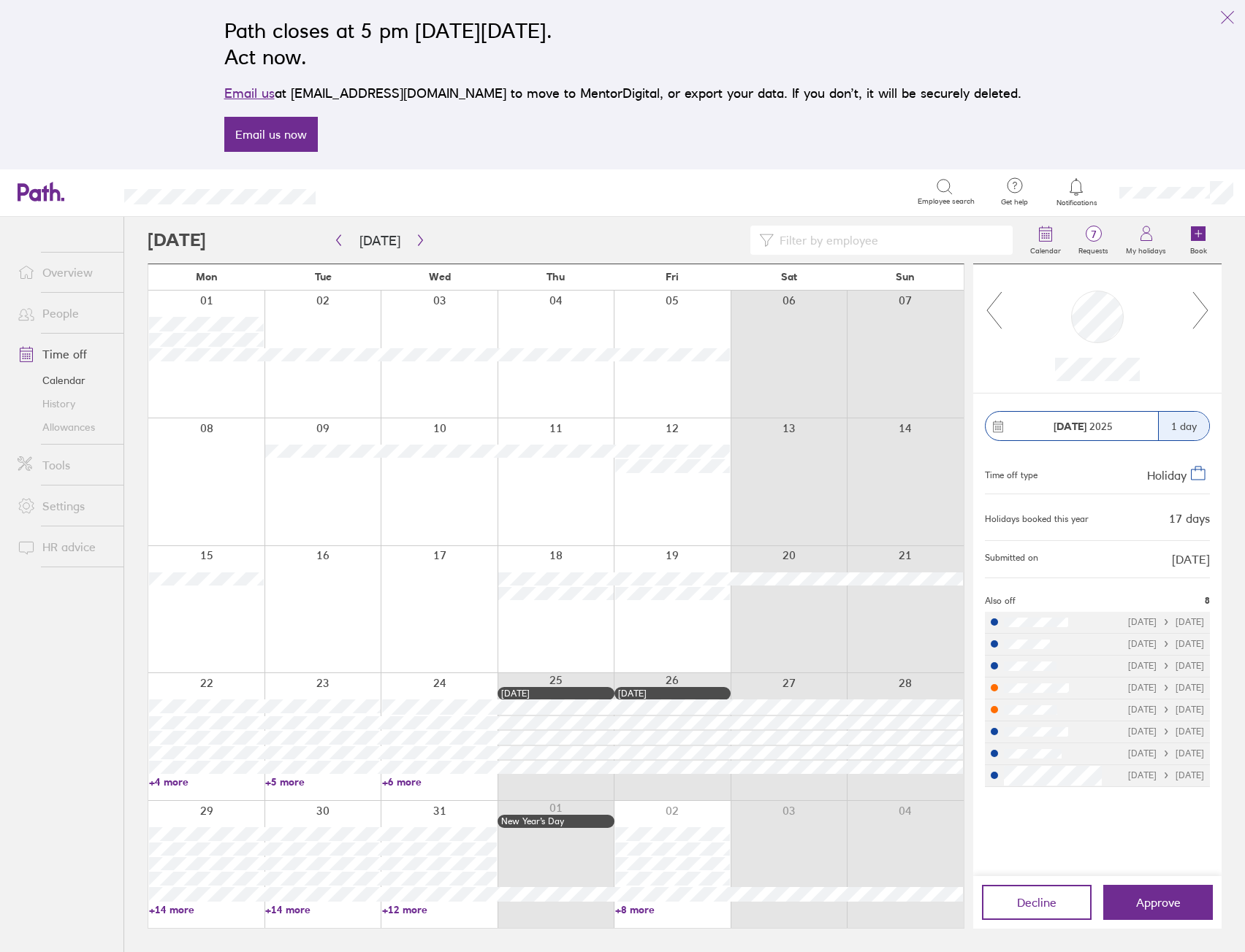
click at [1200, 314] on icon at bounding box center [1200, 310] width 18 height 40
click at [371, 242] on button "[DATE]" at bounding box center [379, 240] width 64 height 24
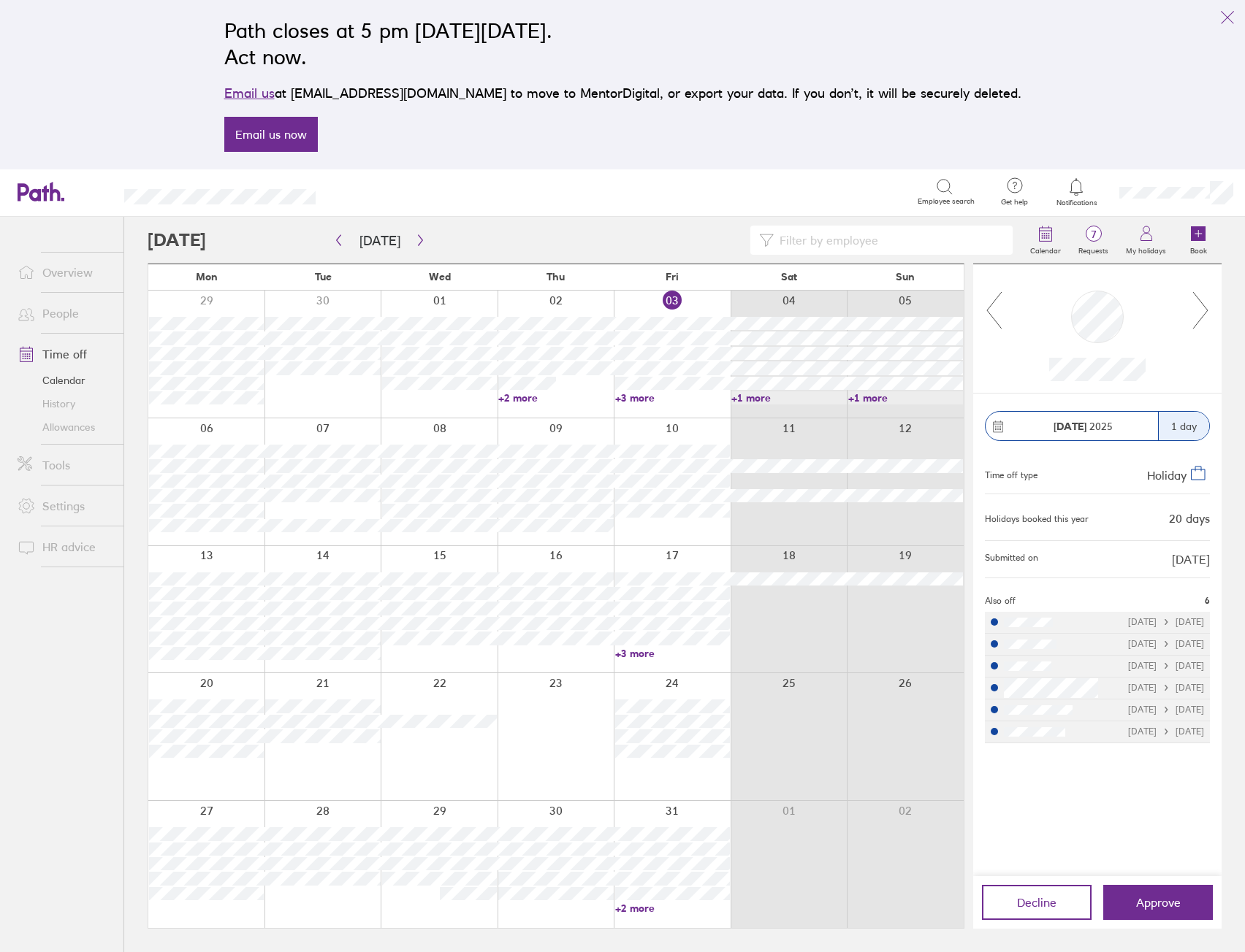
click at [525, 395] on link "+2 more" at bounding box center [556, 398] width 115 height 13
click at [551, 298] on div at bounding box center [556, 354] width 117 height 127
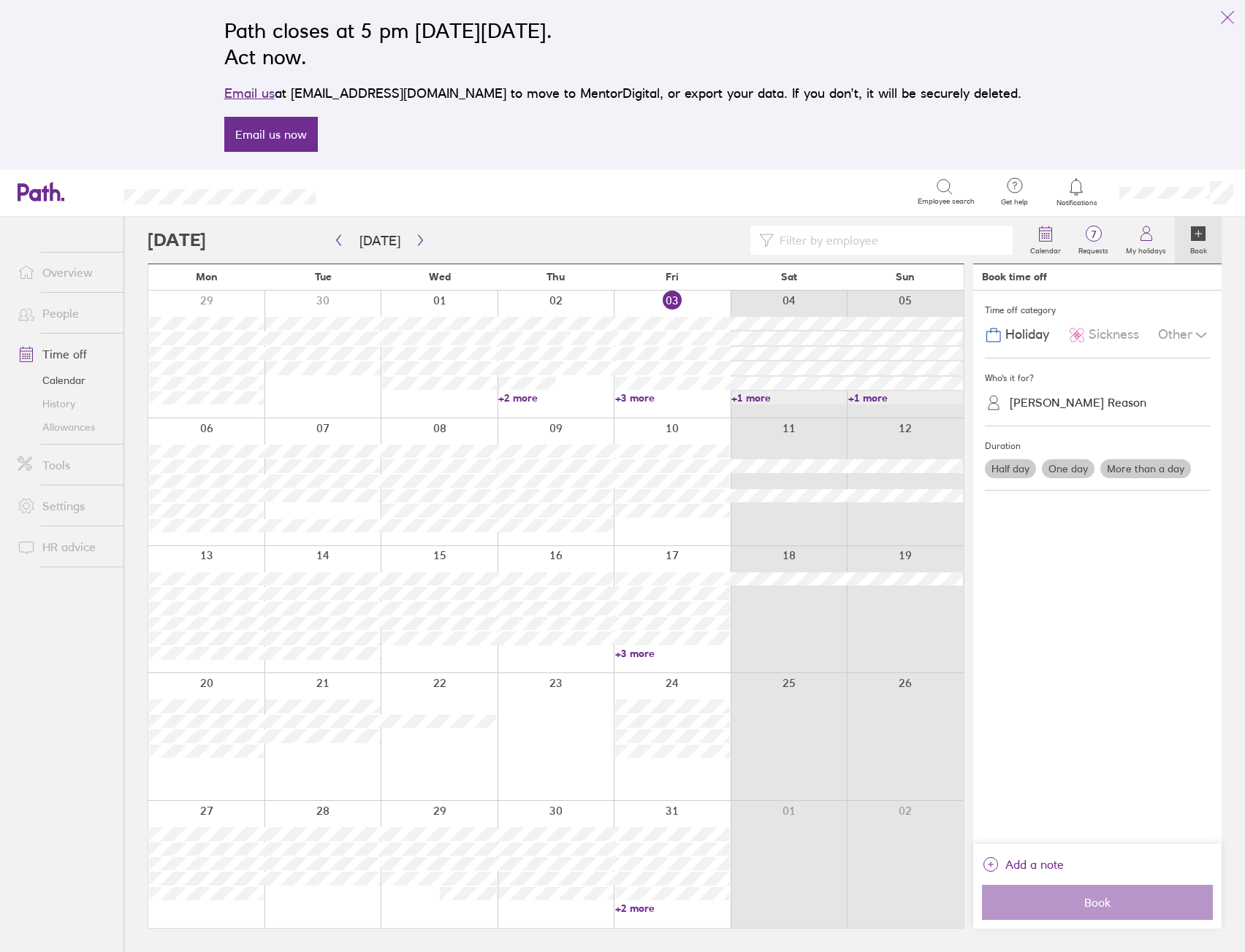
click at [1106, 335] on span "Sickness" at bounding box center [1113, 334] width 51 height 15
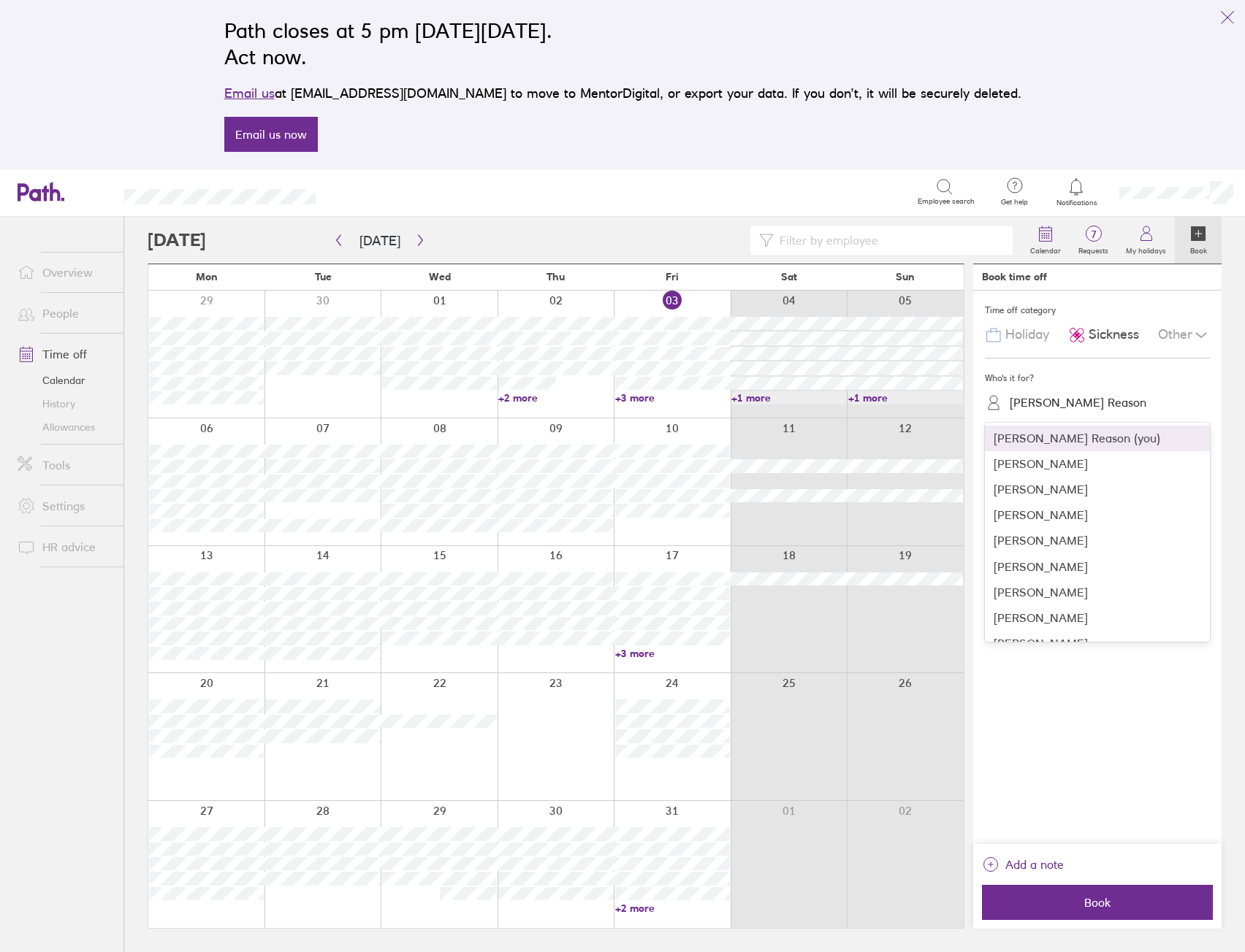
click at [1074, 397] on div "[PERSON_NAME] Reason" at bounding box center [1078, 403] width 137 height 14
type input "st"
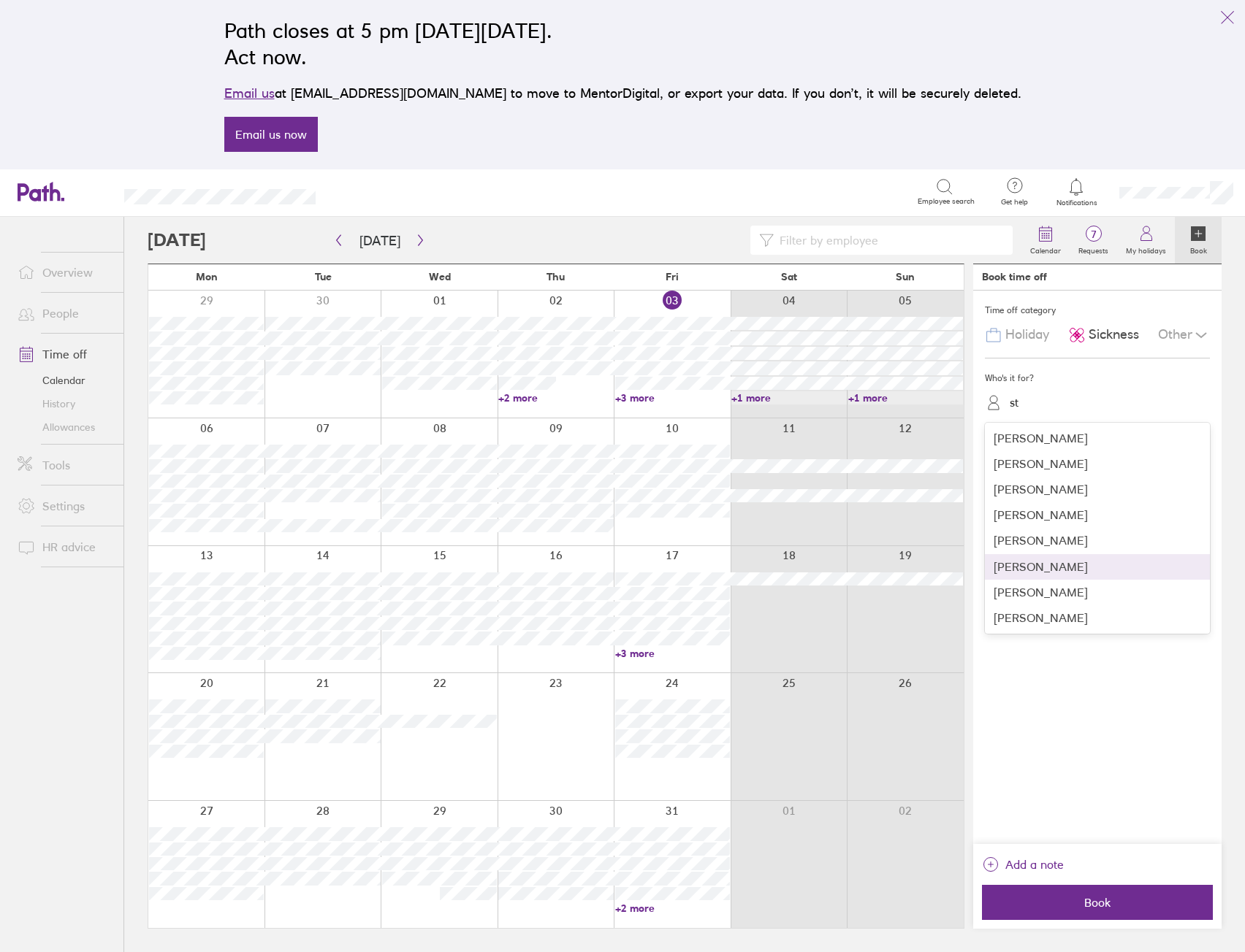
click at [1061, 574] on div "[PERSON_NAME]" at bounding box center [1097, 567] width 225 height 26
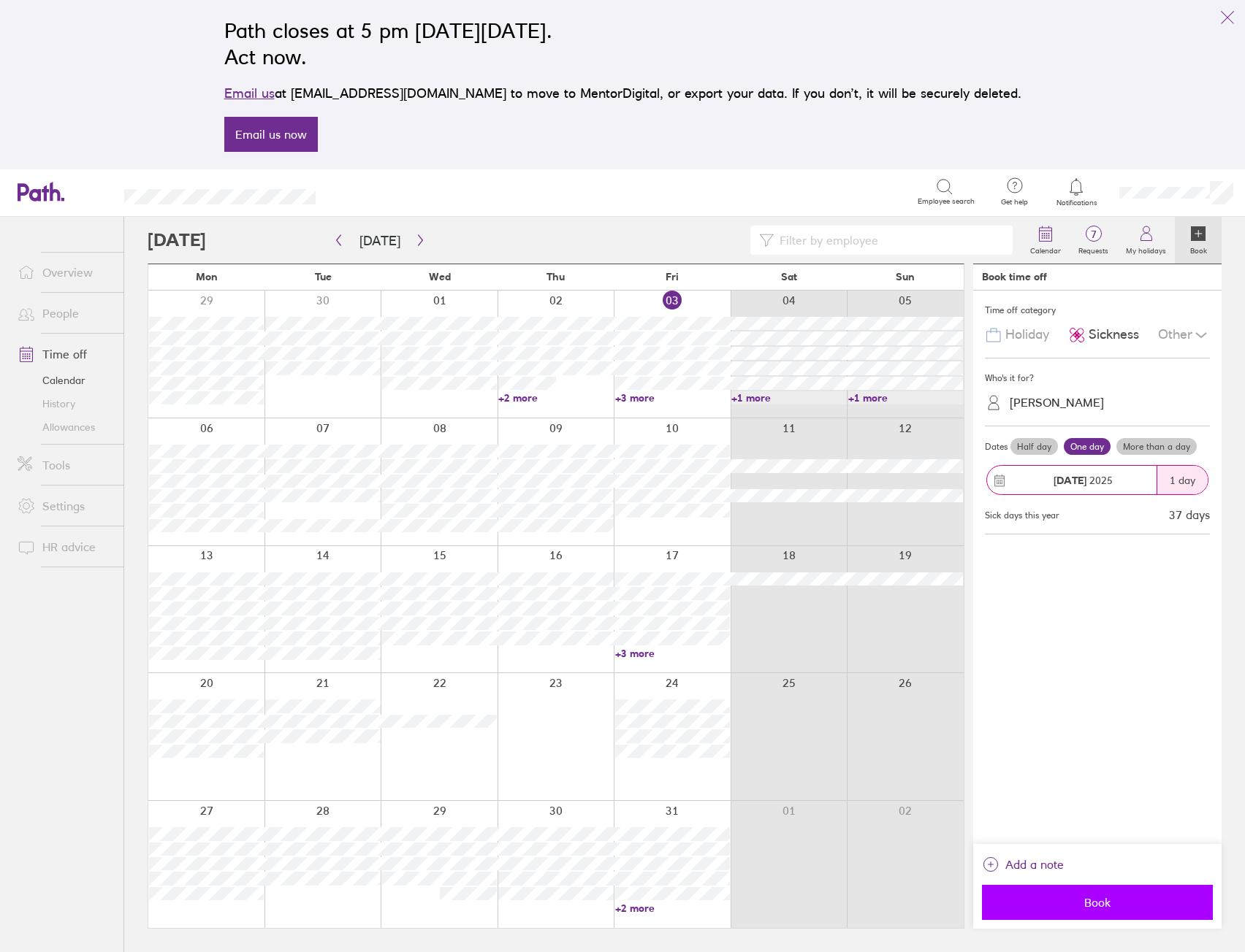
click at [1096, 900] on span "Book" at bounding box center [1097, 901] width 210 height 13
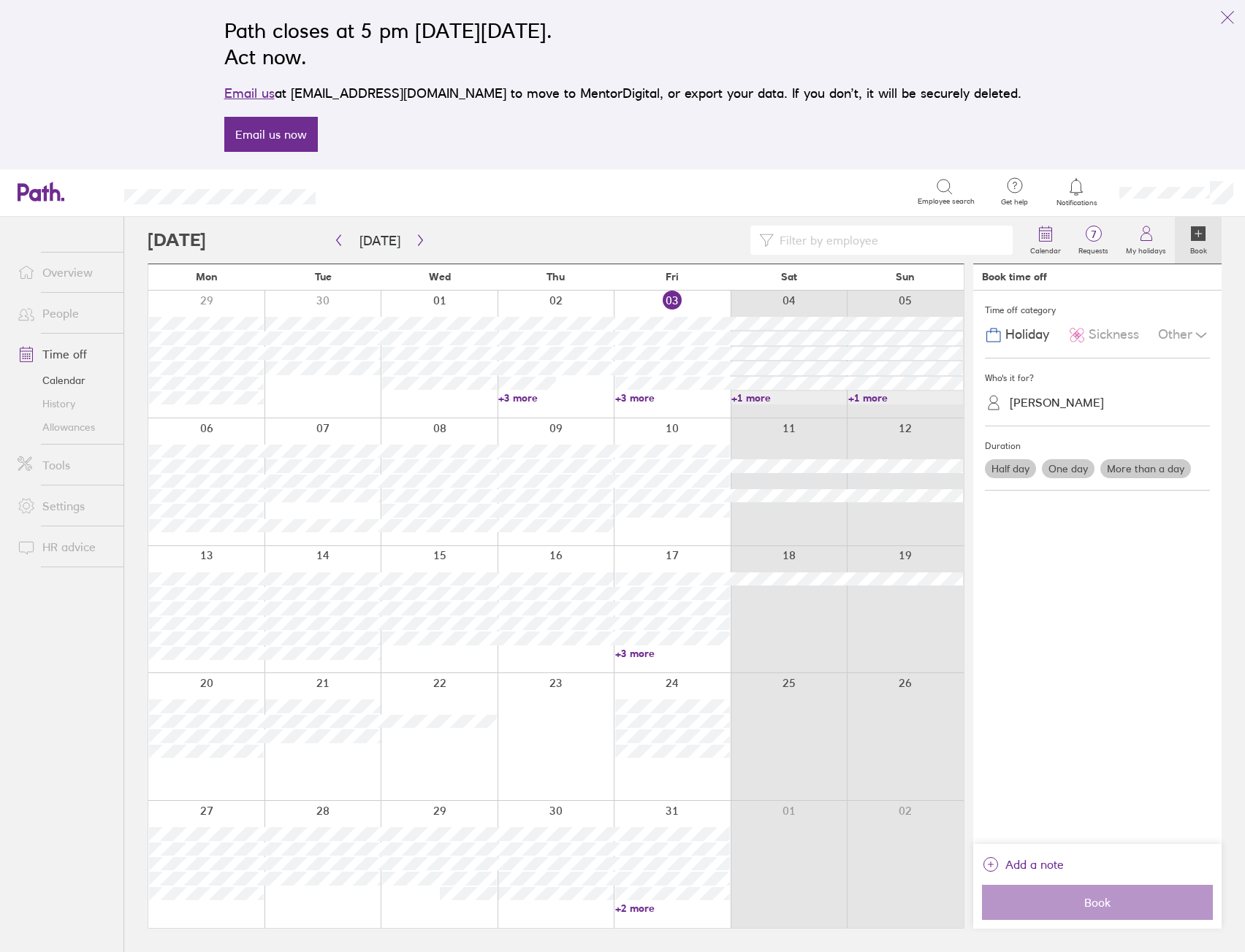
click at [632, 401] on link "+3 more" at bounding box center [673, 398] width 115 height 13
click at [633, 401] on link "+3 more" at bounding box center [673, 398] width 115 height 13
click at [1227, 14] on icon "link" at bounding box center [1227, 18] width 18 height 18
